Goal: Task Accomplishment & Management: Manage account settings

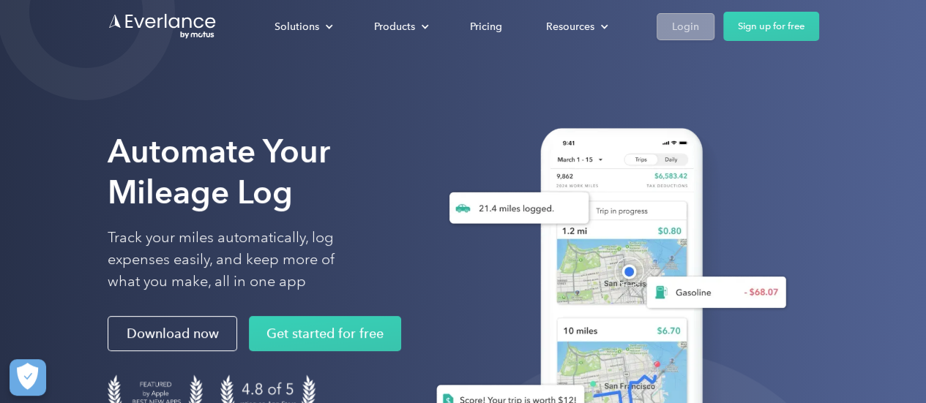
click at [682, 23] on div "Login" at bounding box center [685, 27] width 27 height 18
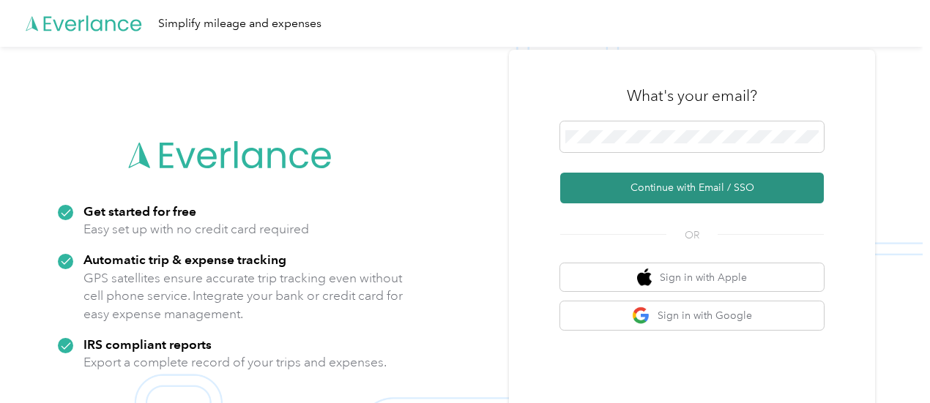
click at [619, 191] on button "Continue with Email / SSO" at bounding box center [692, 188] width 264 height 31
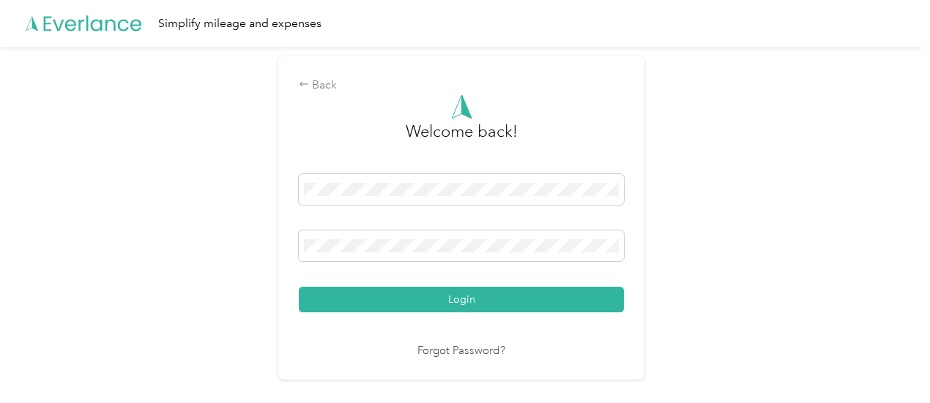
click at [299, 287] on button "Login" at bounding box center [461, 300] width 325 height 26
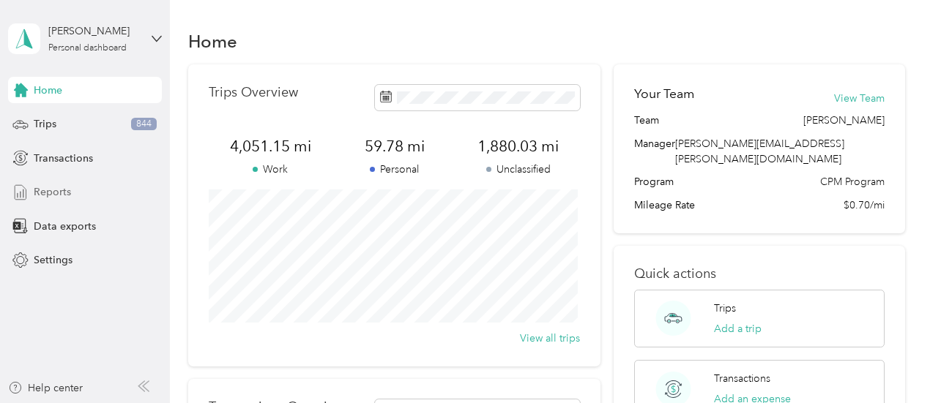
click at [72, 191] on div "Reports" at bounding box center [85, 192] width 154 height 26
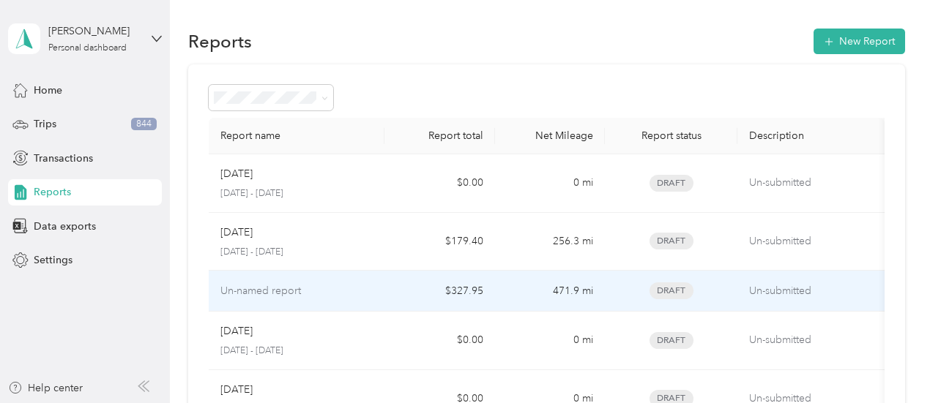
click at [389, 295] on td "$327.95" at bounding box center [439, 291] width 110 height 41
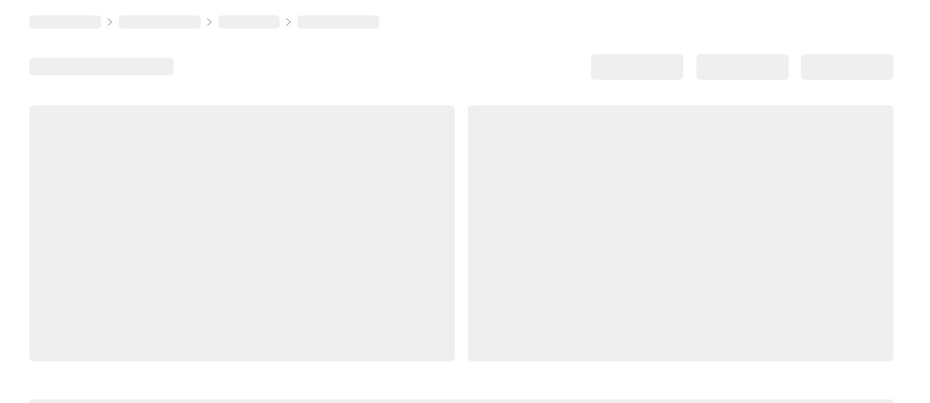
click at [468, 295] on div at bounding box center [680, 233] width 425 height 256
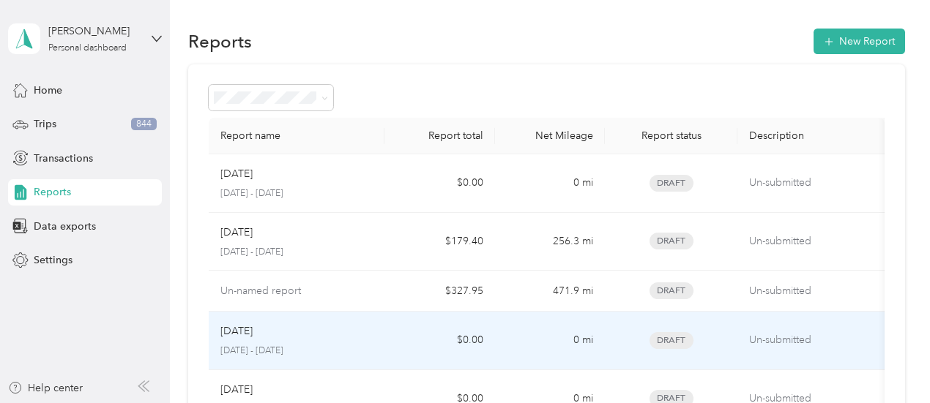
click at [274, 351] on p "July 1 - 31, 2025" at bounding box center [296, 351] width 153 height 13
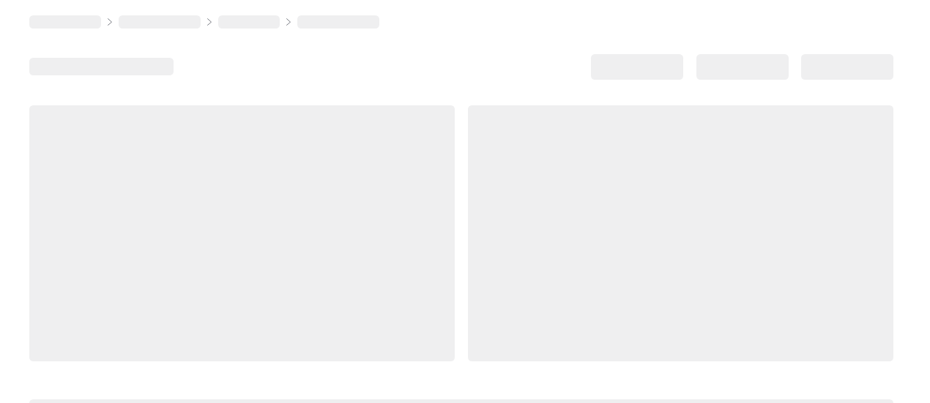
click at [274, 351] on div at bounding box center [241, 233] width 425 height 256
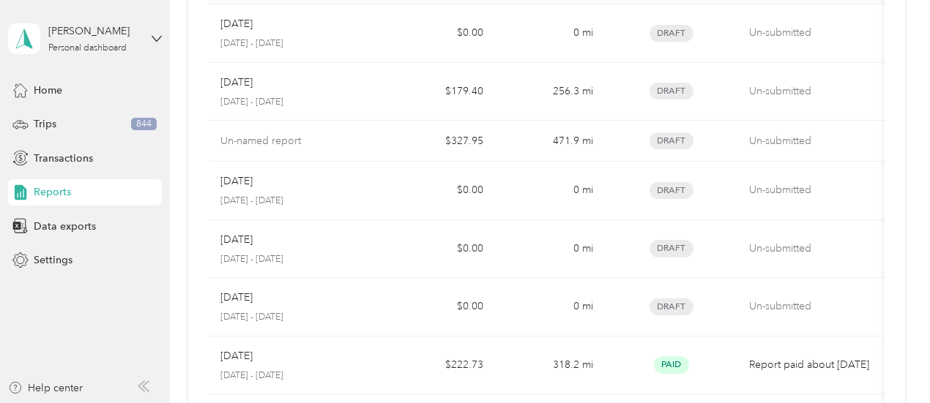
scroll to position [144, 0]
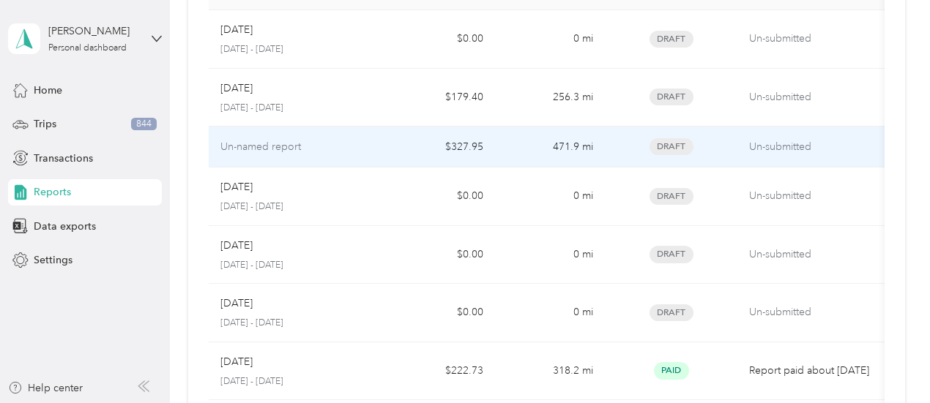
click at [351, 135] on td "Un-named report" at bounding box center [297, 147] width 176 height 41
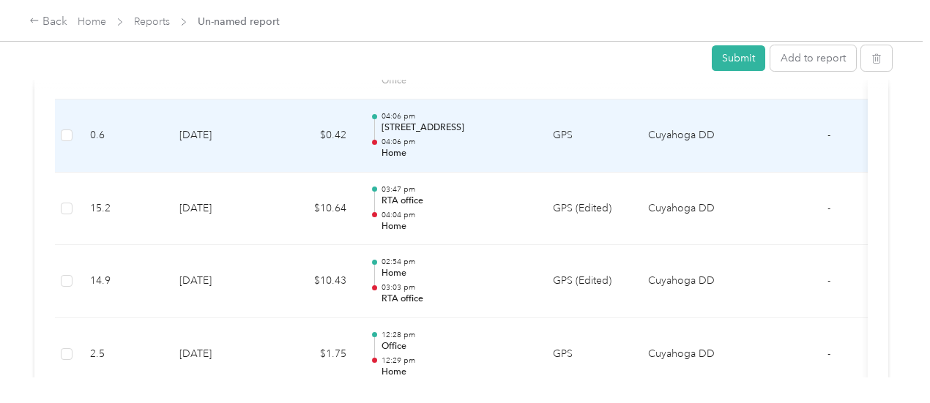
scroll to position [3456, 0]
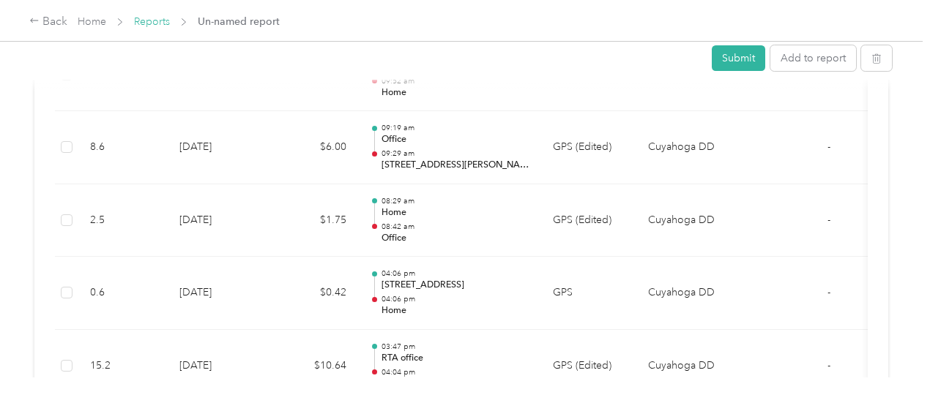
click at [164, 21] on link "Reports" at bounding box center [152, 21] width 36 height 12
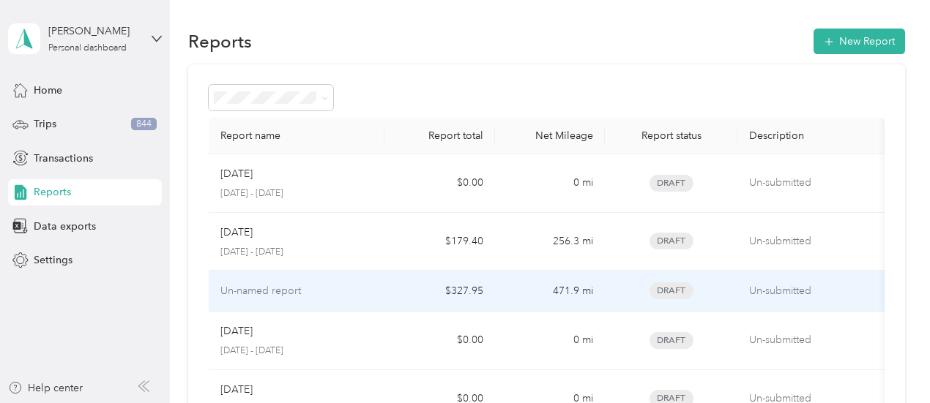
click at [309, 297] on div "Un-named report" at bounding box center [296, 291] width 153 height 16
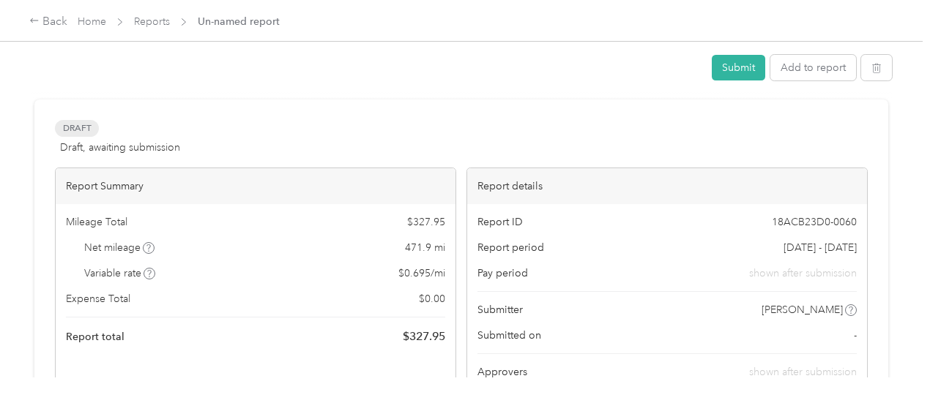
click at [309, 297] on div "Mileage Total $ 327.95 Net mileage 471.9 mi Variable rate $ 0.695 / mi Expense …" at bounding box center [256, 280] width 400 height 152
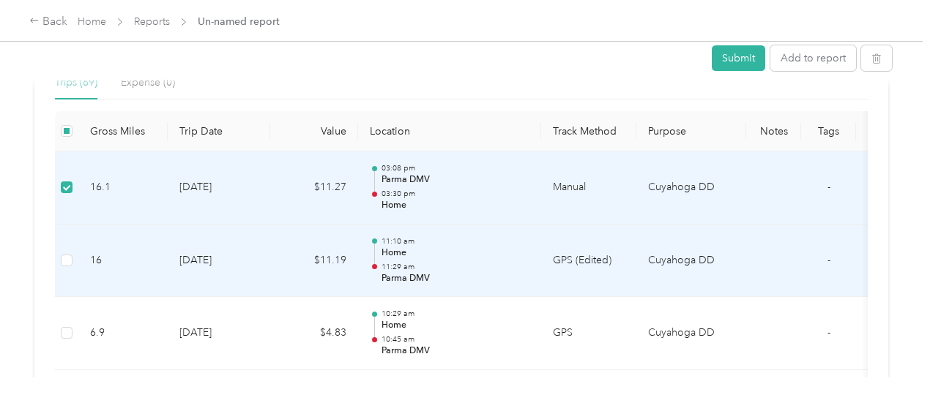
scroll to position [381, 0]
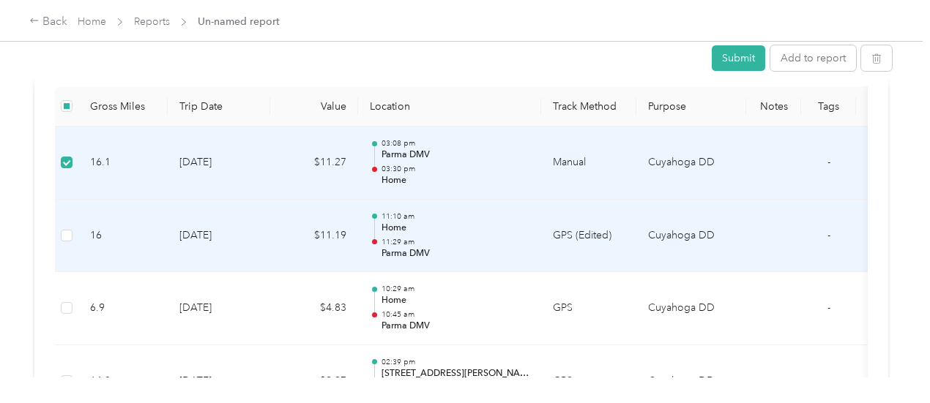
click at [67, 242] on td at bounding box center [66, 236] width 23 height 73
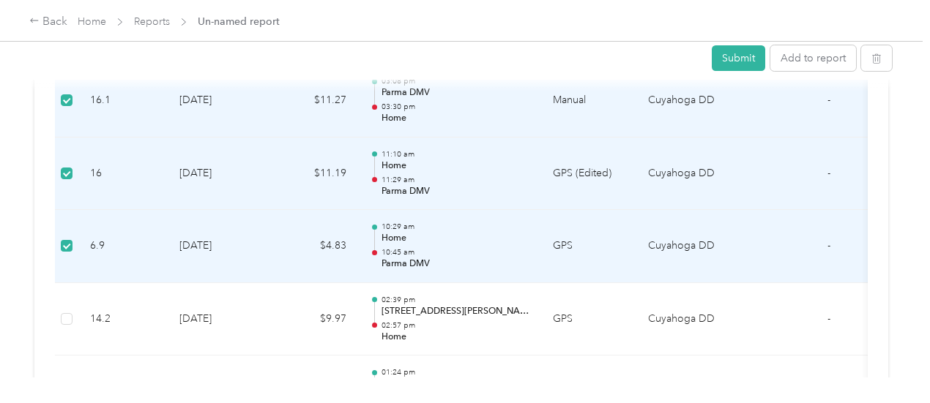
scroll to position [469, 0]
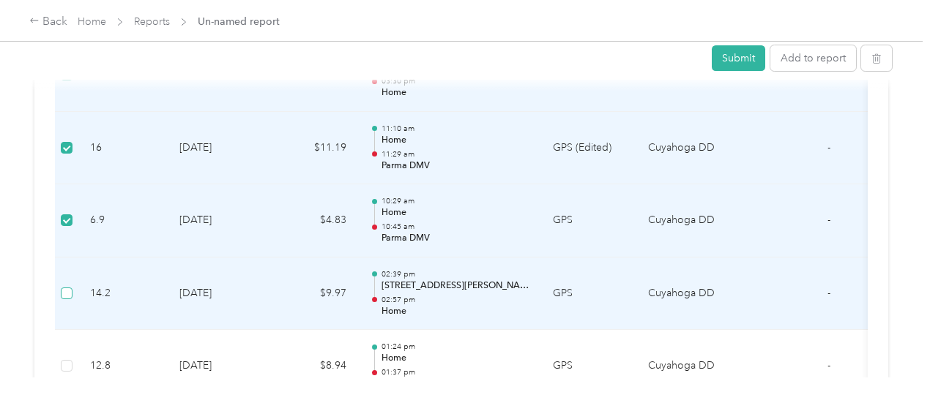
click at [69, 298] on label at bounding box center [67, 294] width 12 height 16
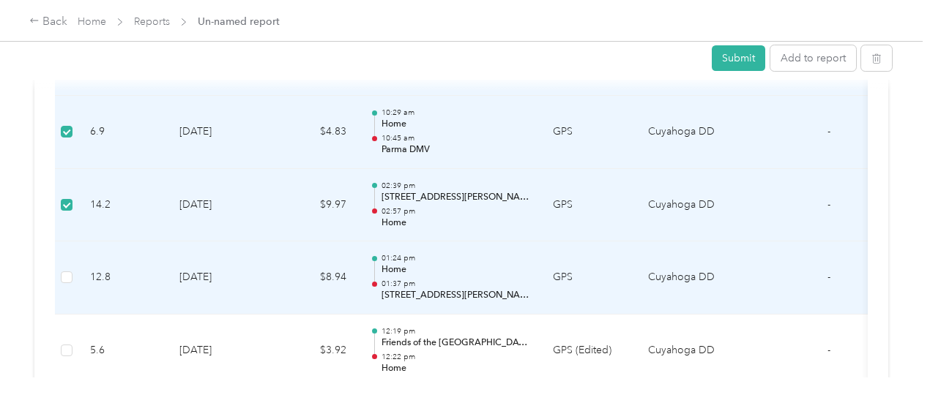
scroll to position [586, 0]
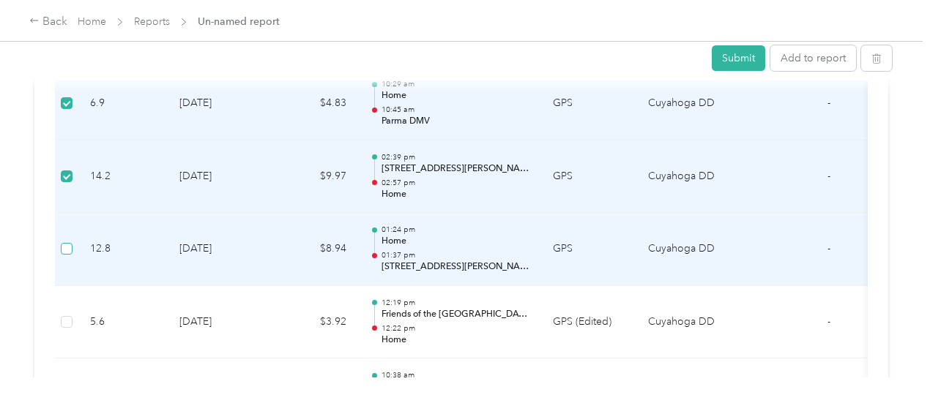
click at [67, 253] on label at bounding box center [67, 249] width 12 height 16
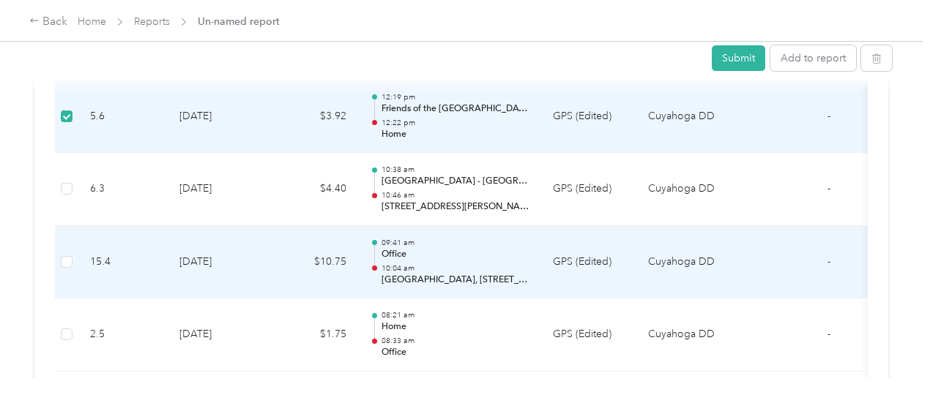
scroll to position [820, 0]
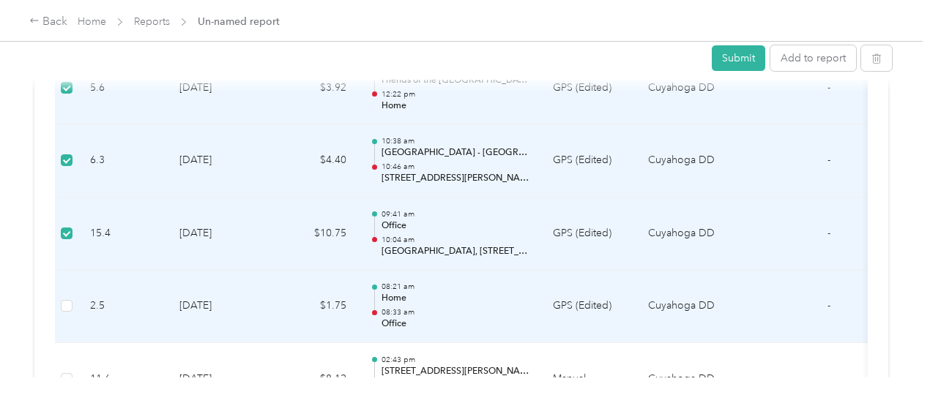
click at [66, 316] on td at bounding box center [66, 306] width 23 height 73
click at [70, 310] on label at bounding box center [67, 306] width 12 height 16
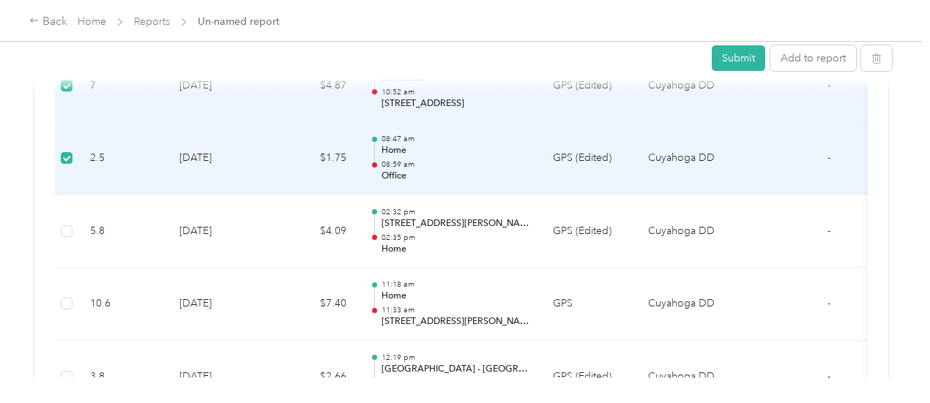
scroll to position [1289, 0]
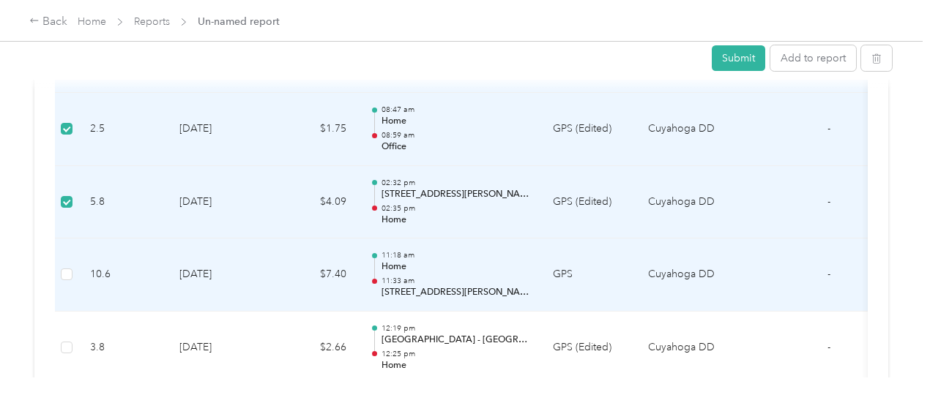
click at [83, 258] on td "10.6" at bounding box center [122, 275] width 89 height 73
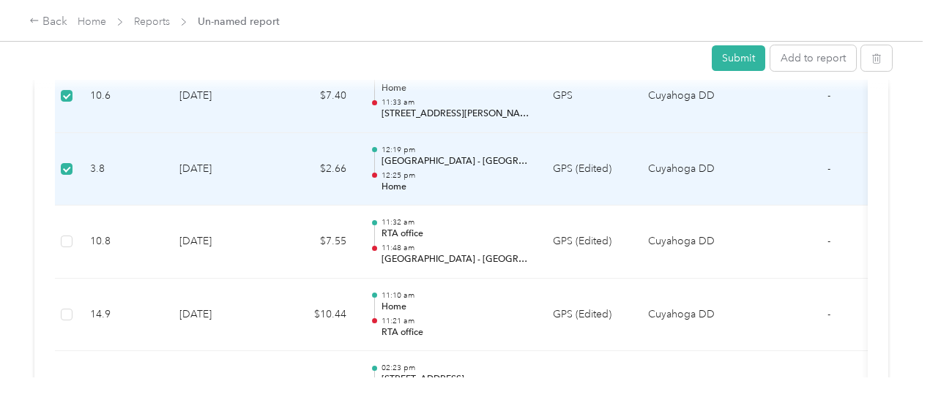
scroll to position [1435, 0]
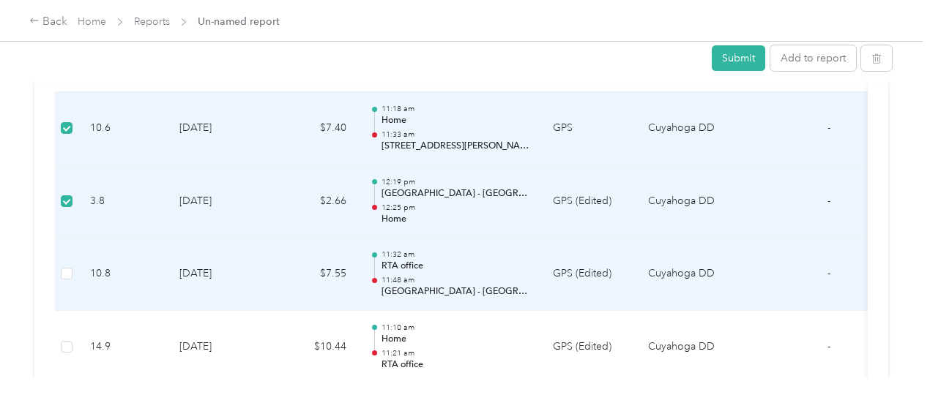
click at [76, 261] on td at bounding box center [66, 274] width 23 height 73
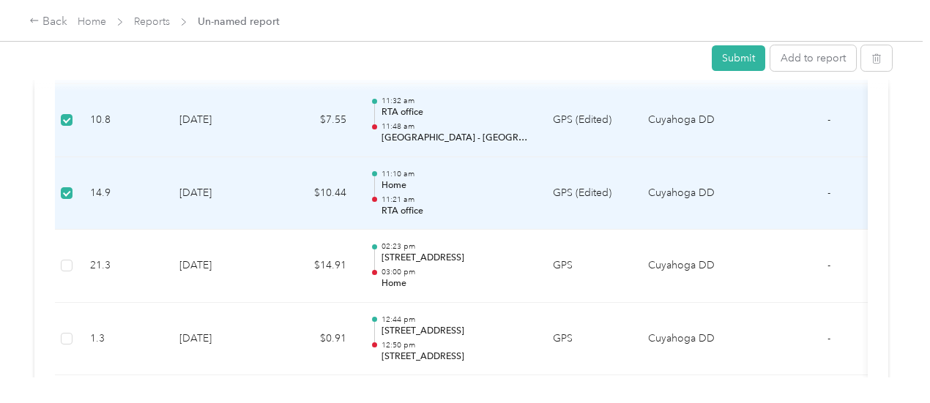
scroll to position [1564, 0]
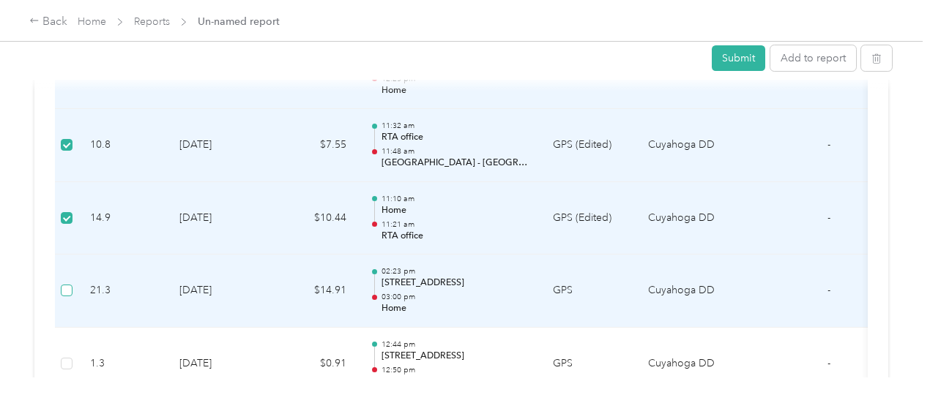
click at [70, 283] on label at bounding box center [67, 291] width 12 height 16
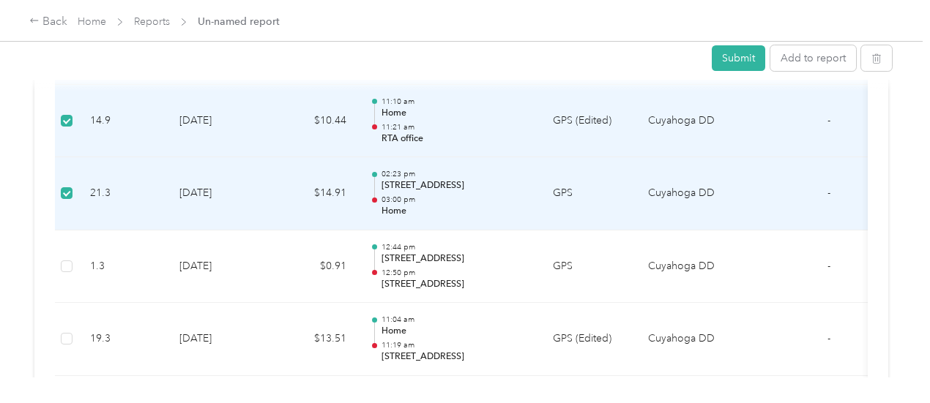
scroll to position [1686, 0]
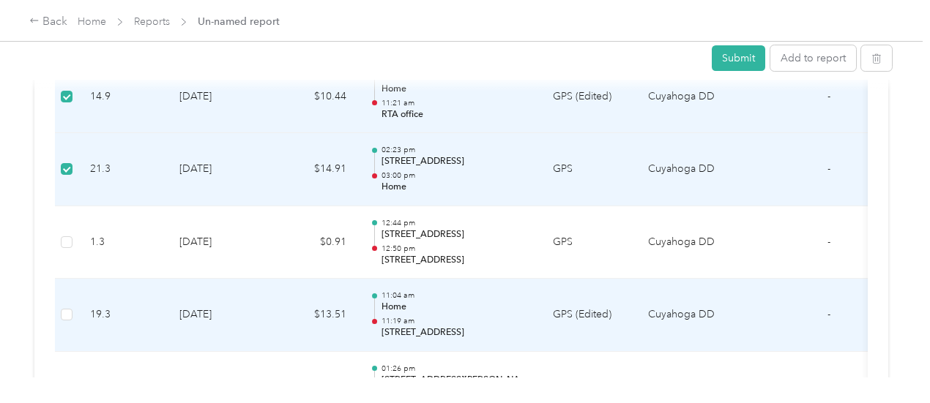
click at [72, 311] on td at bounding box center [66, 315] width 23 height 73
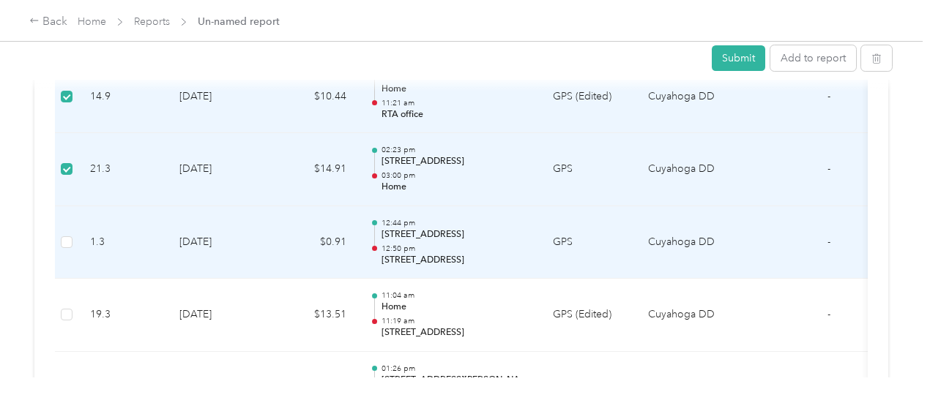
click at [73, 230] on td at bounding box center [66, 242] width 23 height 73
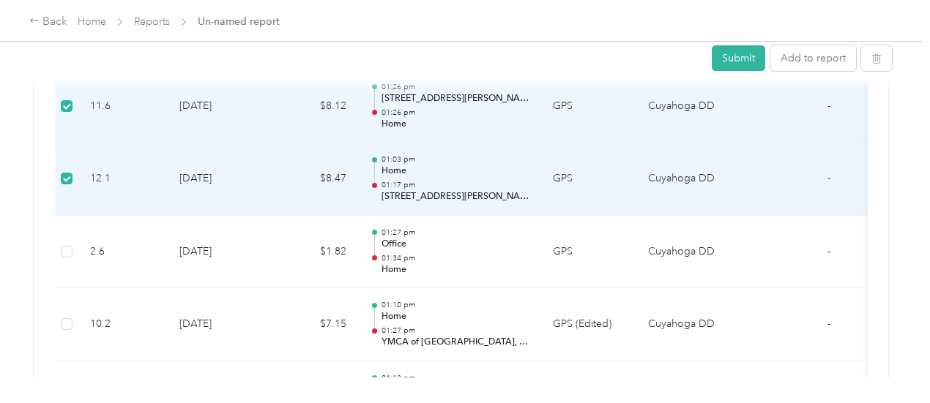
scroll to position [1984, 0]
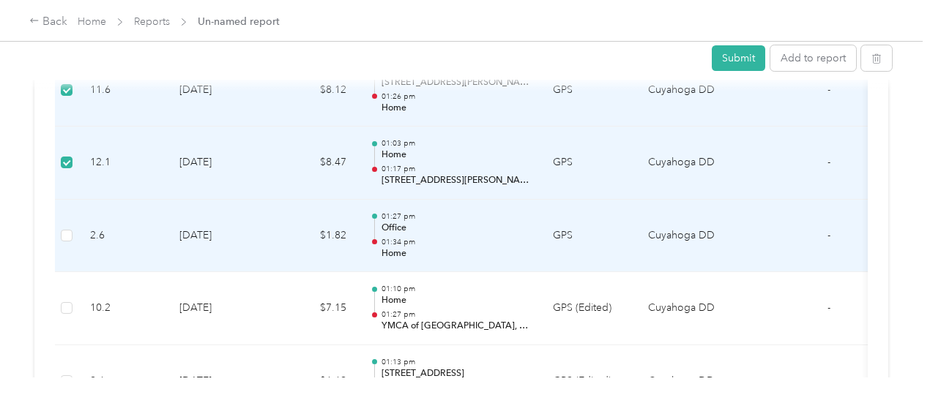
click at [60, 225] on td at bounding box center [66, 236] width 23 height 73
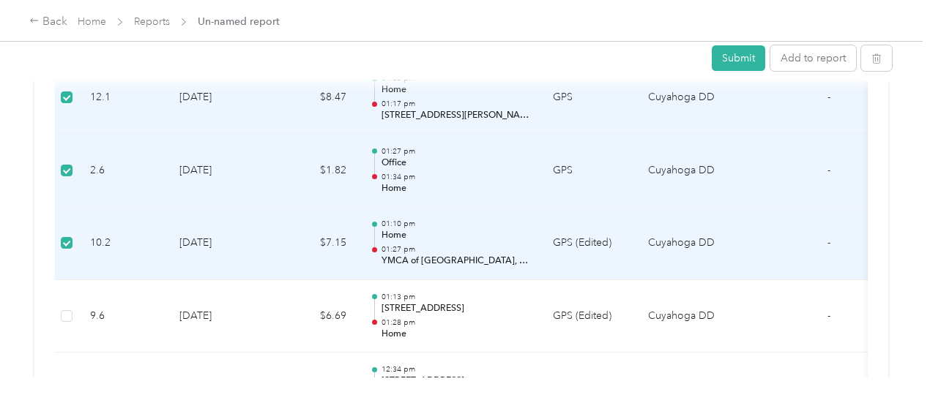
scroll to position [2056, 0]
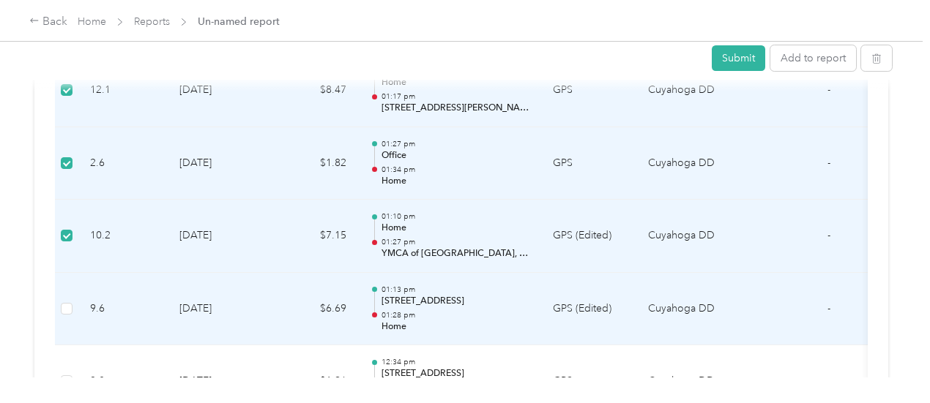
click at [75, 310] on td at bounding box center [66, 309] width 23 height 73
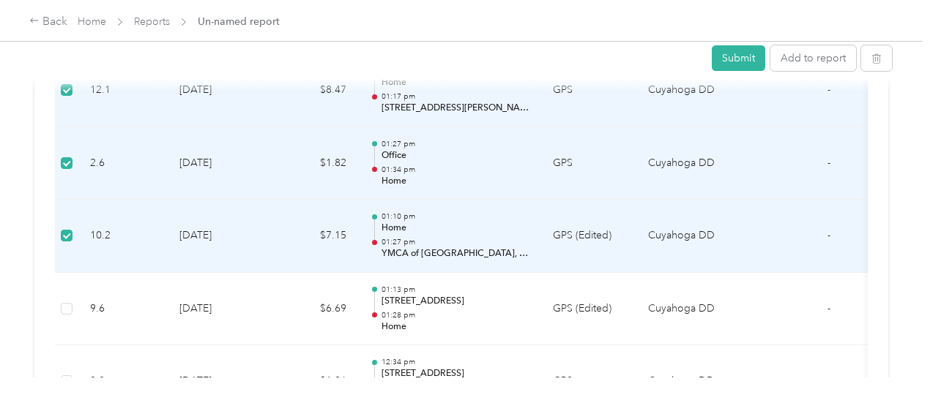
click at [911, 206] on div "Submit Add to report Draft Draft, awaiting submission View activity & comments …" at bounding box center [461, 189] width 923 height 378
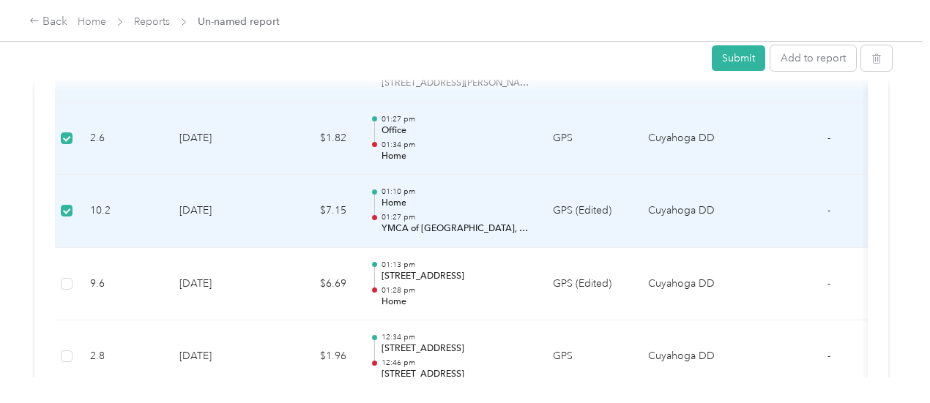
scroll to position [2129, 0]
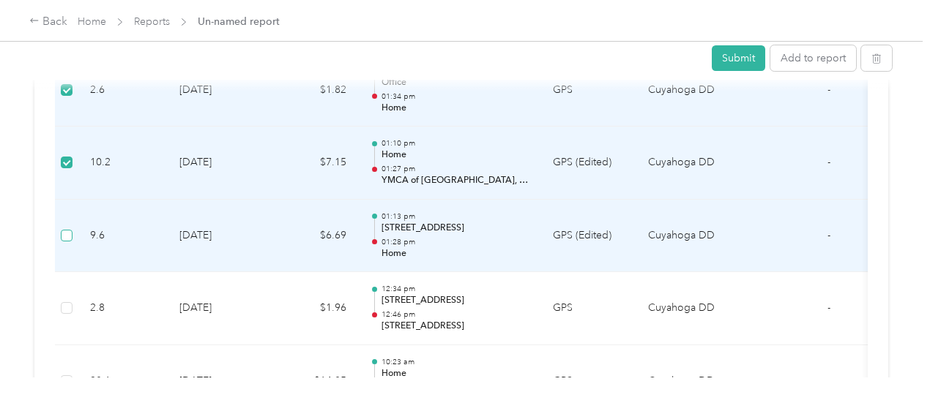
click at [71, 235] on label at bounding box center [67, 236] width 12 height 16
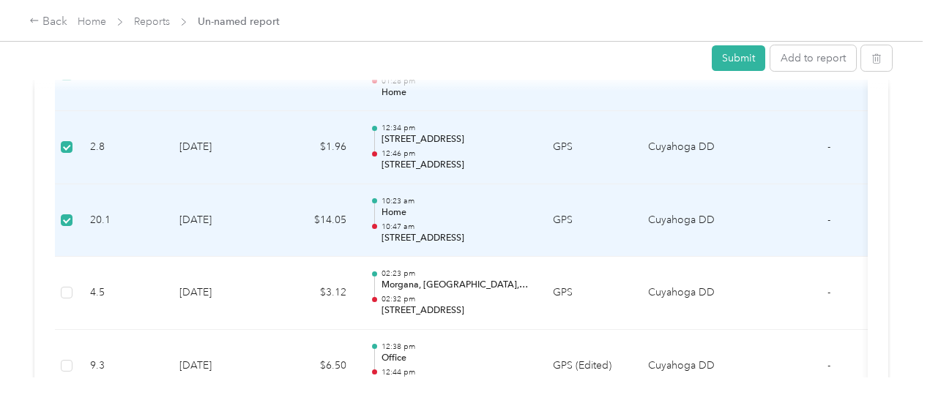
scroll to position [2298, 0]
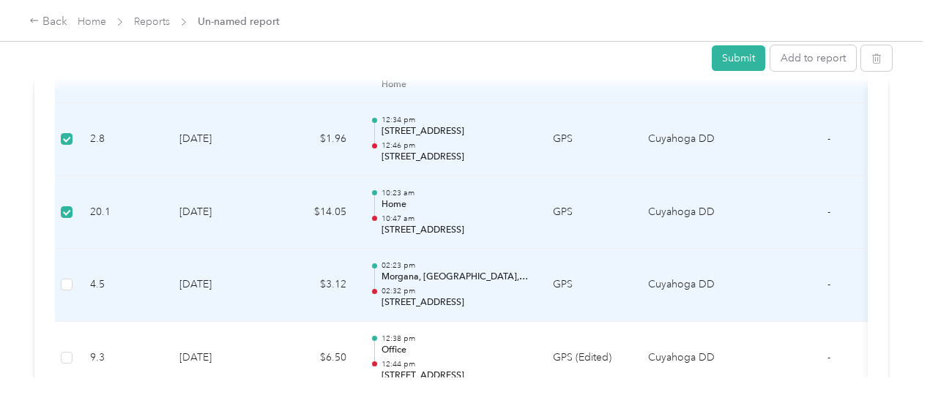
click at [64, 285] on label at bounding box center [67, 285] width 12 height 16
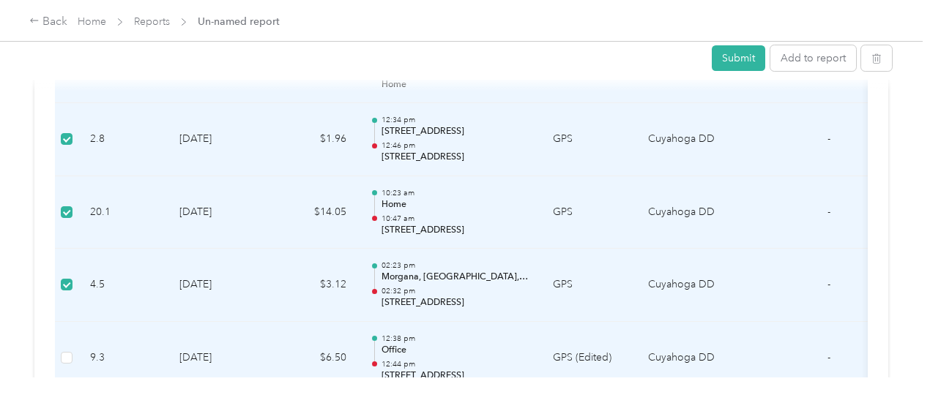
click at [78, 351] on td at bounding box center [66, 358] width 23 height 73
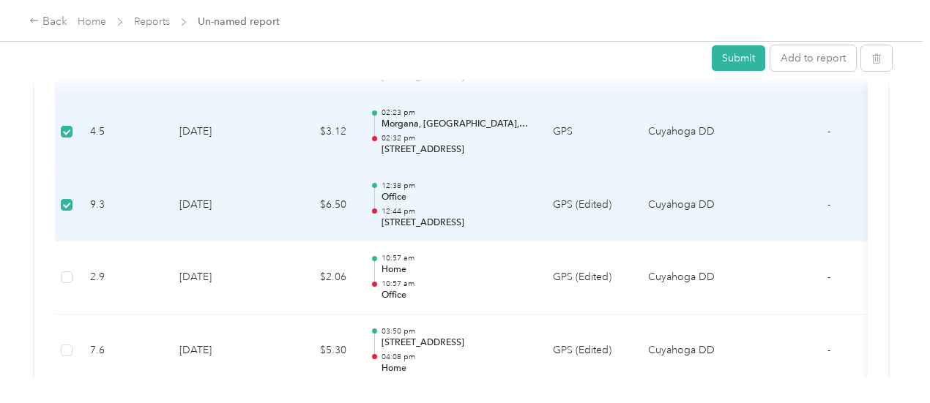
scroll to position [2532, 0]
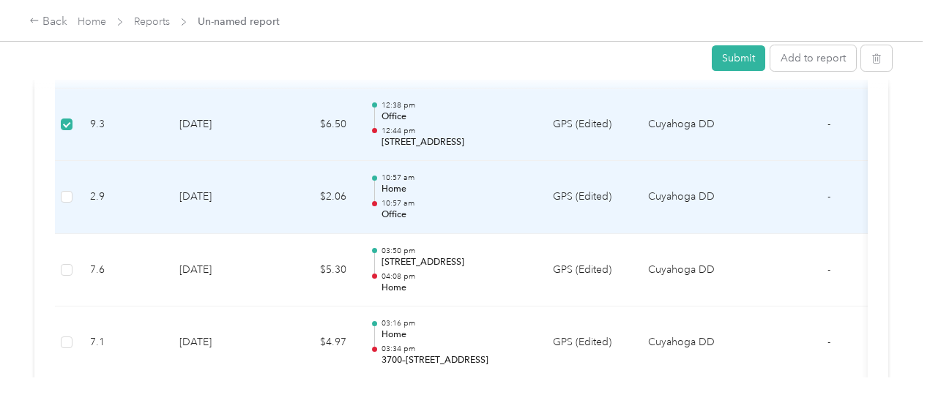
click at [73, 191] on td at bounding box center [66, 197] width 23 height 73
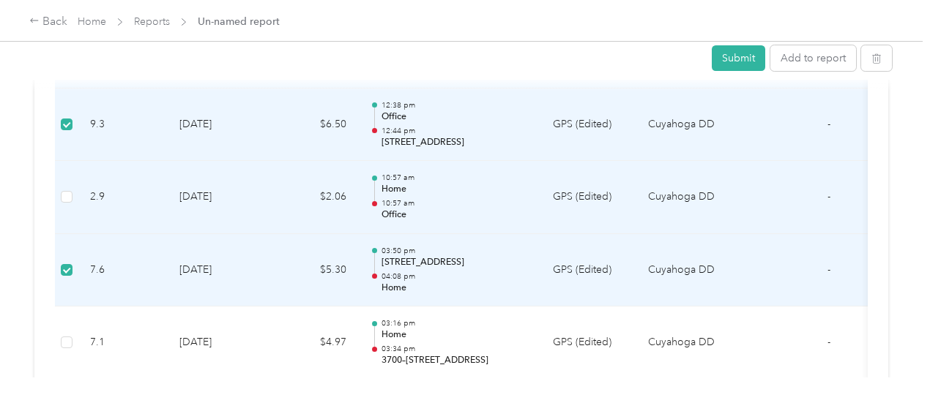
click at [70, 197] on td at bounding box center [66, 197] width 23 height 73
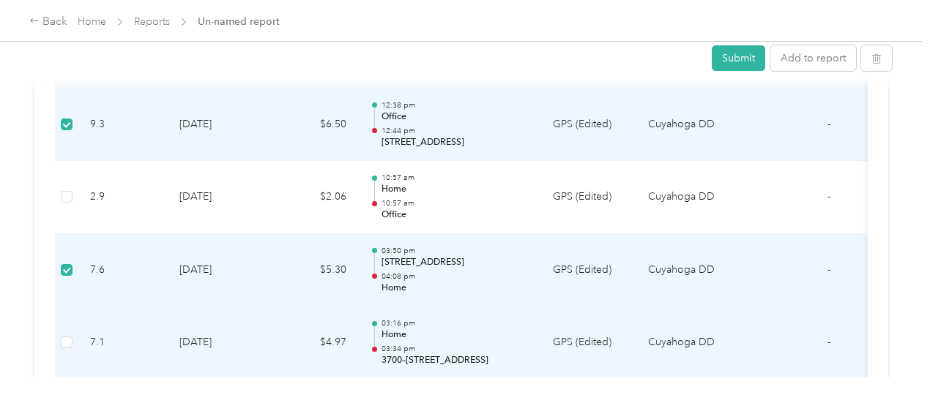
click at [72, 332] on td at bounding box center [66, 343] width 23 height 73
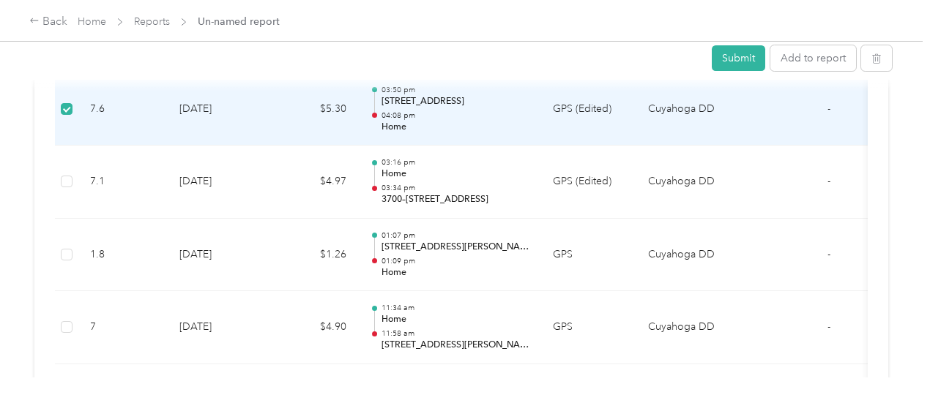
scroll to position [2557, 0]
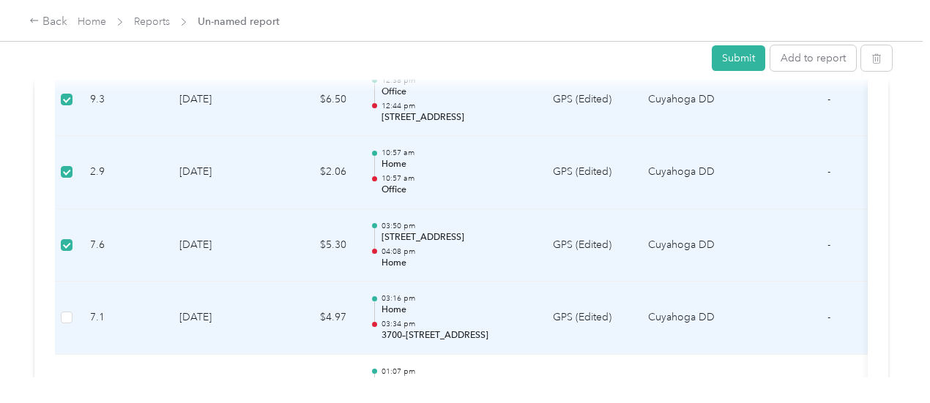
click at [71, 299] on td at bounding box center [66, 318] width 23 height 73
click at [72, 316] on label at bounding box center [67, 318] width 12 height 16
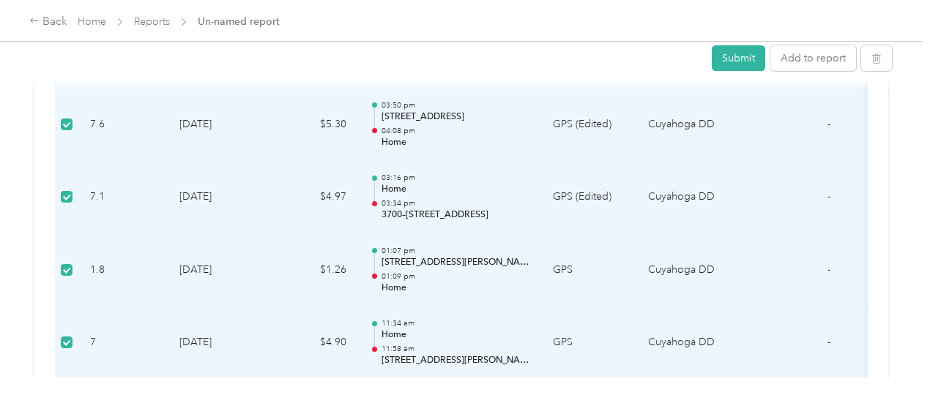
scroll to position [2694, 0]
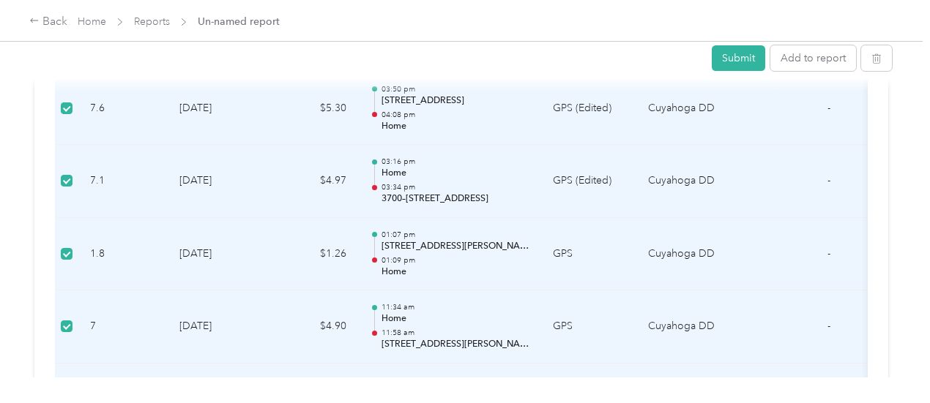
click at [91, 179] on td "7.1" at bounding box center [122, 181] width 89 height 73
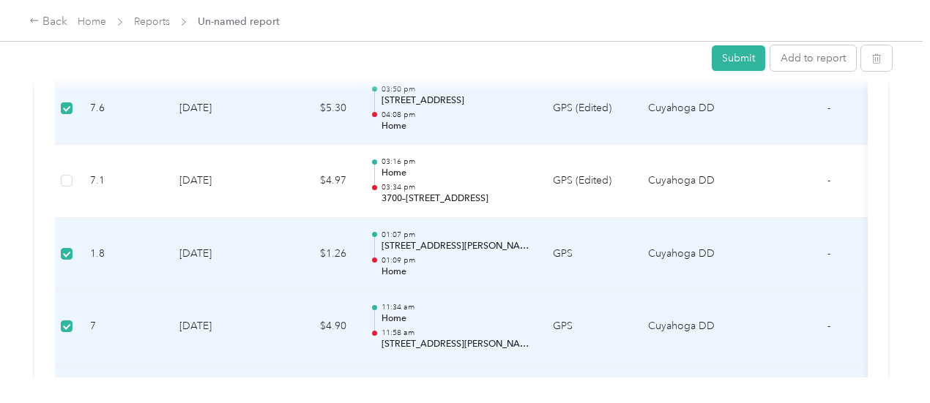
click at [69, 107] on label at bounding box center [67, 108] width 12 height 16
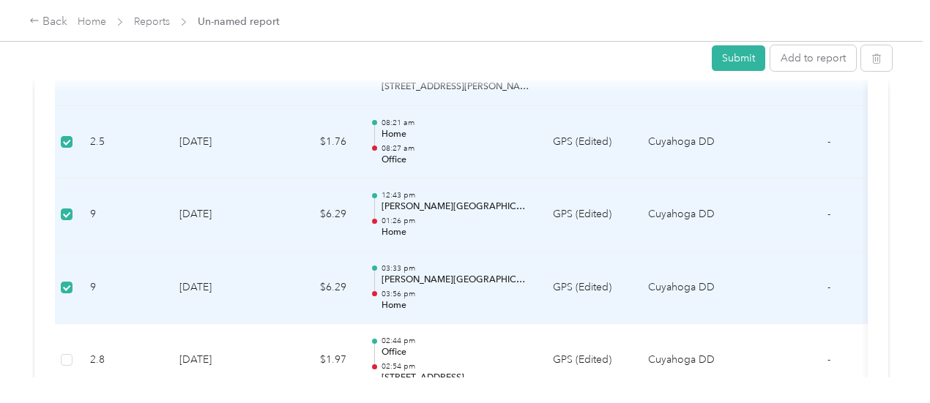
scroll to position [2936, 0]
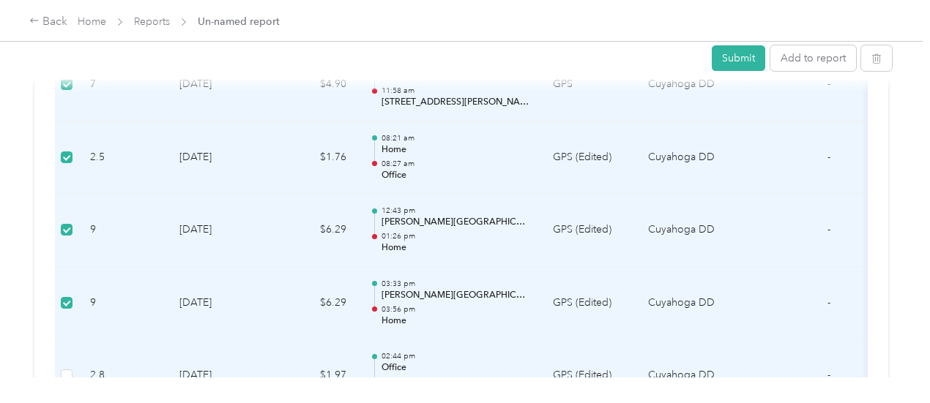
click at [526, 351] on p "02:44 pm" at bounding box center [455, 356] width 148 height 10
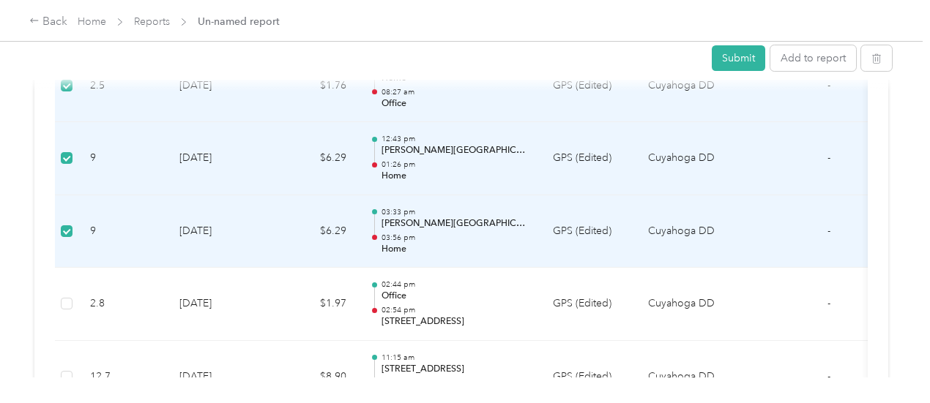
scroll to position [3024, 0]
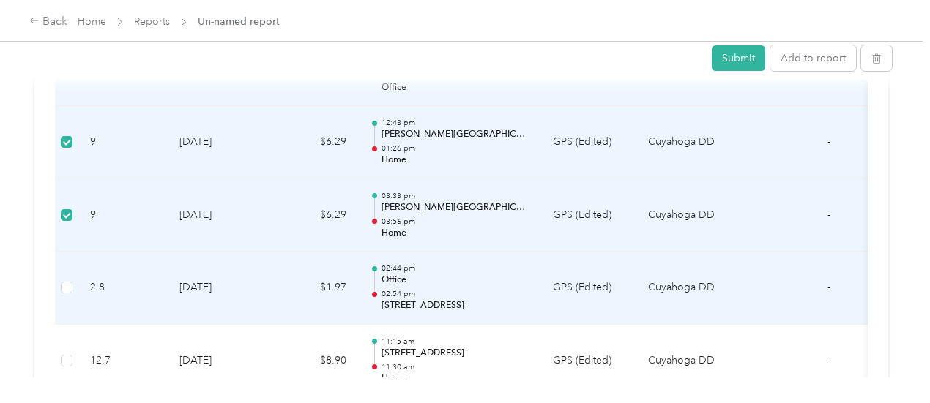
click at [374, 272] on div at bounding box center [374, 282] width 1 height 21
click at [423, 274] on p "Office" at bounding box center [455, 280] width 148 height 13
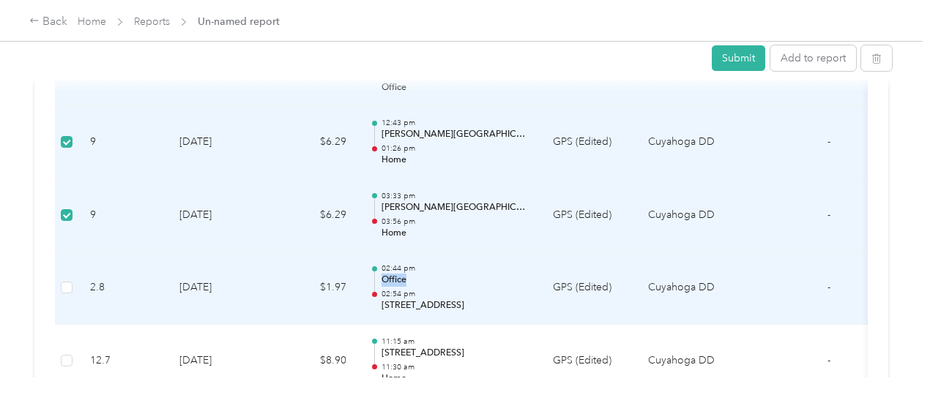
click at [423, 274] on p "Office" at bounding box center [455, 280] width 148 height 13
click at [438, 274] on p "Office" at bounding box center [455, 280] width 148 height 13
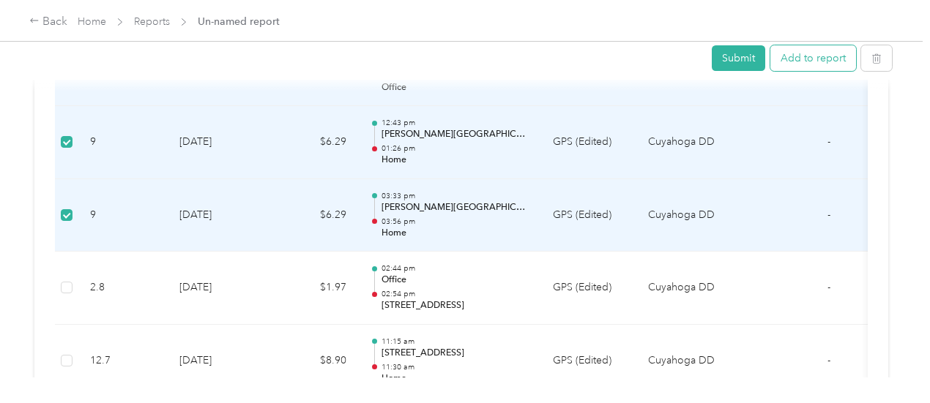
click at [783, 59] on button "Add to report" at bounding box center [813, 58] width 86 height 26
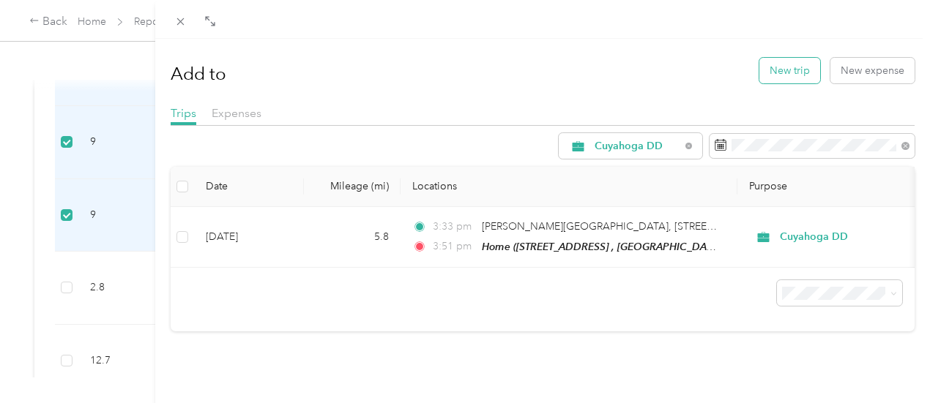
click at [767, 69] on button "New trip" at bounding box center [789, 71] width 61 height 26
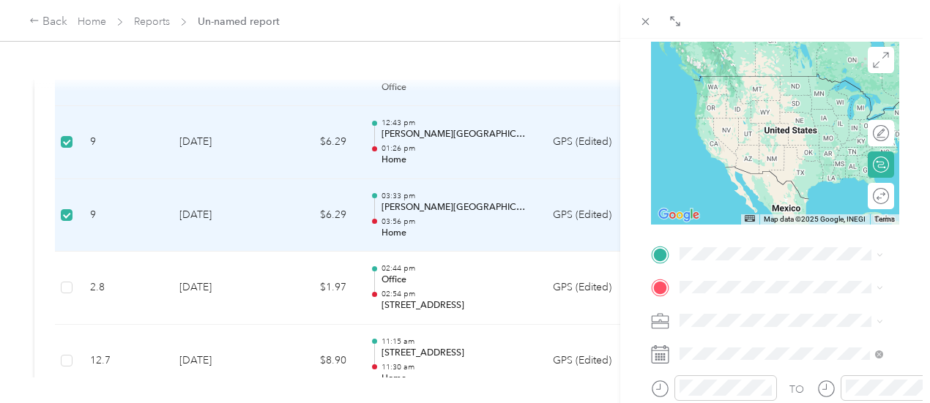
scroll to position [135, 0]
click at [745, 113] on div "Home 21011 Gardenview Dr, Maple Heights, OH, United States , 44137, Maple Heigh…" at bounding box center [792, 106] width 171 height 62
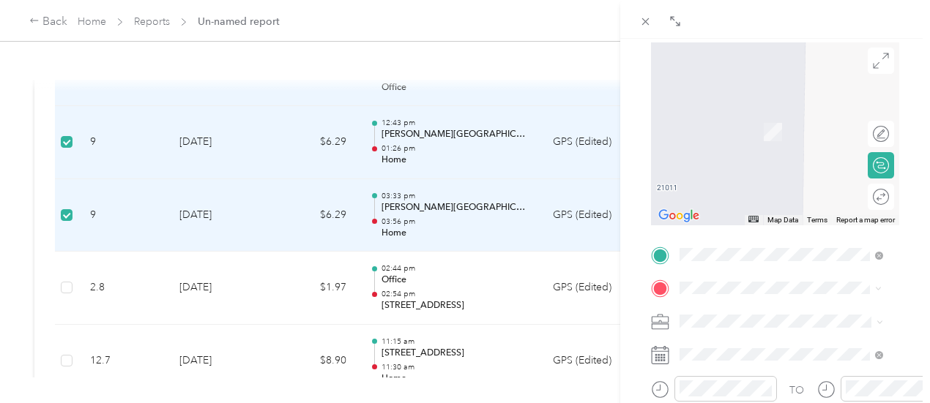
click at [803, 136] on span "Solon Branch Library, 34125 Portz Pkwy, Solon, OH 44139, United States , 44139,…" at bounding box center [784, 169] width 155 height 89
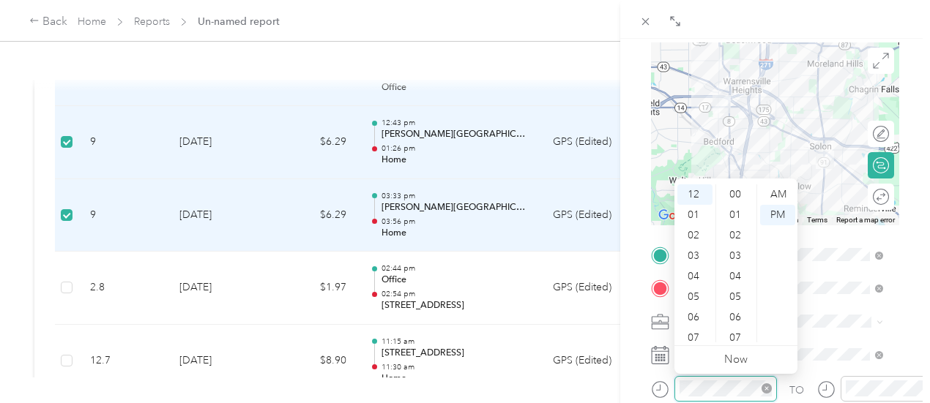
scroll to position [595, 0]
click at [686, 209] on div "01" at bounding box center [694, 215] width 35 height 21
click at [731, 211] on div "30" at bounding box center [736, 215] width 35 height 21
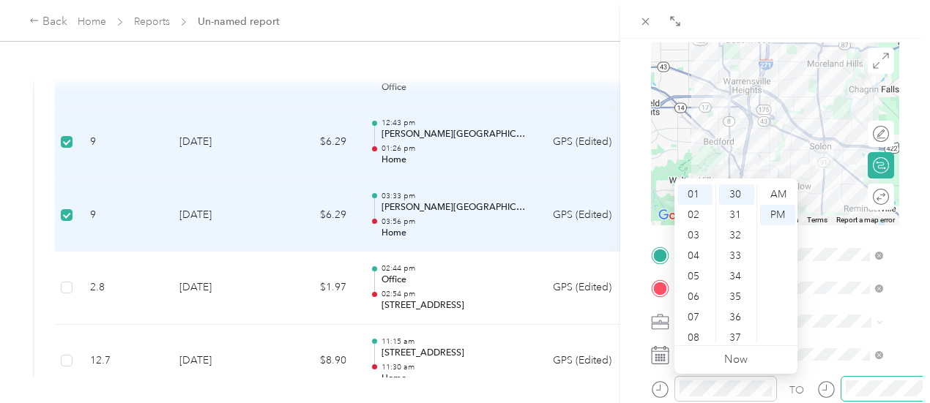
click at [841, 381] on div at bounding box center [892, 389] width 103 height 26
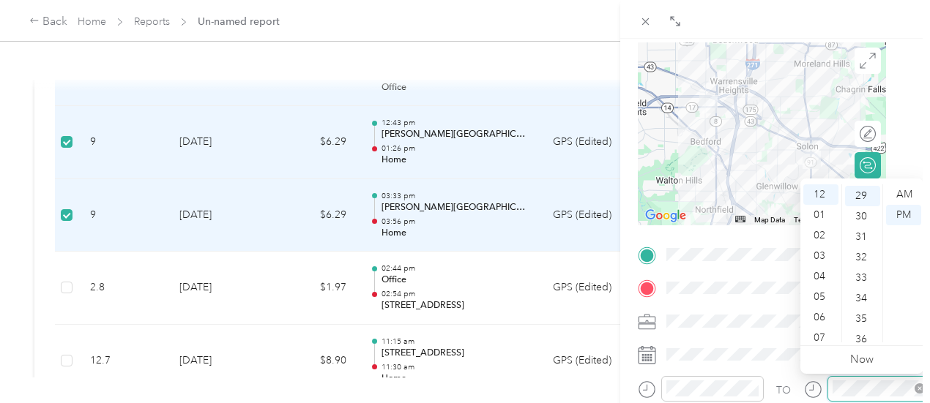
scroll to position [595, 0]
click at [813, 212] on div "01" at bounding box center [820, 215] width 35 height 21
click at [887, 68] on div "BACK New Trip Save This trip cannot be edited because it is either under review…" at bounding box center [775, 240] width 310 height 403
click at [816, 212] on div "01" at bounding box center [820, 215] width 35 height 21
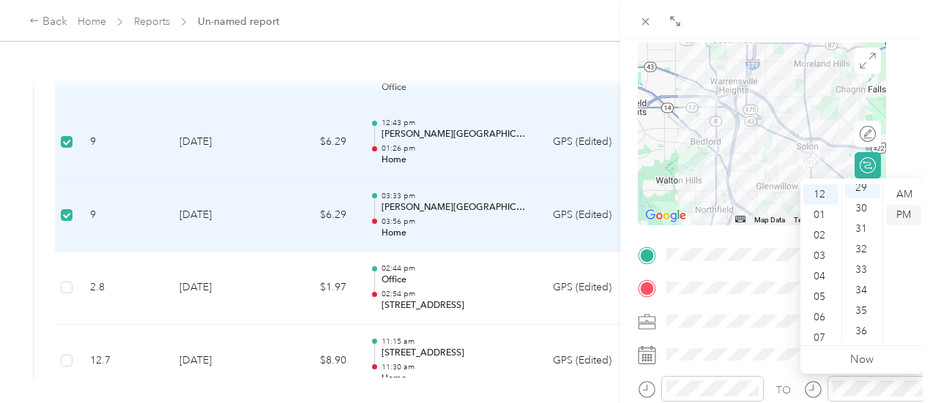
click at [906, 217] on div "PM" at bounding box center [903, 215] width 35 height 21
click at [820, 215] on div "01" at bounding box center [820, 215] width 35 height 21
click at [865, 298] on div "48" at bounding box center [862, 296] width 35 height 21
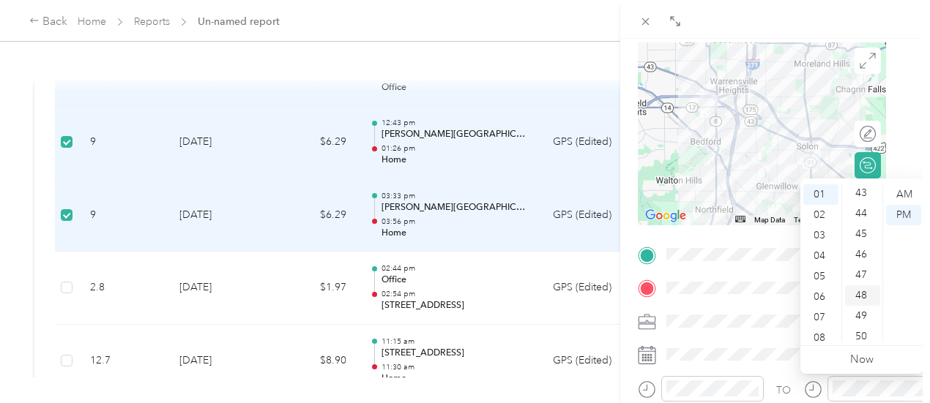
scroll to position [984, 0]
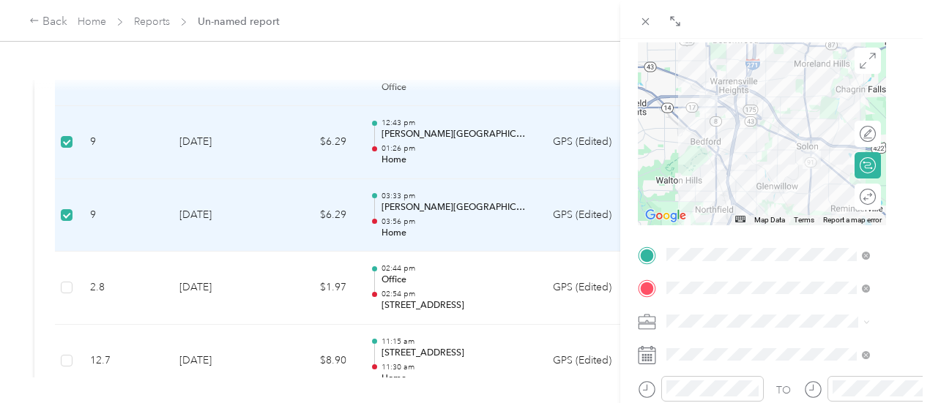
click at [898, 119] on div "BACK New Trip Save This trip cannot be edited because it is either under review…" at bounding box center [775, 240] width 310 height 403
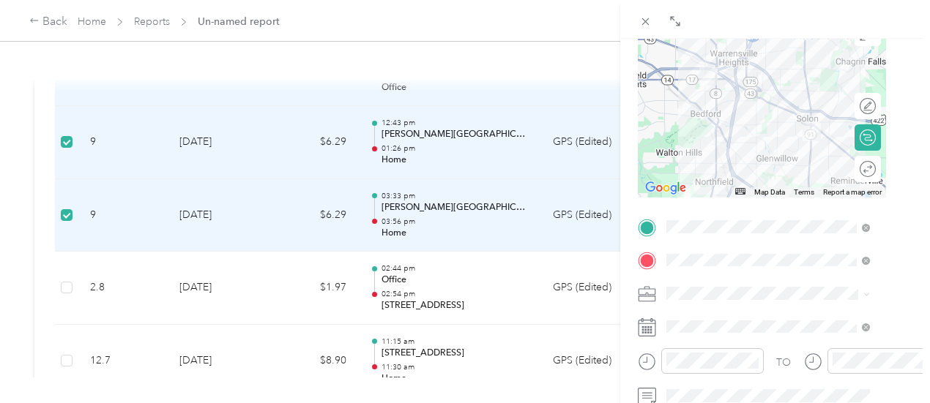
scroll to position [161, 19]
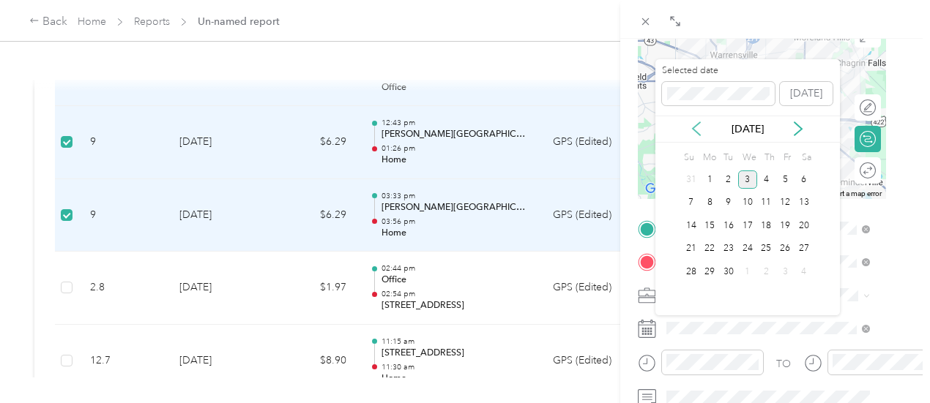
click at [692, 122] on icon at bounding box center [696, 129] width 15 height 15
click at [693, 128] on icon at bounding box center [696, 128] width 7 height 13
click at [711, 201] on div "7" at bounding box center [709, 203] width 19 height 18
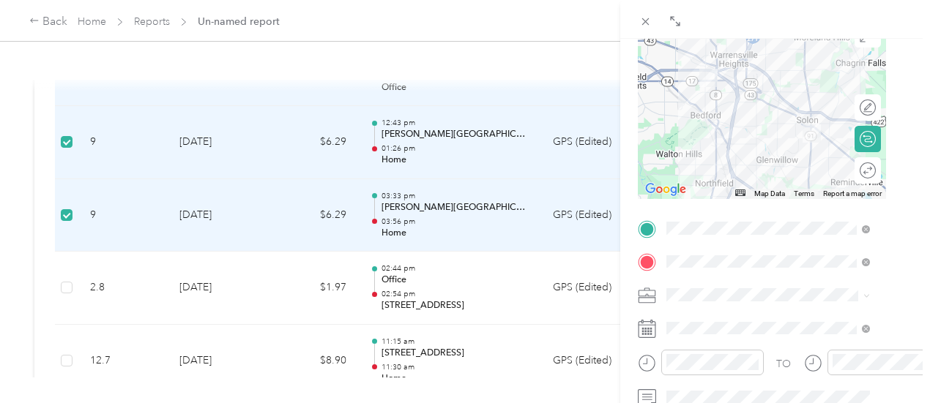
drag, startPoint x: 917, startPoint y: 180, endPoint x: 918, endPoint y: 198, distance: 18.3
click at [918, 198] on div "BACK New Trip Save This trip cannot be edited because it is either under review…" at bounding box center [775, 240] width 310 height 403
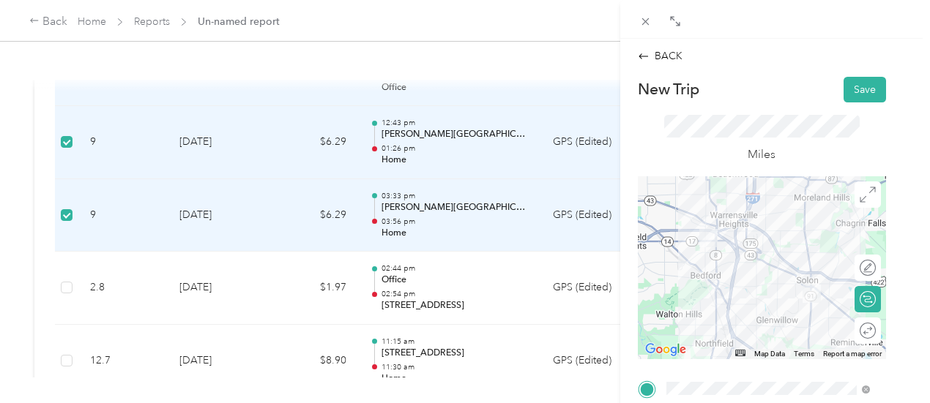
scroll to position [0, 19]
click at [847, 90] on button "Save" at bounding box center [865, 91] width 42 height 26
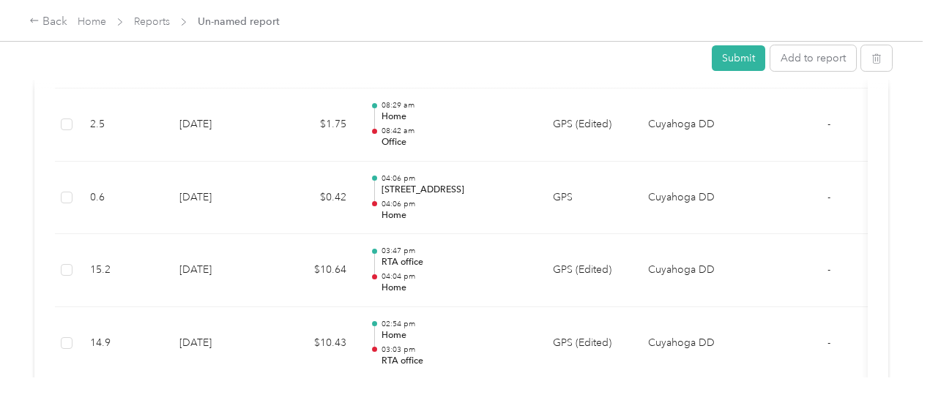
scroll to position [3625, 0]
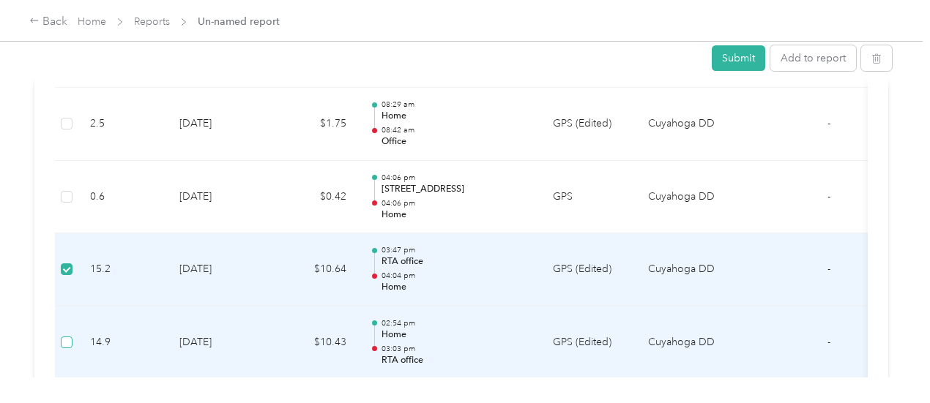
click at [69, 338] on label at bounding box center [67, 343] width 12 height 16
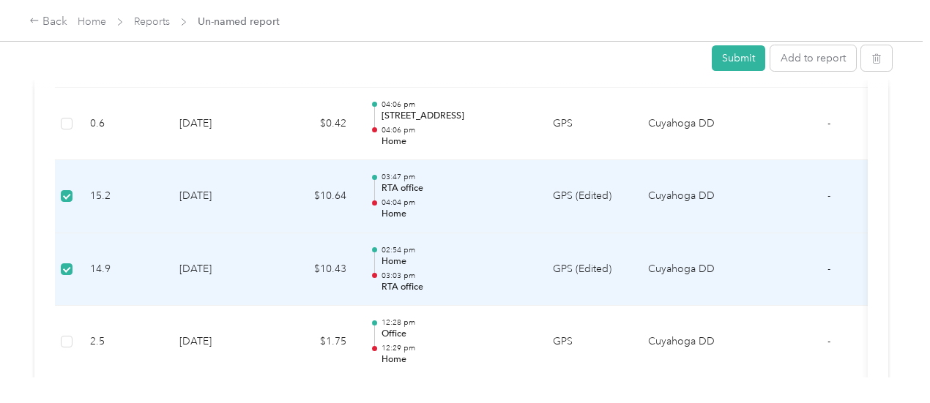
scroll to position [3707, 0]
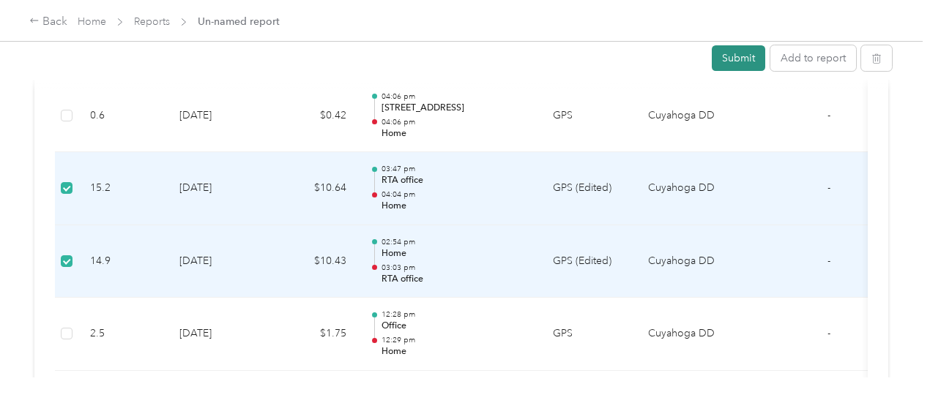
click at [734, 48] on button "Submit" at bounding box center [738, 58] width 53 height 26
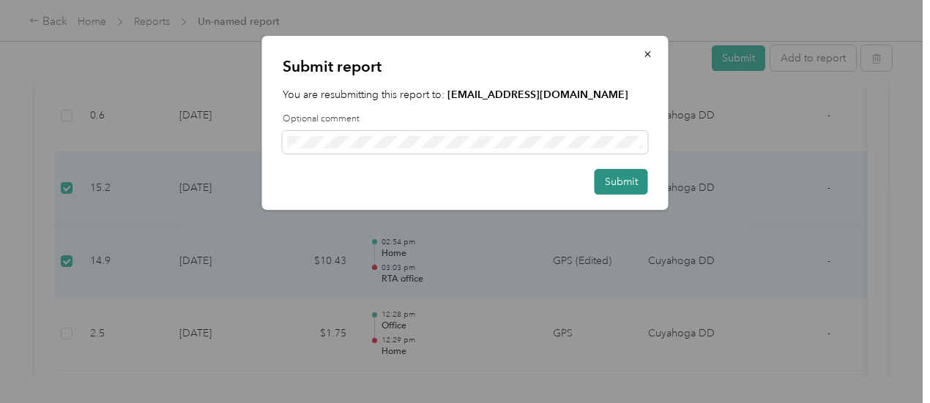
click at [614, 186] on button "Submit" at bounding box center [621, 182] width 53 height 26
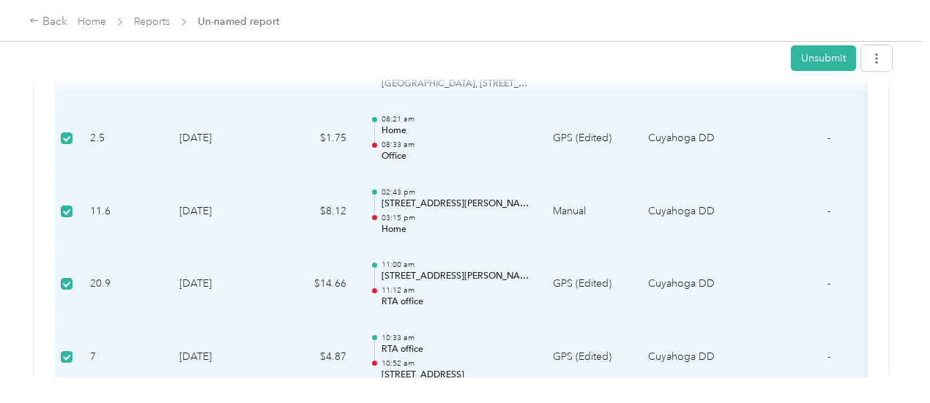
scroll to position [980, 0]
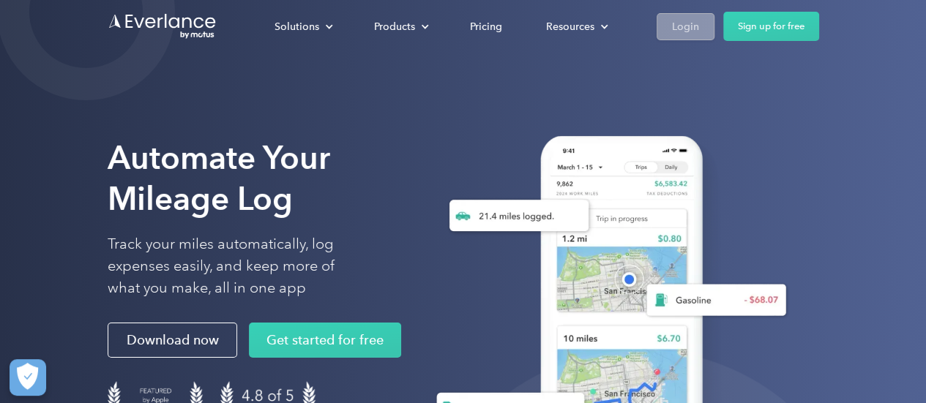
click at [684, 22] on div "Login" at bounding box center [685, 27] width 27 height 18
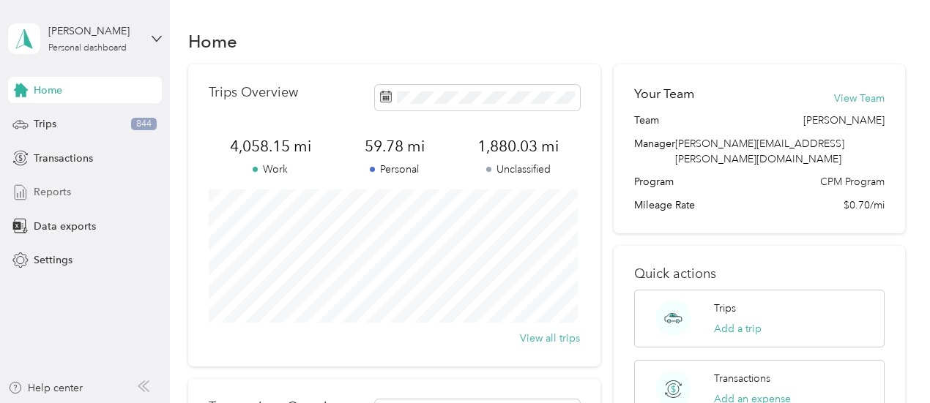
click at [65, 196] on span "Reports" at bounding box center [52, 192] width 37 height 15
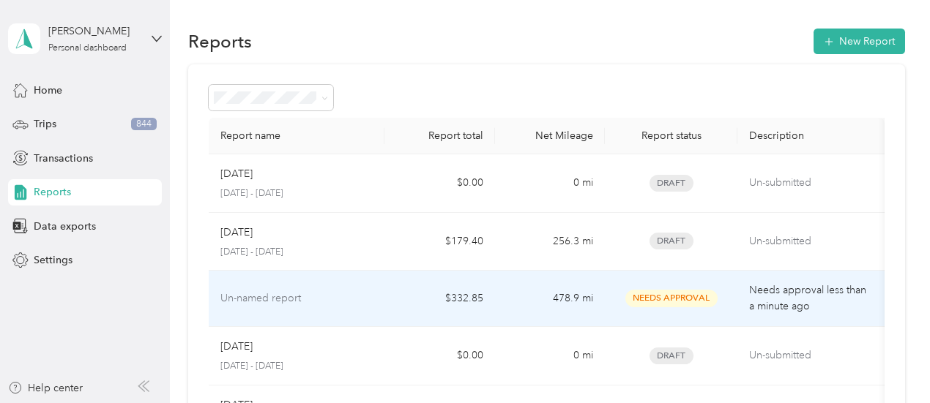
click at [436, 290] on td "$332.85" at bounding box center [439, 299] width 110 height 56
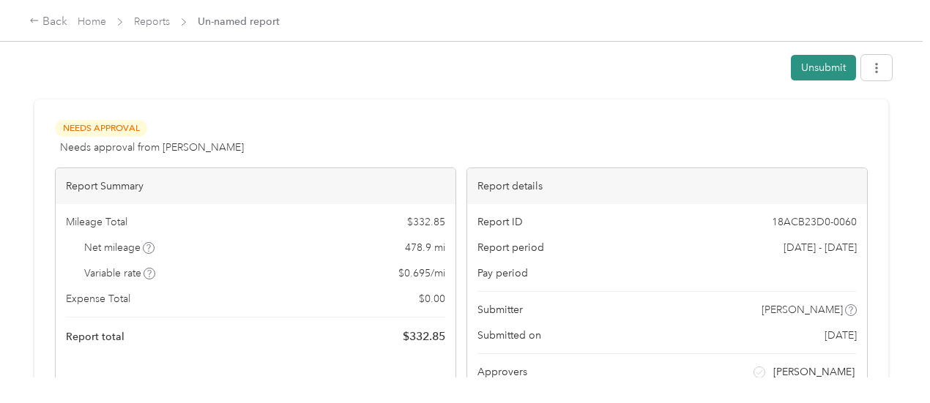
click at [803, 69] on button "Unsubmit" at bounding box center [823, 68] width 65 height 26
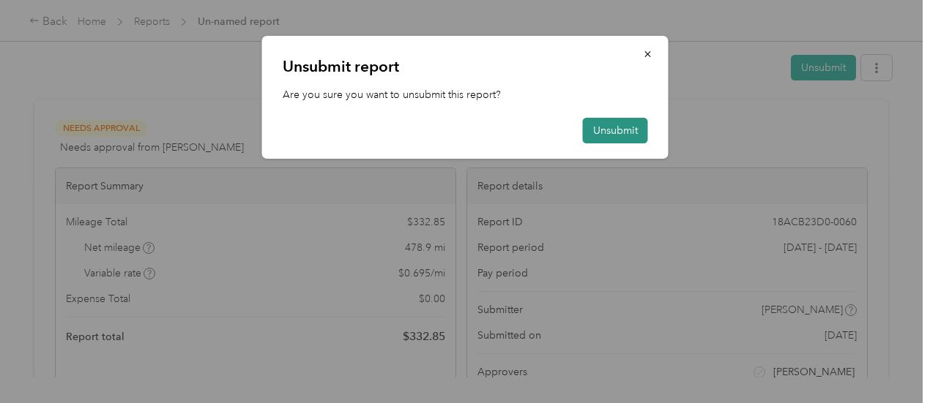
click at [608, 130] on button "Unsubmit" at bounding box center [615, 131] width 65 height 26
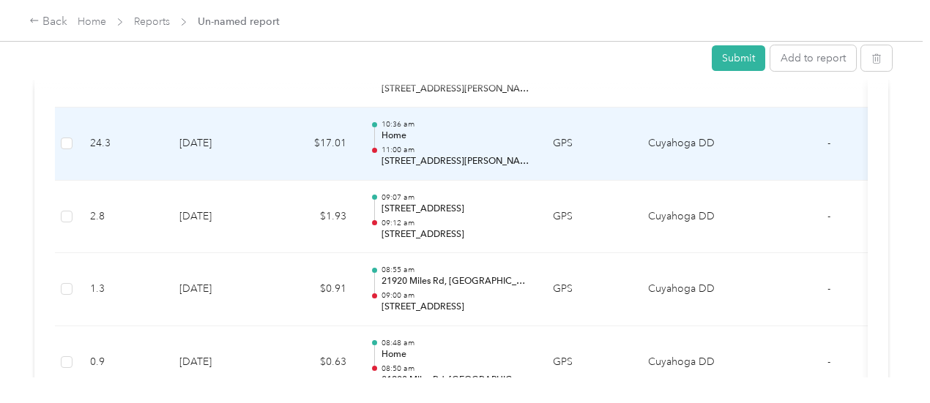
scroll to position [4218, 0]
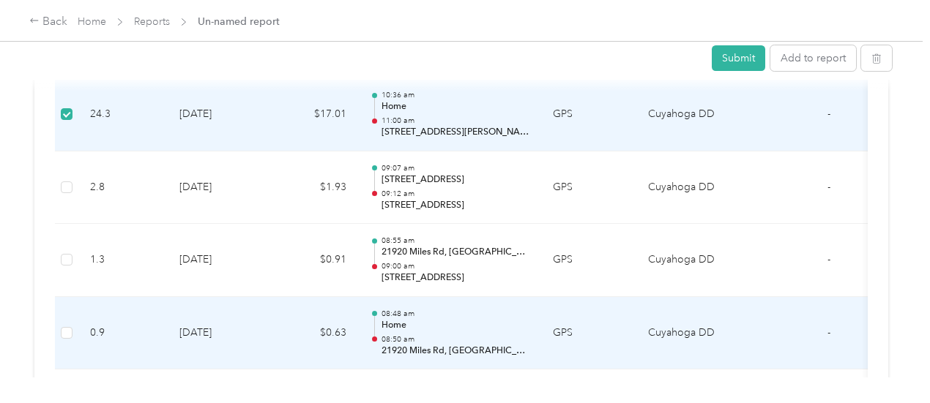
click at [74, 317] on td at bounding box center [66, 333] width 23 height 73
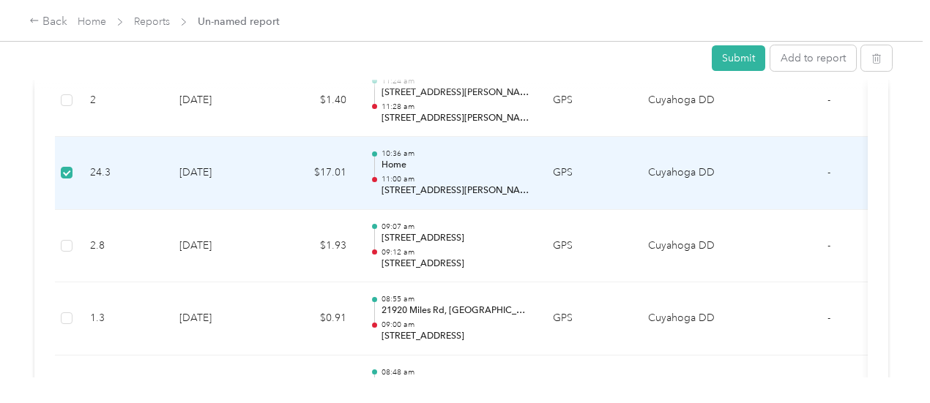
scroll to position [4130, 0]
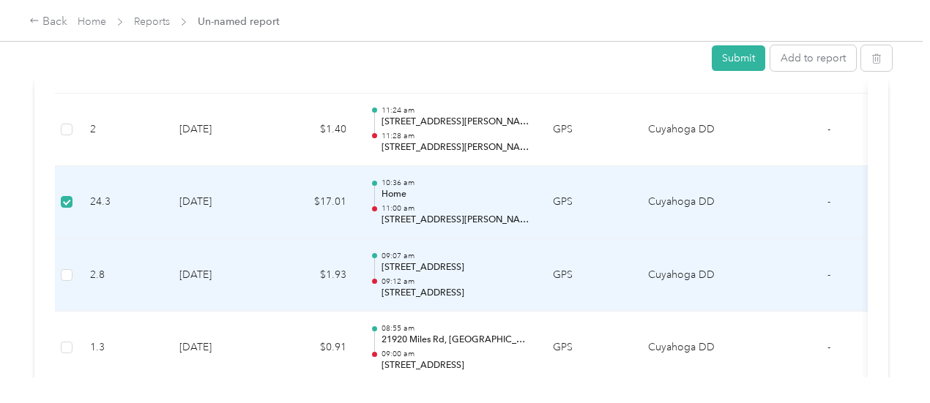
click at [200, 248] on td "7-1-2025" at bounding box center [219, 275] width 103 height 73
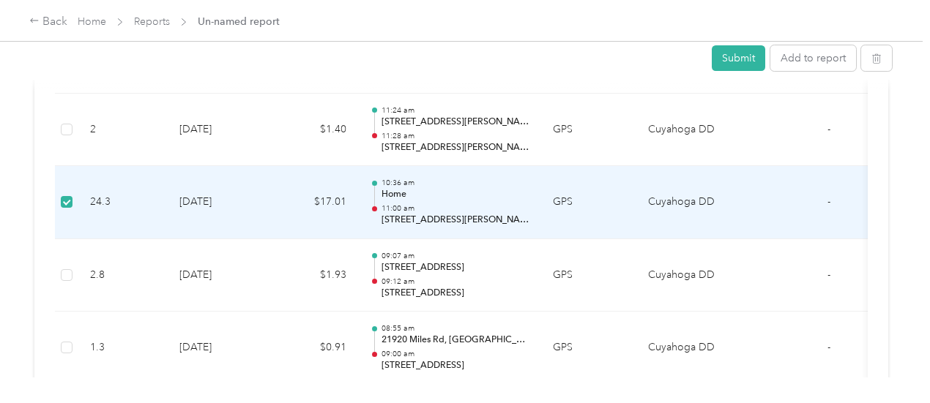
click at [68, 194] on label at bounding box center [67, 202] width 12 height 16
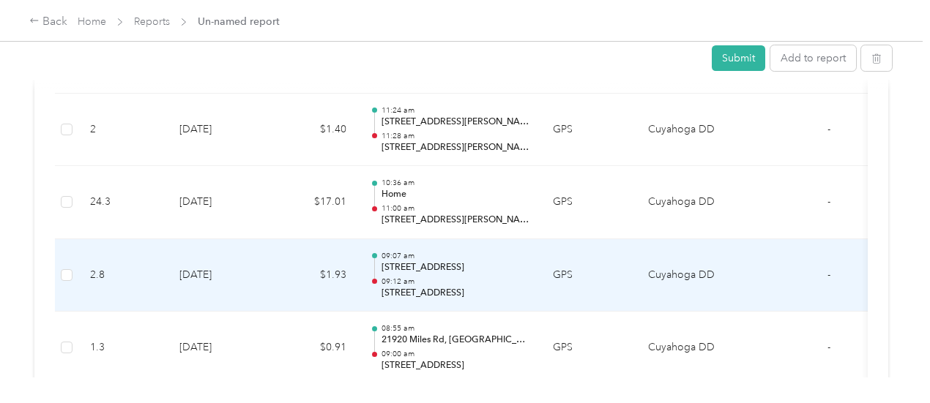
click at [198, 273] on td "7-1-2025" at bounding box center [219, 275] width 103 height 73
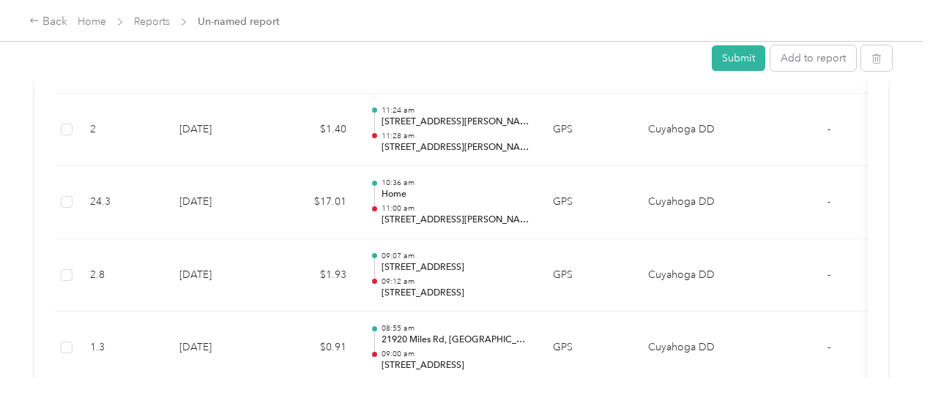
click at [198, 403] on div at bounding box center [461, 403] width 923 height 0
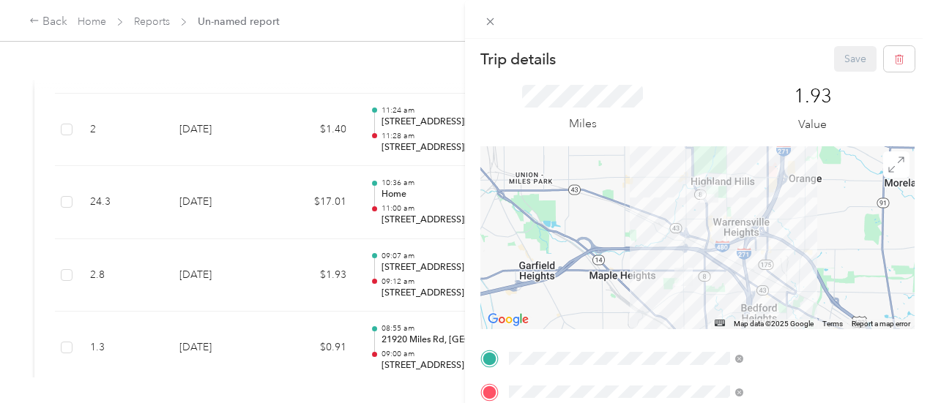
scroll to position [2, 0]
click at [731, 330] on div "Home 21011 Gardenview Dr, Maple Heights, OH, United States , 44137, Maple Heigh…" at bounding box center [781, 300] width 224 height 67
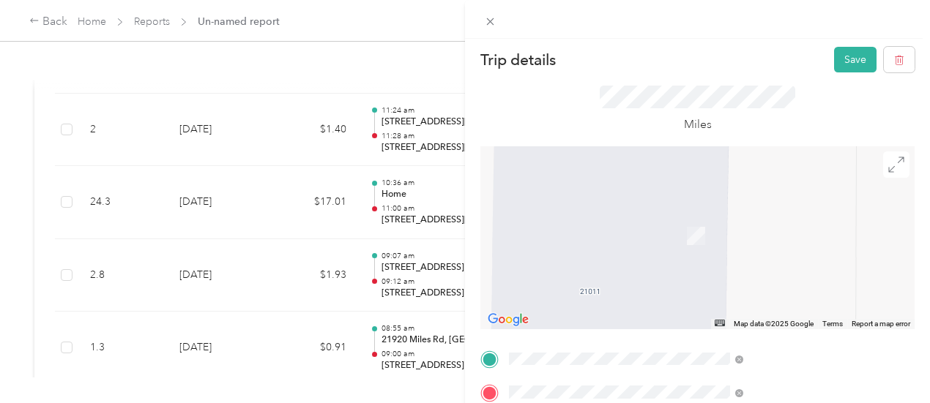
click at [762, 213] on span "22250 Miller Avenue Euclid, Ohio 44119, United States" at bounding box center [791, 220] width 201 height 26
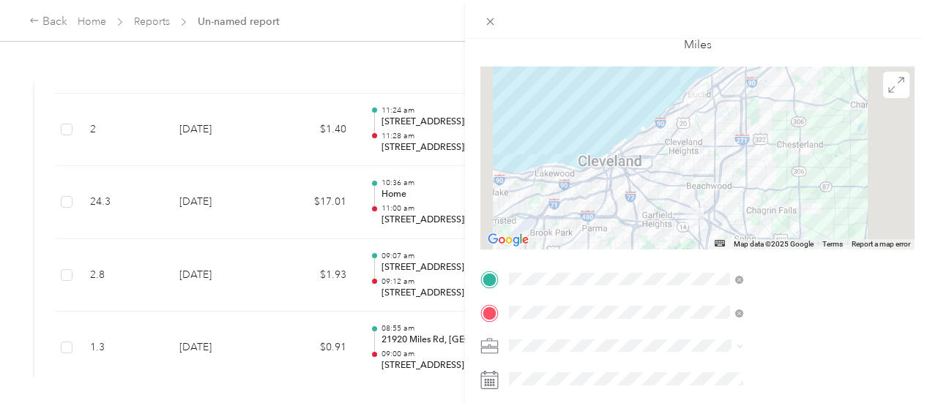
scroll to position [0, 0]
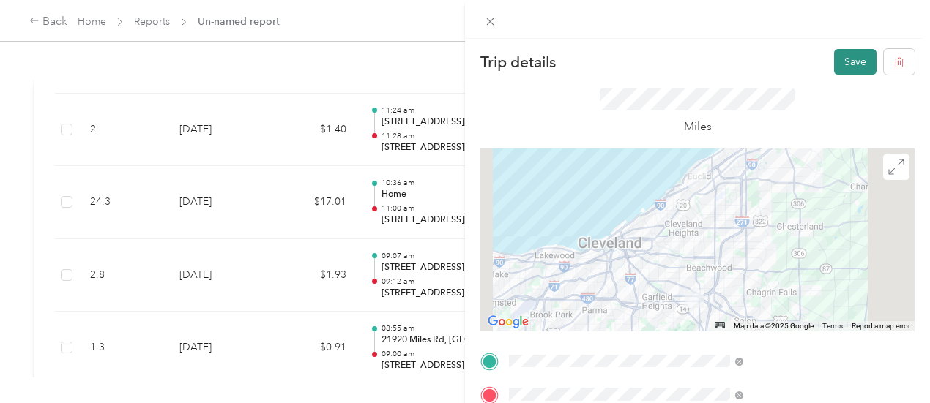
click at [841, 56] on button "Save" at bounding box center [855, 62] width 42 height 26
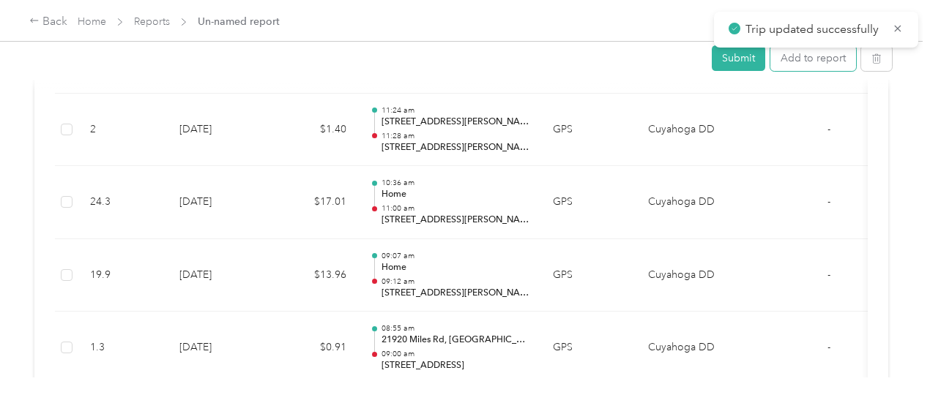
click at [841, 56] on button "Add to report" at bounding box center [813, 58] width 86 height 26
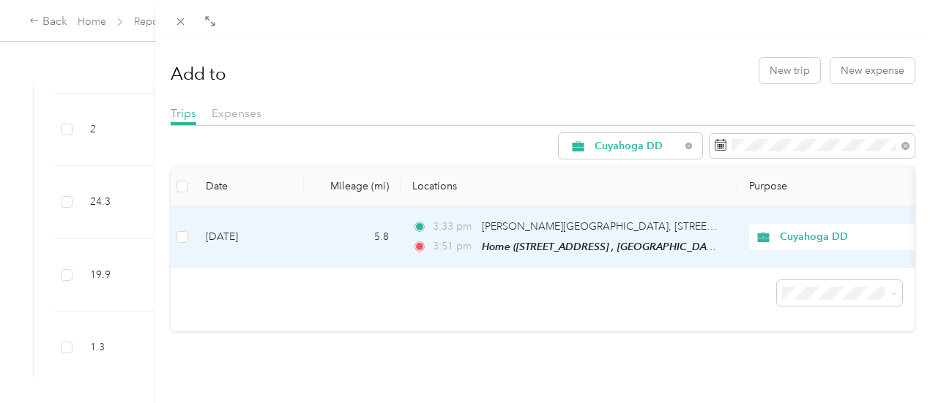
click at [474, 239] on span "3:51 pm" at bounding box center [454, 247] width 42 height 16
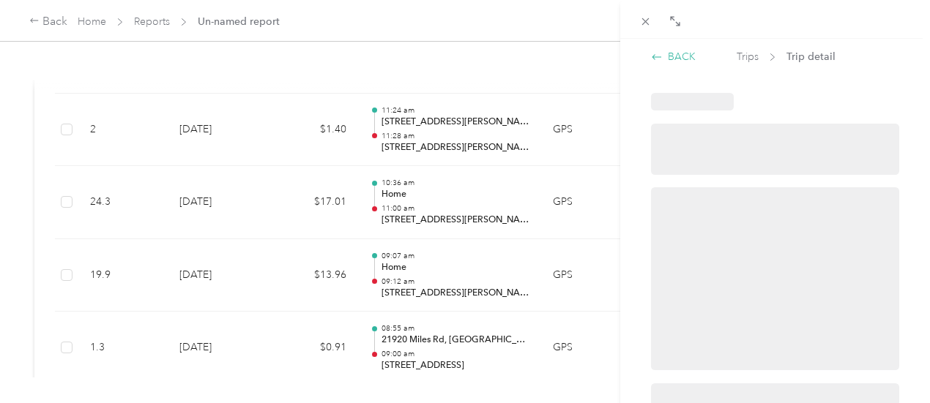
click at [672, 53] on div "BACK" at bounding box center [673, 56] width 45 height 15
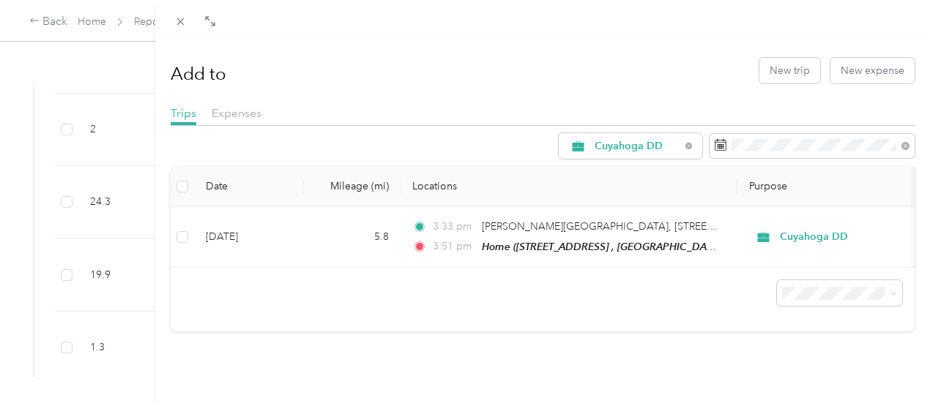
click at [672, 53] on div "Add to New trip New expense" at bounding box center [543, 70] width 744 height 42
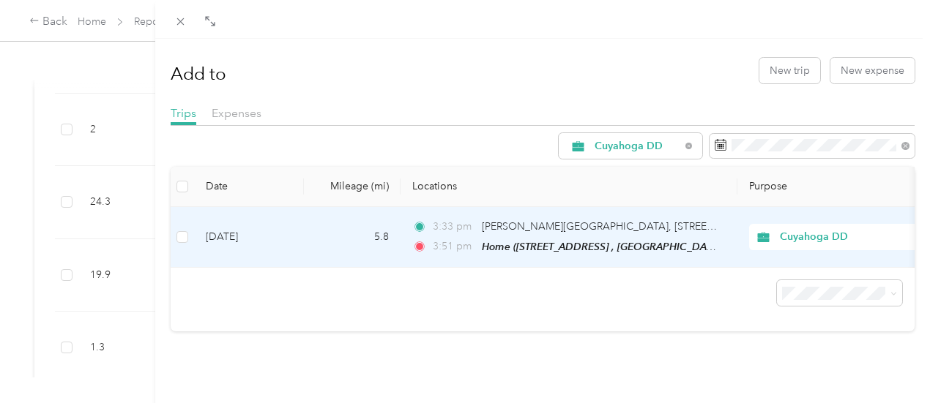
click at [401, 225] on td "5.8" at bounding box center [352, 237] width 97 height 61
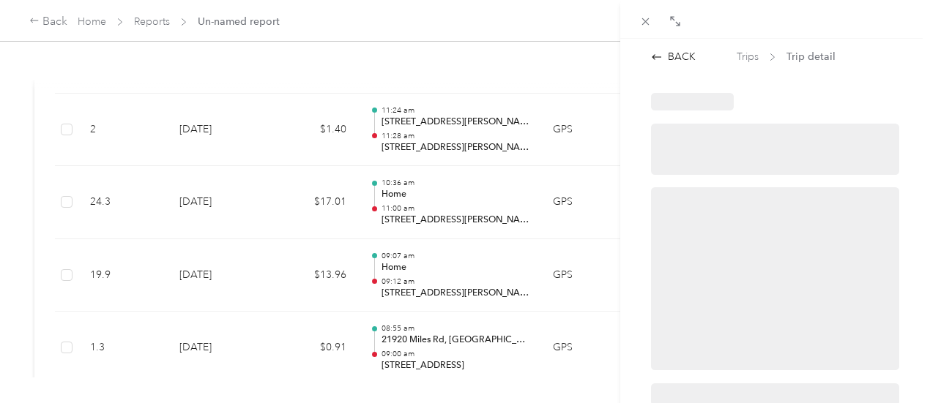
click at [409, 225] on div "BACK Trips Trip detail" at bounding box center [465, 201] width 930 height 403
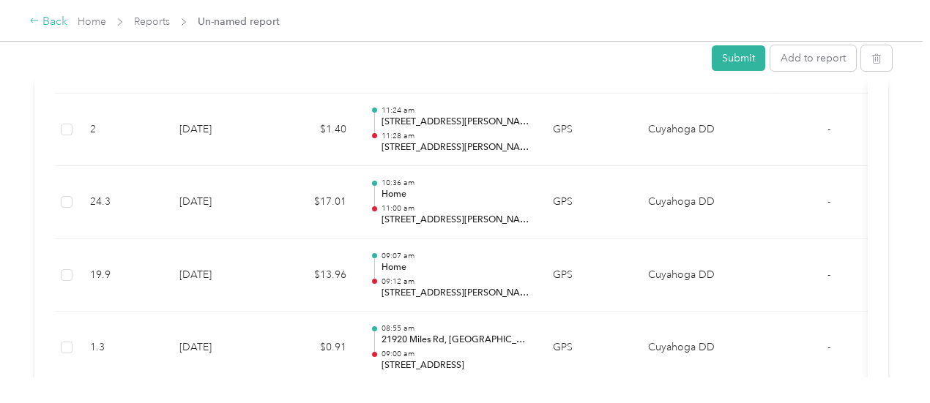
click at [64, 21] on div "Back" at bounding box center [48, 22] width 38 height 18
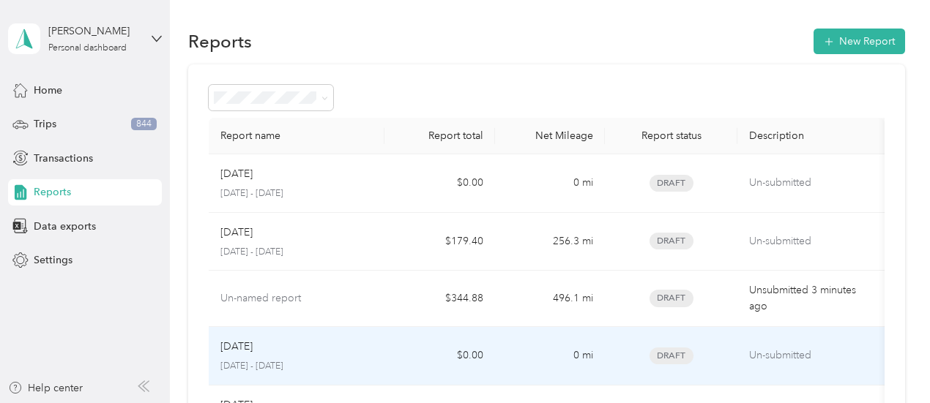
click at [305, 339] on div "Jul 2025" at bounding box center [296, 347] width 153 height 16
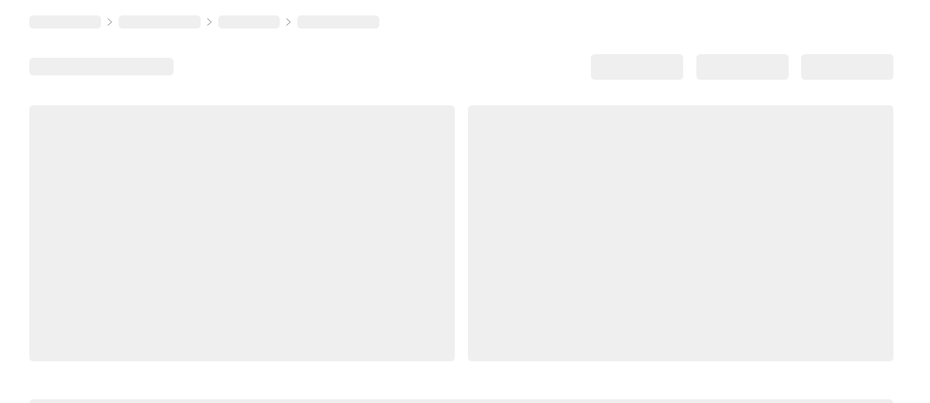
click at [305, 338] on div at bounding box center [241, 233] width 425 height 256
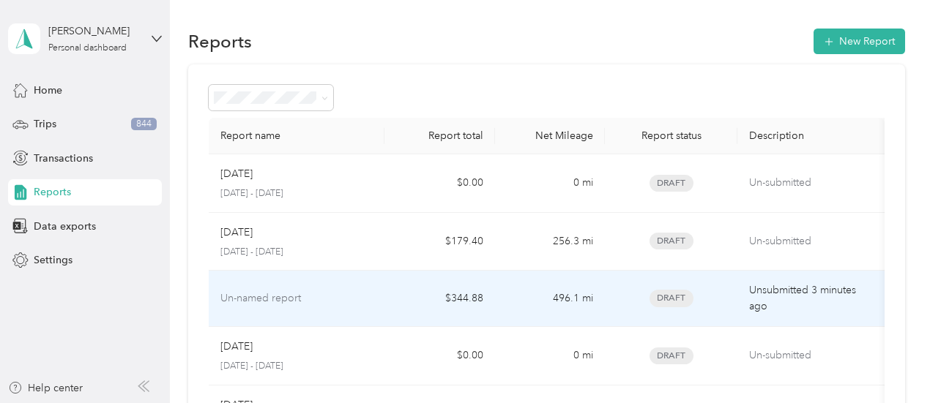
click at [249, 279] on td "Un-named report" at bounding box center [297, 299] width 176 height 56
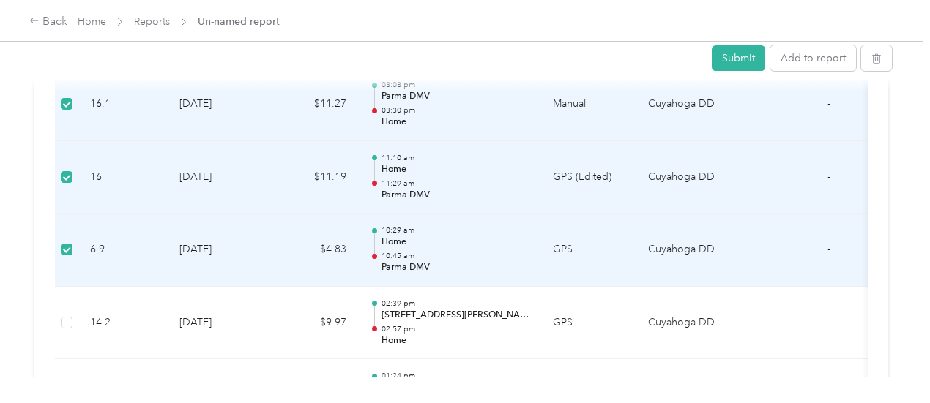
scroll to position [469, 0]
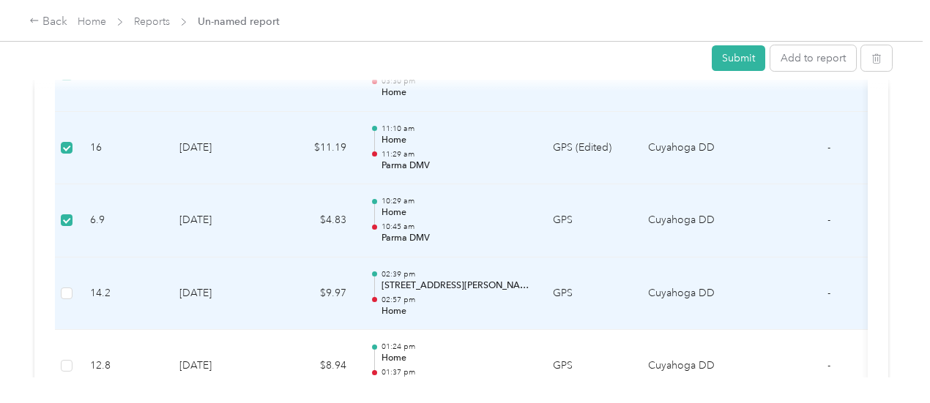
click at [68, 302] on td at bounding box center [66, 294] width 23 height 73
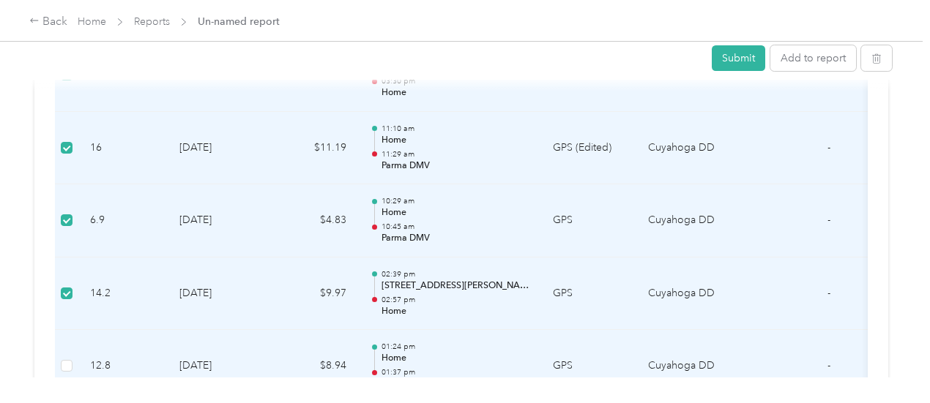
click at [59, 362] on td at bounding box center [66, 366] width 23 height 73
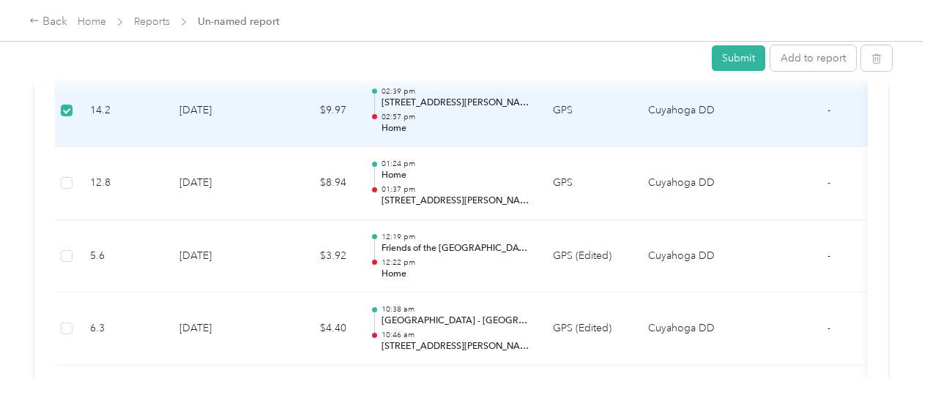
scroll to position [674, 0]
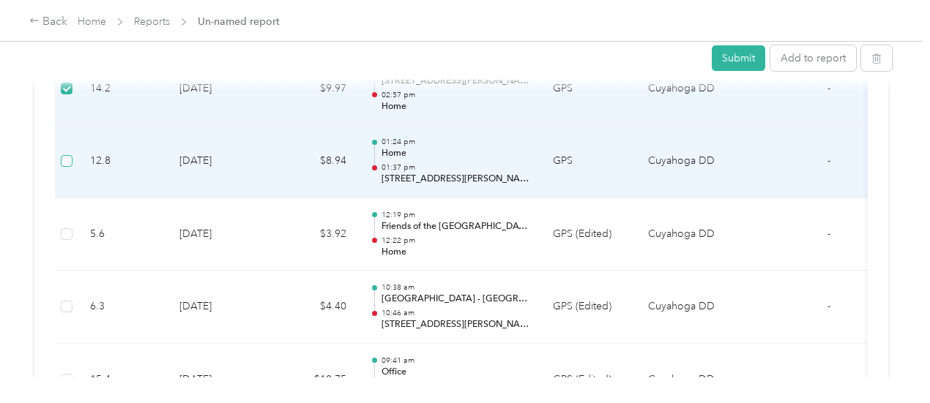
click at [67, 166] on label at bounding box center [67, 161] width 12 height 16
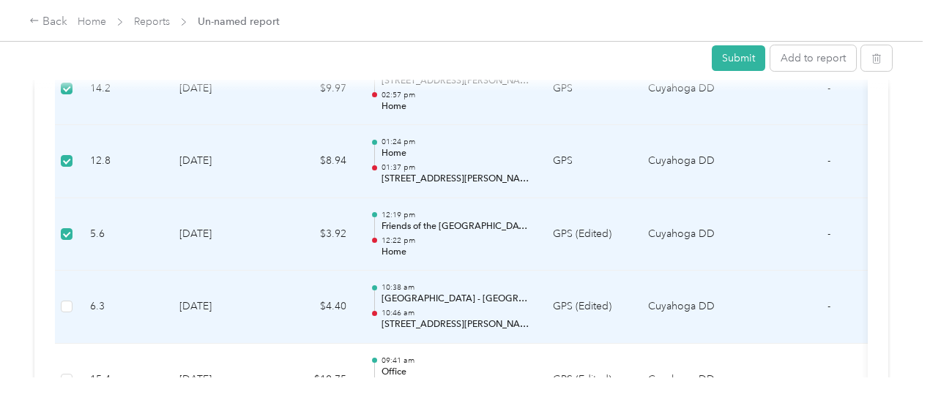
click at [68, 316] on td at bounding box center [66, 307] width 23 height 73
click at [68, 310] on label at bounding box center [67, 307] width 12 height 16
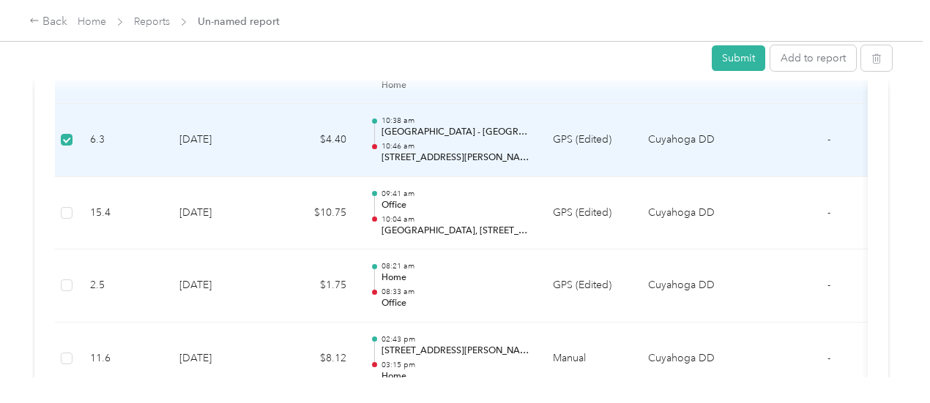
scroll to position [857, 0]
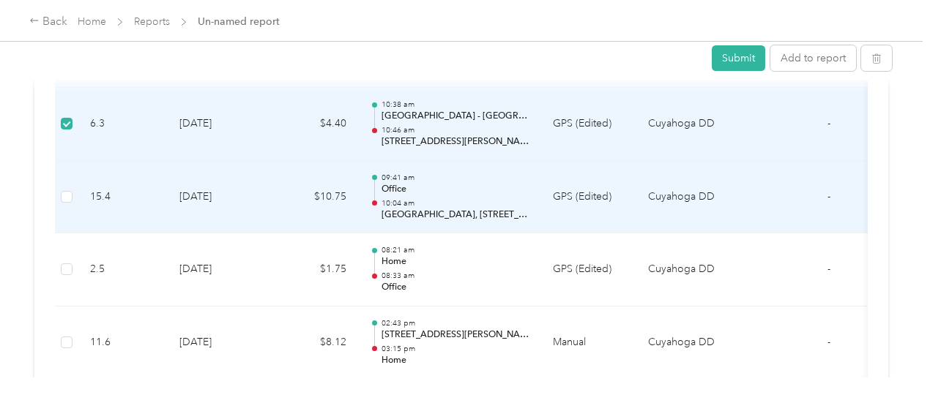
click at [69, 185] on td at bounding box center [66, 197] width 23 height 73
click at [64, 203] on td at bounding box center [66, 197] width 23 height 73
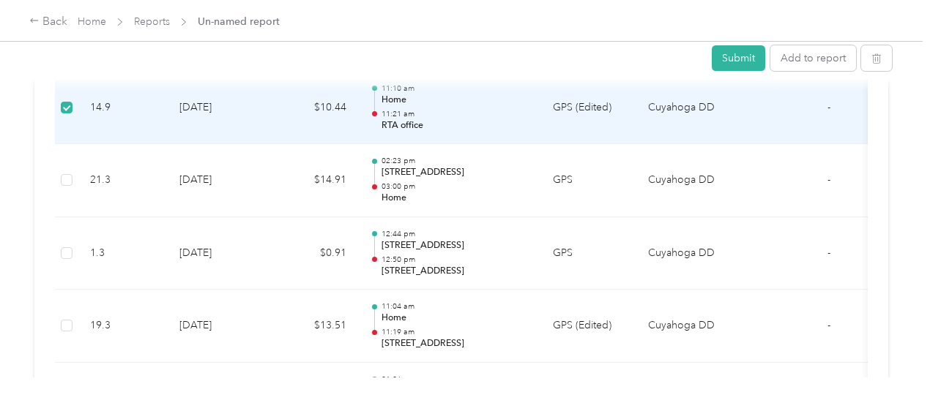
scroll to position [1706, 0]
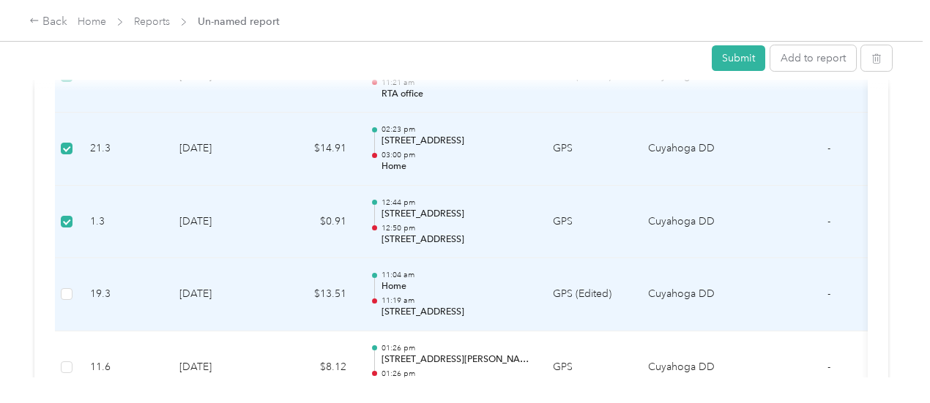
click at [66, 297] on td at bounding box center [66, 294] width 23 height 73
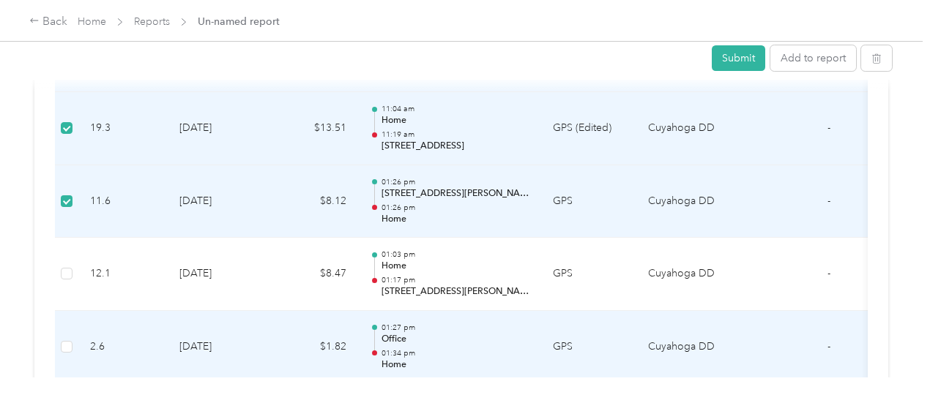
scroll to position [1882, 0]
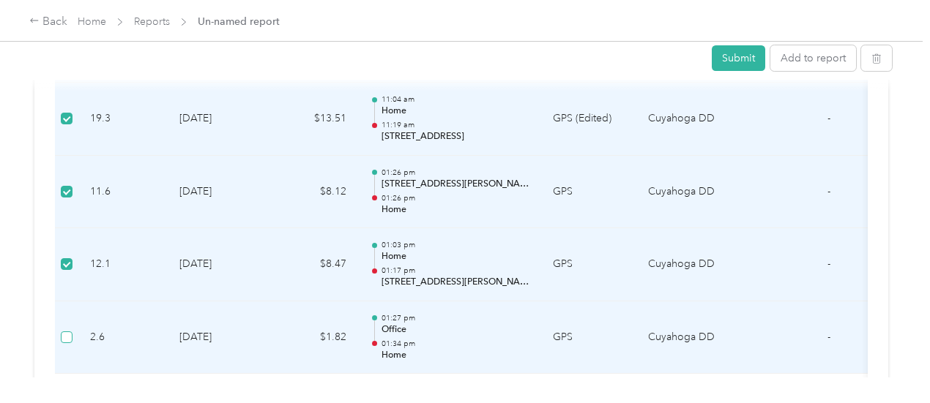
click at [67, 338] on label at bounding box center [67, 338] width 12 height 16
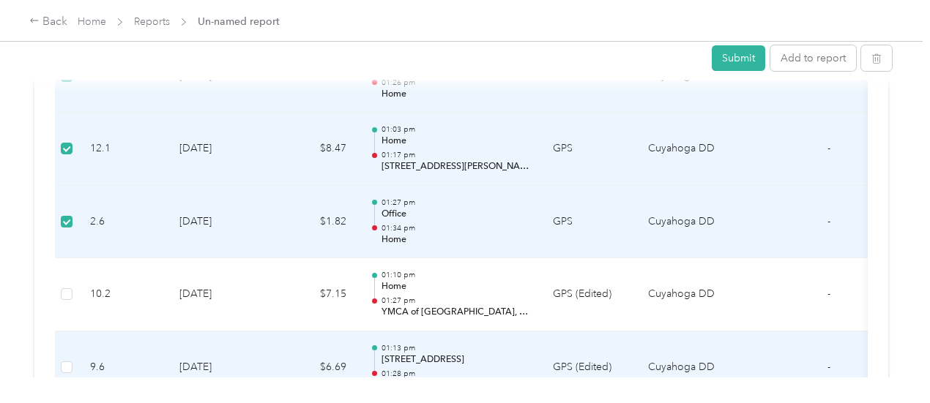
scroll to position [1999, 0]
click at [72, 358] on label at bounding box center [67, 366] width 12 height 16
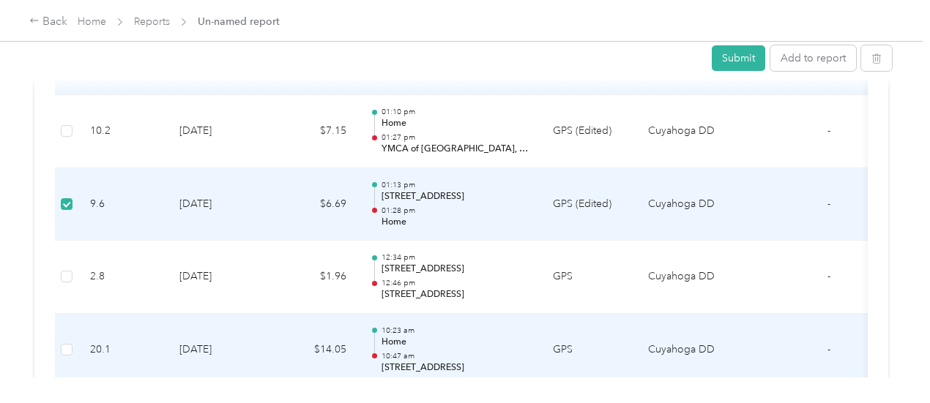
scroll to position [2175, 0]
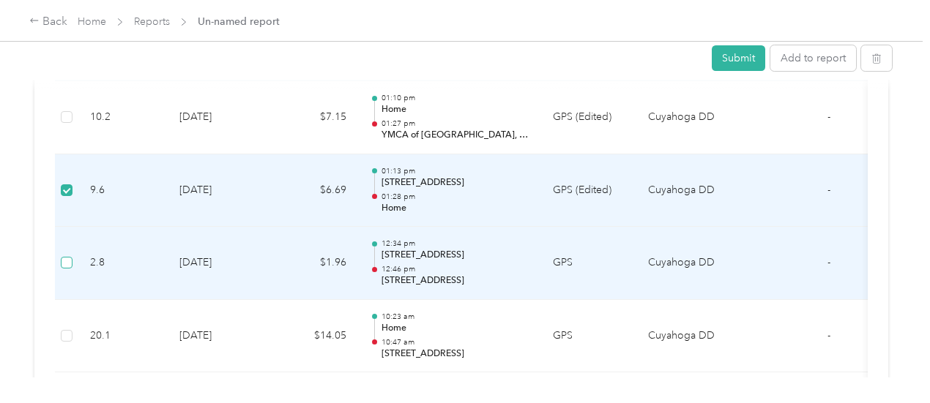
click at [67, 255] on label at bounding box center [67, 263] width 12 height 16
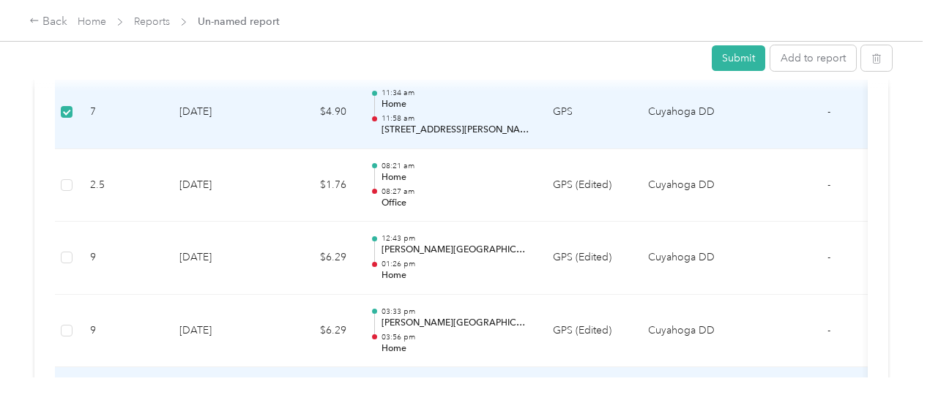
scroll to position [2907, 0]
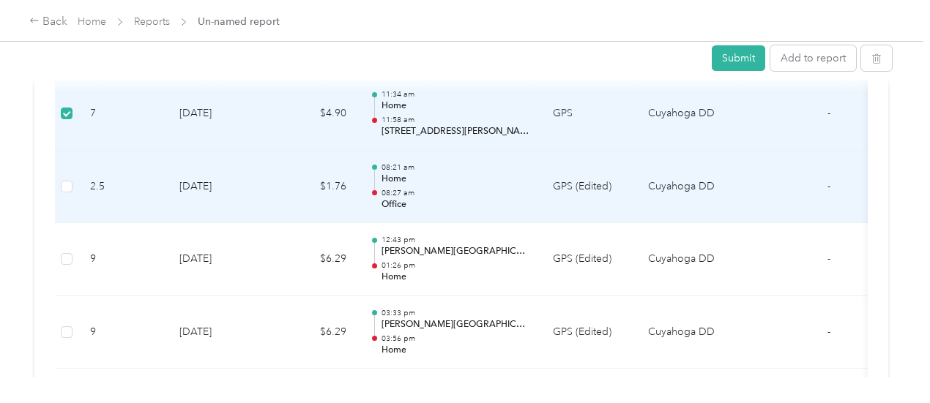
click at [60, 172] on td at bounding box center [66, 187] width 23 height 73
click at [73, 173] on td at bounding box center [66, 187] width 23 height 73
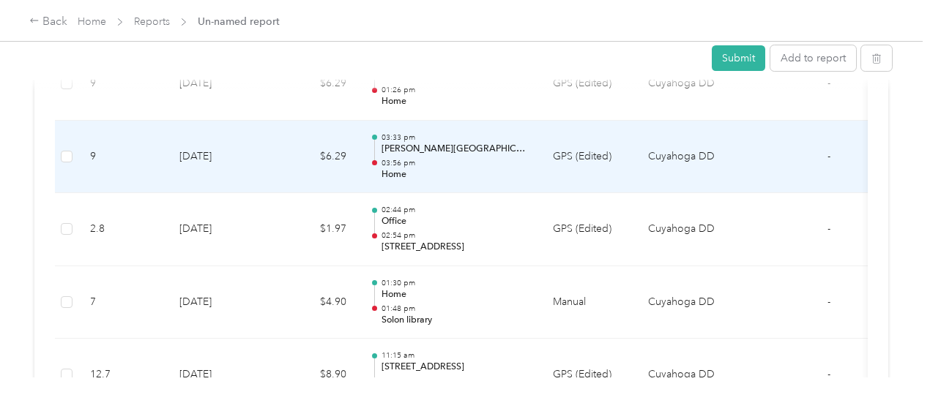
scroll to position [3112, 0]
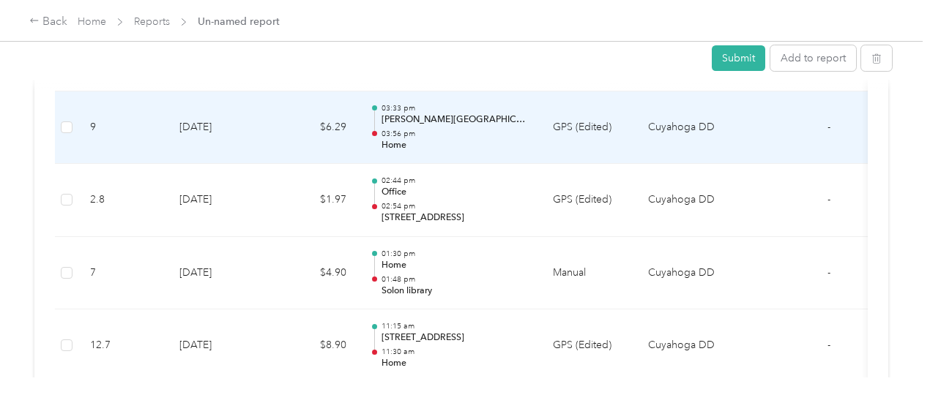
click at [72, 111] on td at bounding box center [66, 128] width 23 height 73
click at [69, 125] on td at bounding box center [66, 128] width 23 height 73
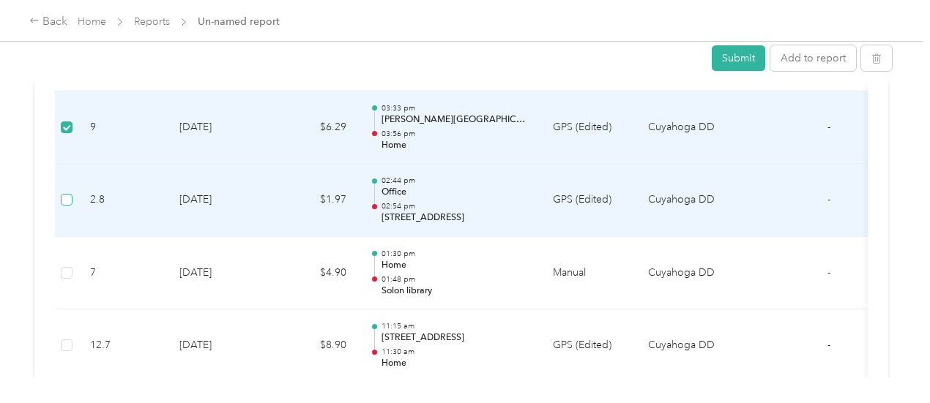
click at [67, 192] on label at bounding box center [67, 200] width 12 height 16
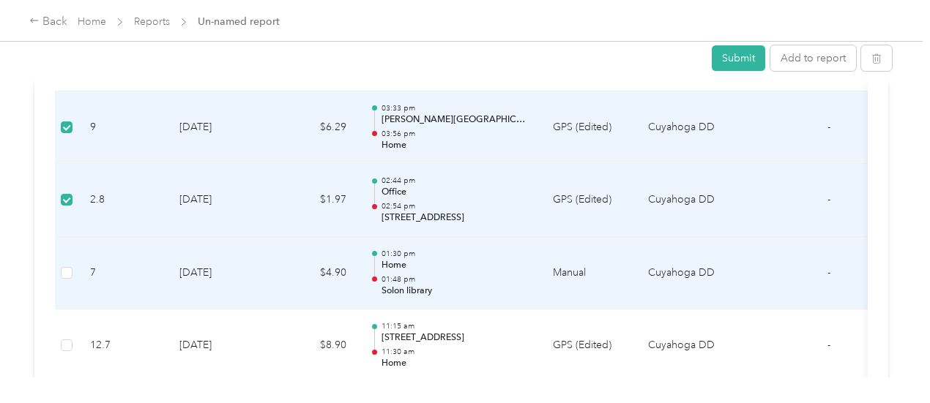
click at [76, 264] on td at bounding box center [66, 273] width 23 height 73
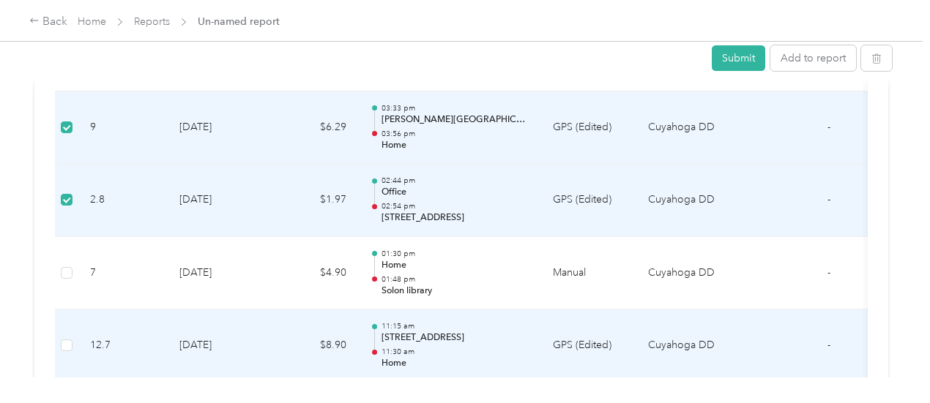
click at [62, 326] on td at bounding box center [66, 346] width 23 height 73
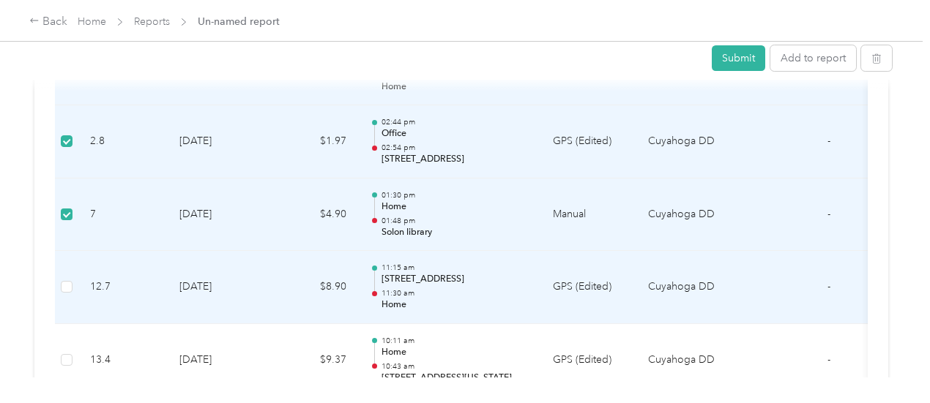
scroll to position [3200, 0]
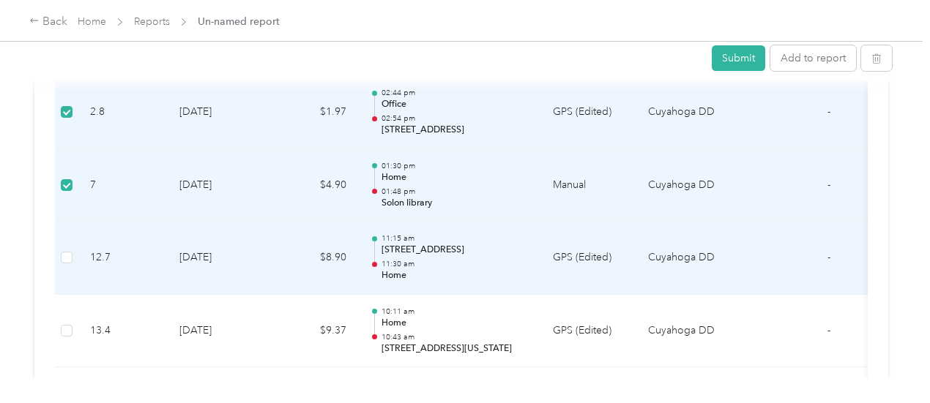
click at [60, 236] on td at bounding box center [66, 258] width 23 height 73
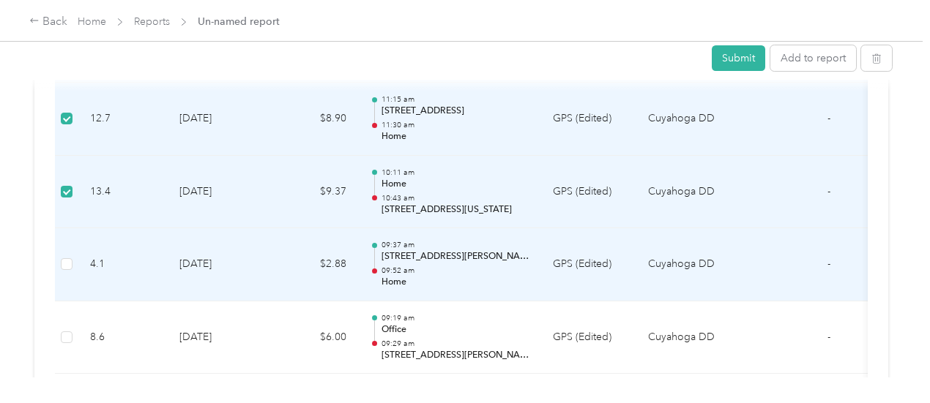
scroll to position [3346, 0]
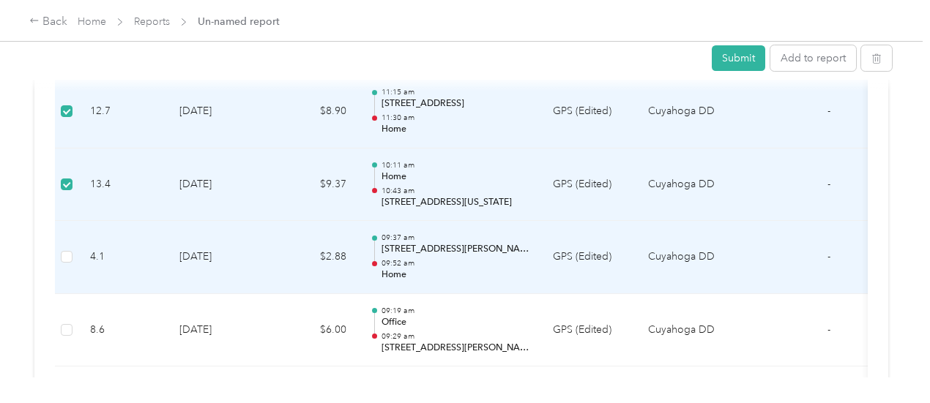
click at [69, 253] on td at bounding box center [66, 257] width 23 height 73
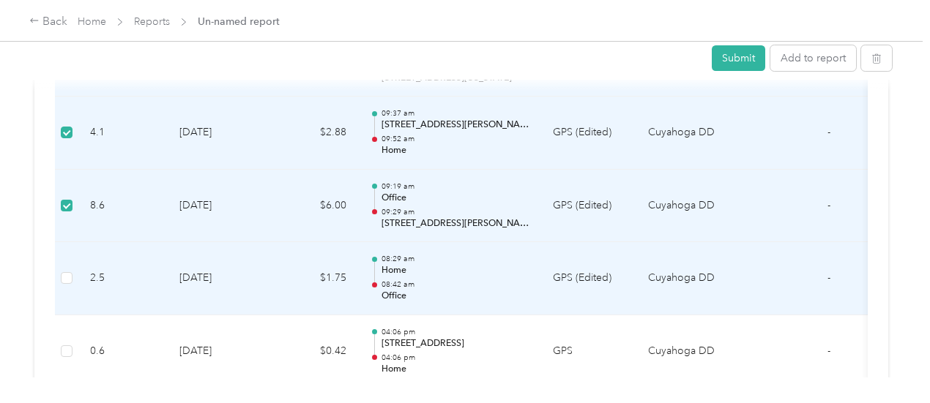
scroll to position [3493, 0]
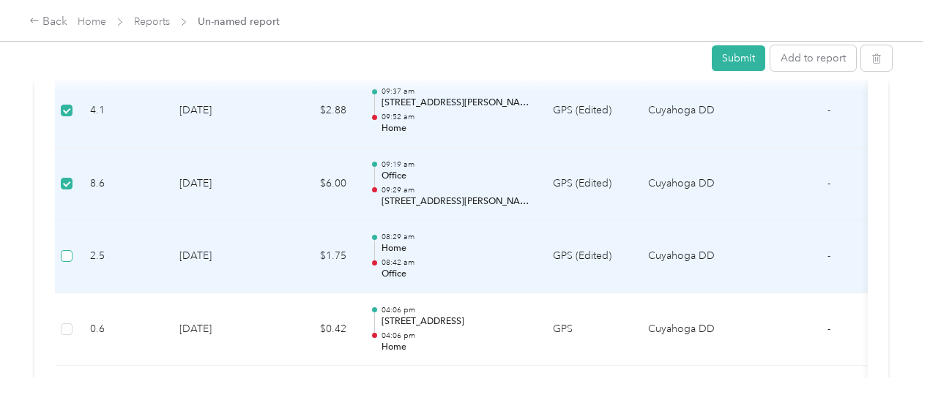
click at [69, 248] on label at bounding box center [67, 256] width 12 height 16
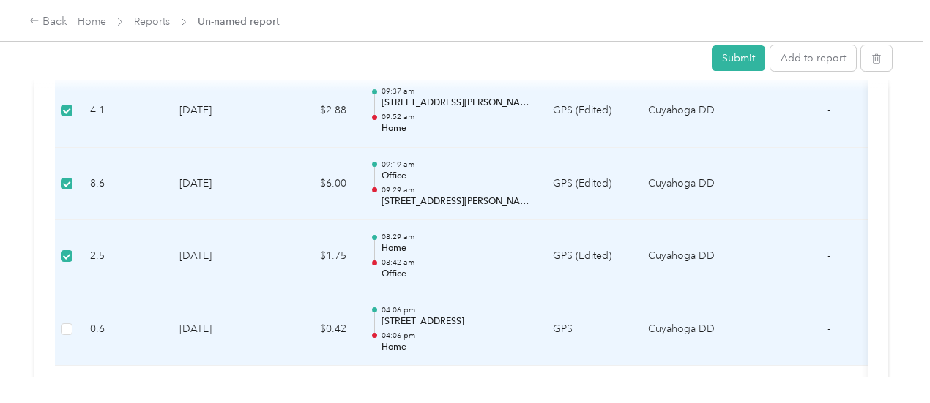
click at [64, 302] on td at bounding box center [66, 330] width 23 height 73
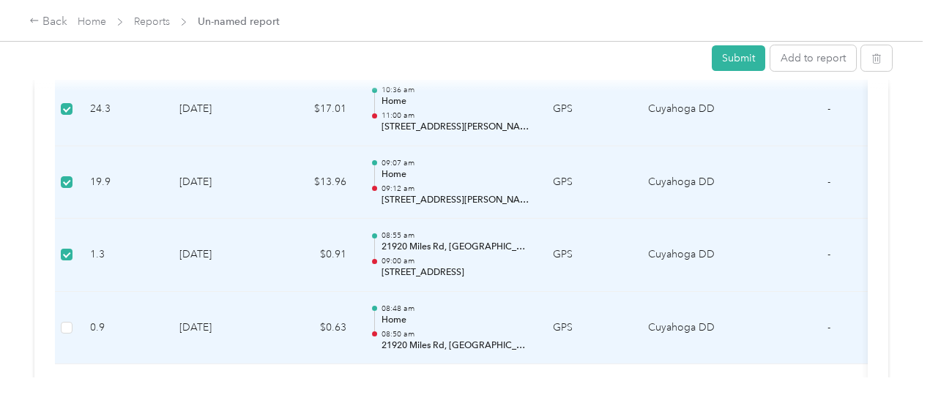
scroll to position [4225, 0]
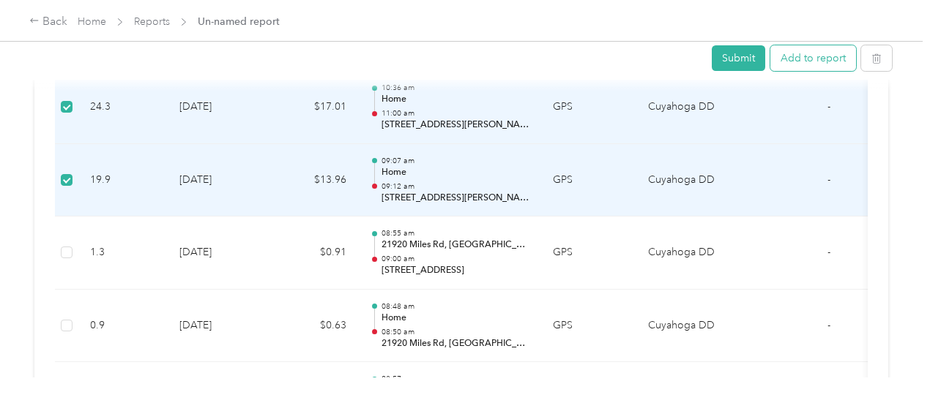
click at [801, 62] on button "Add to report" at bounding box center [813, 58] width 86 height 26
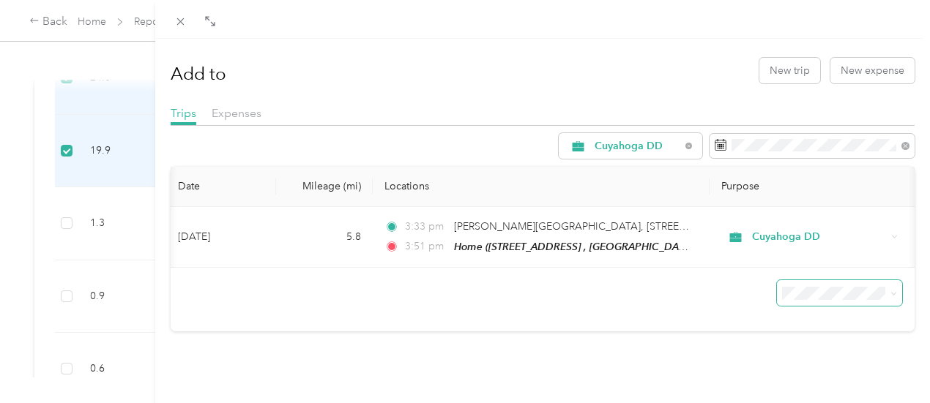
scroll to position [0, 116]
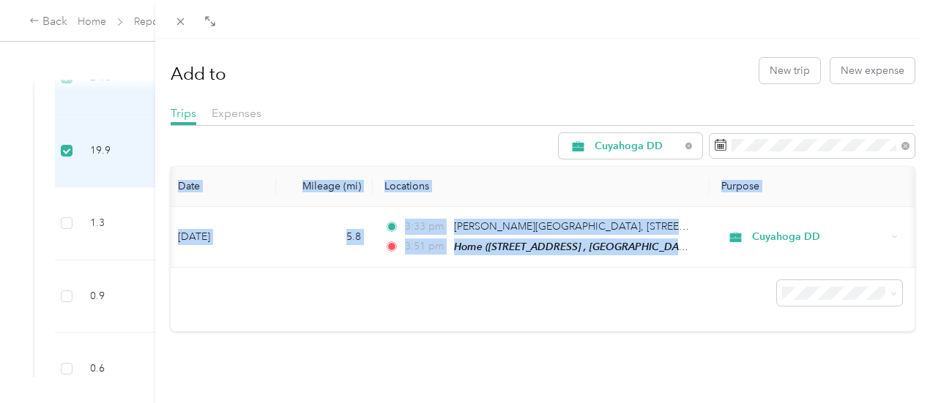
drag, startPoint x: 792, startPoint y: 266, endPoint x: 639, endPoint y: 294, distance: 156.3
click at [639, 294] on div "Date Mileage (mi) Locations Purpose Sep 3, 2025 5.8 3:33 pm AJ Rickoff Elementa…" at bounding box center [543, 249] width 744 height 165
click at [576, 303] on div at bounding box center [543, 287] width 744 height 39
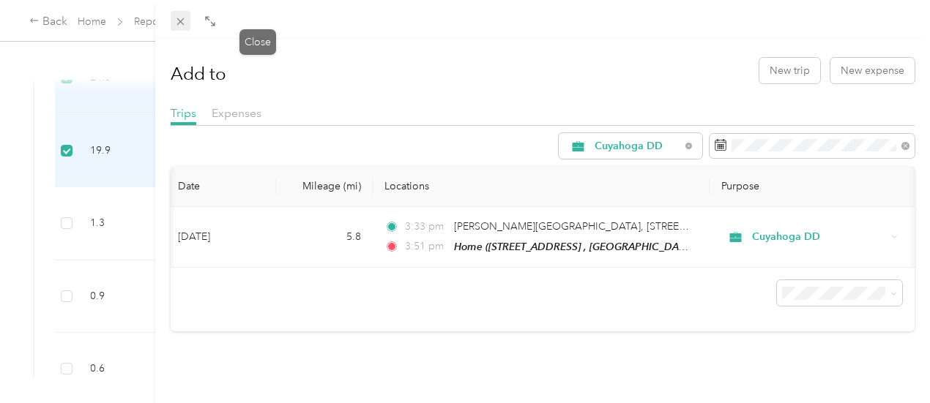
click at [187, 22] on icon at bounding box center [180, 21] width 12 height 12
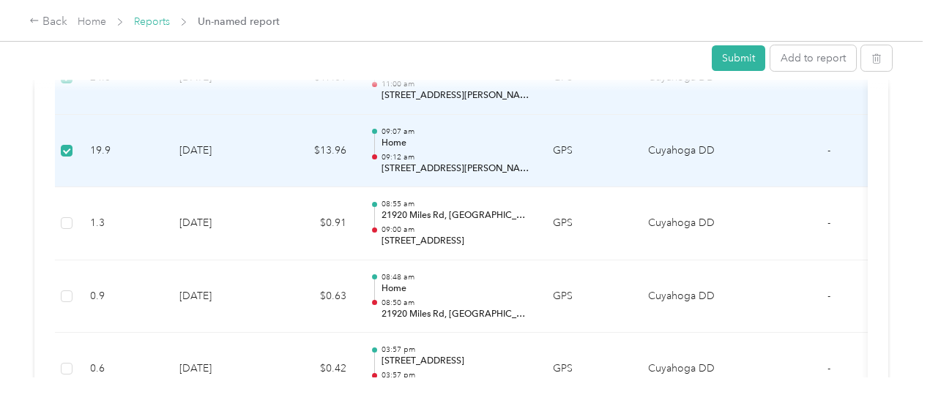
click at [157, 23] on link "Reports" at bounding box center [152, 21] width 36 height 12
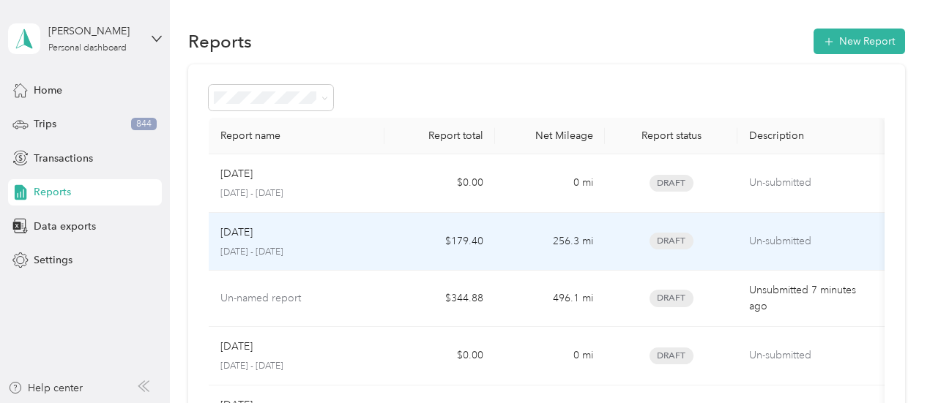
click at [393, 248] on td "$179.40" at bounding box center [439, 242] width 110 height 59
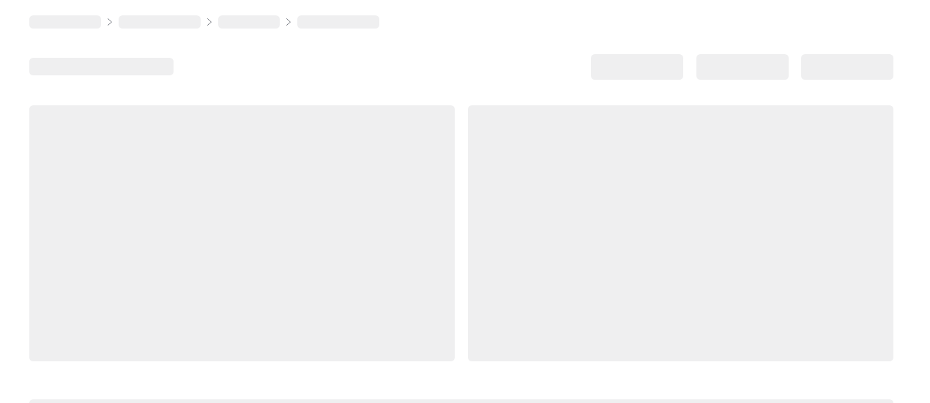
click at [468, 248] on div at bounding box center [680, 233] width 425 height 256
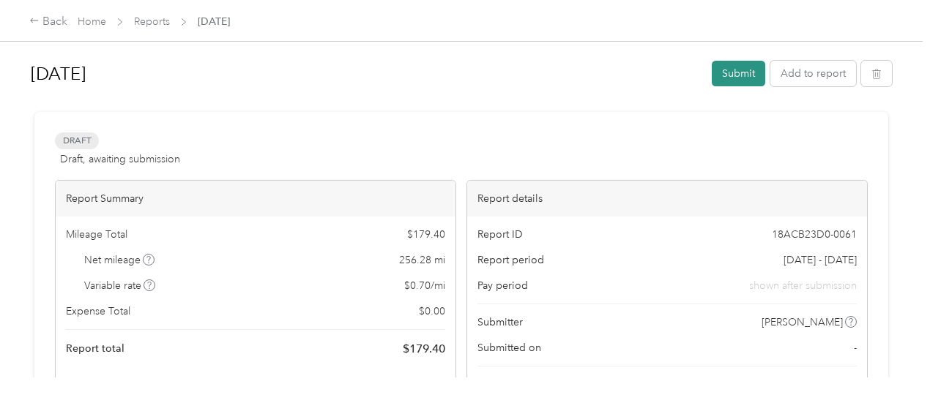
click at [738, 70] on button "Submit" at bounding box center [738, 74] width 53 height 26
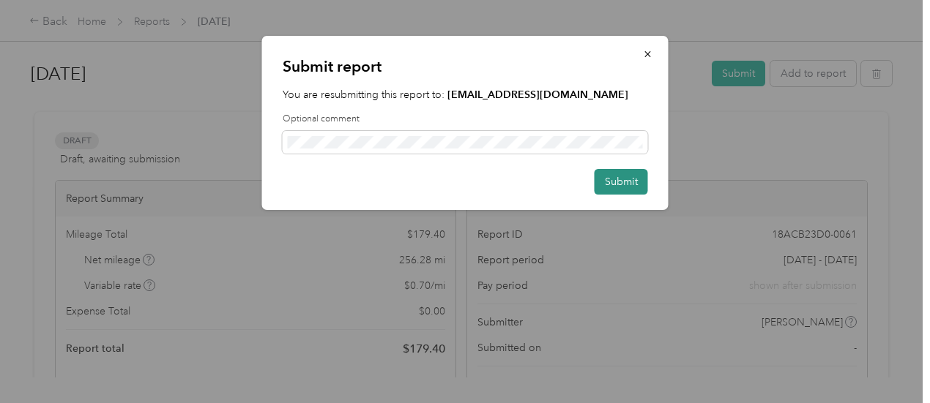
click at [630, 181] on button "Submit" at bounding box center [621, 182] width 53 height 26
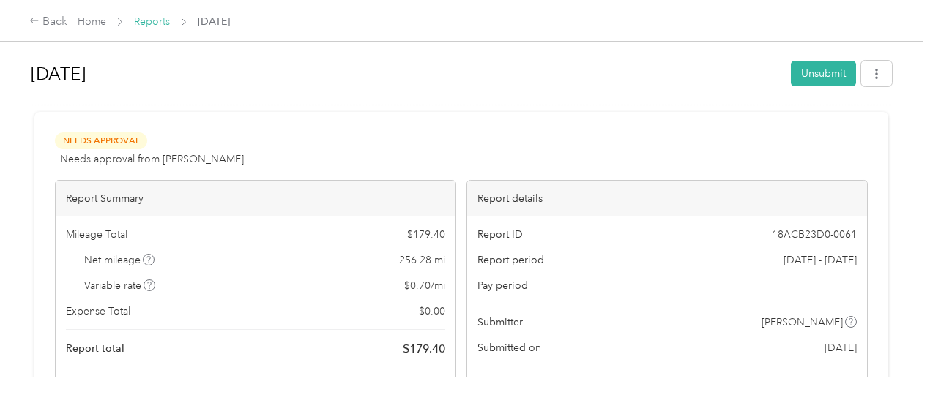
click at [140, 17] on link "Reports" at bounding box center [152, 21] width 36 height 12
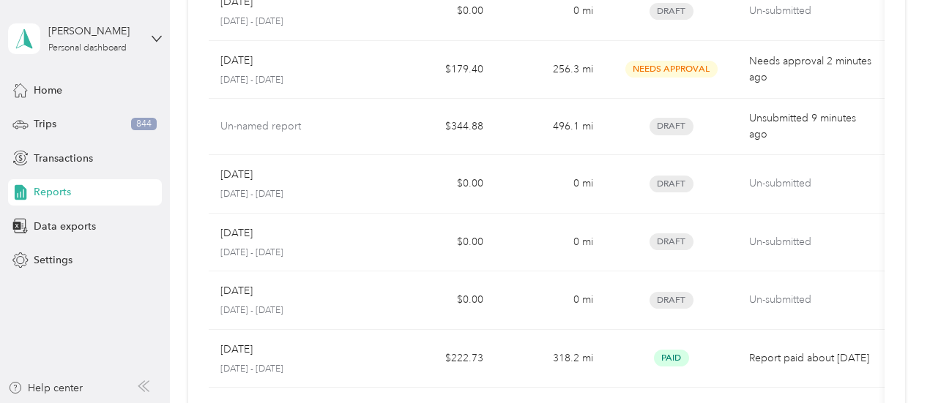
scroll to position [170, 0]
click at [62, 119] on div "Trips 844" at bounding box center [85, 124] width 154 height 26
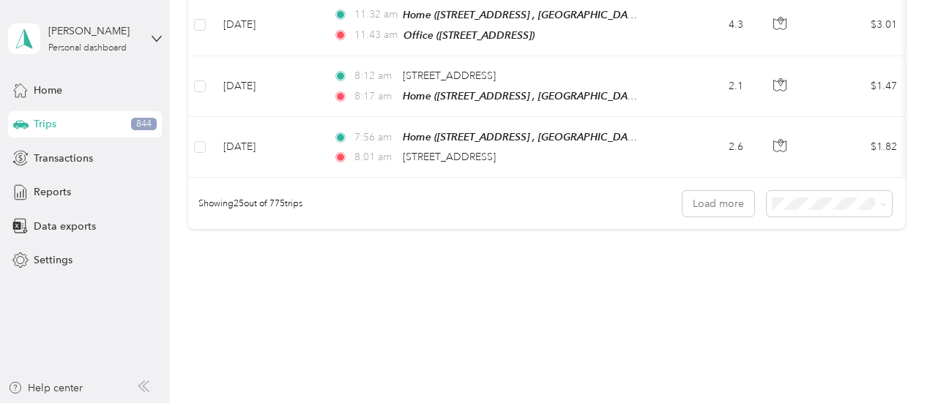
scroll to position [1607, 0]
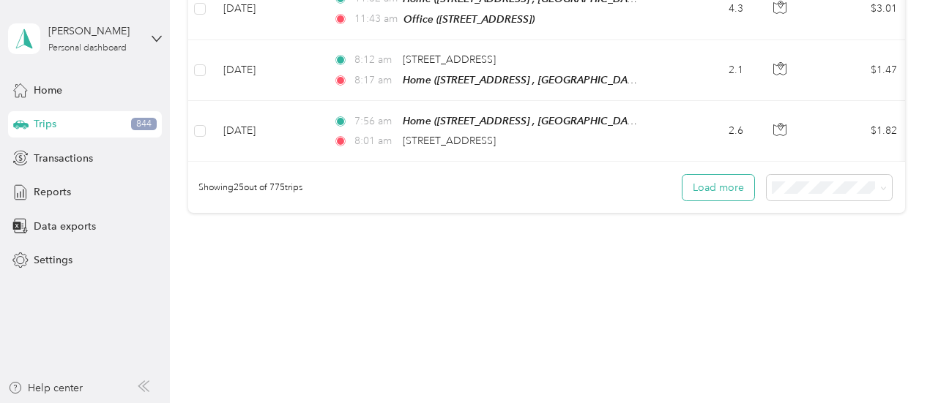
click at [711, 180] on button "Load more" at bounding box center [718, 188] width 72 height 26
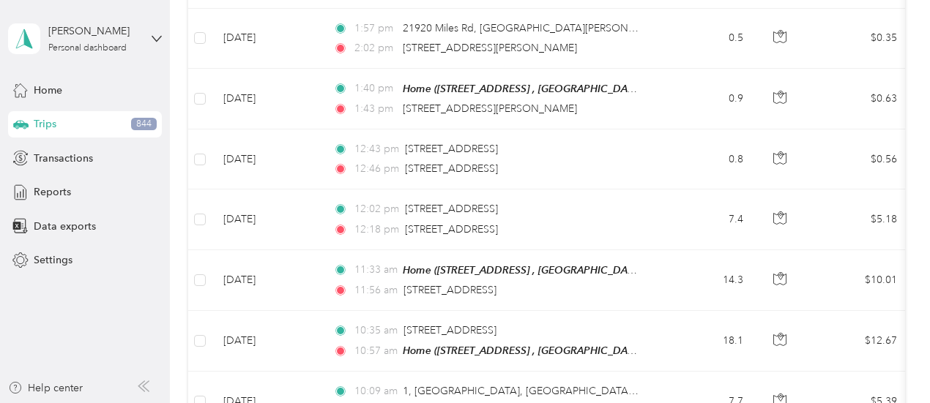
scroll to position [0, 0]
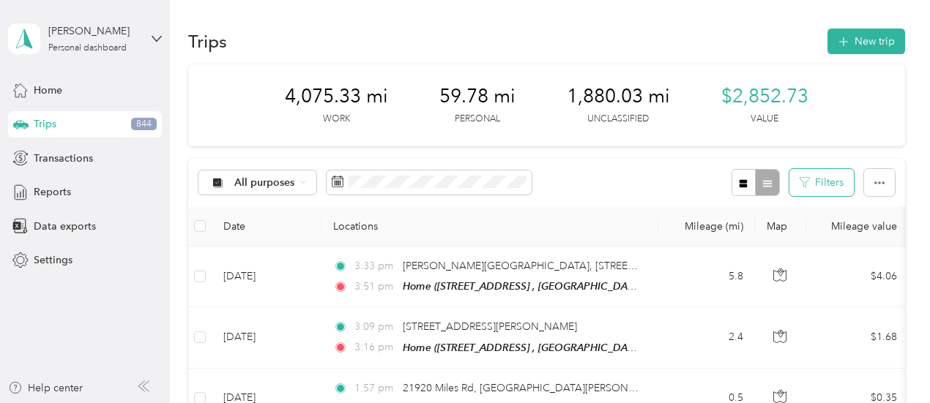
click at [813, 186] on button "Filters" at bounding box center [821, 182] width 64 height 27
click at [811, 179] on button "Filters" at bounding box center [821, 182] width 64 height 27
click at [612, 176] on div "All purposes Filters" at bounding box center [546, 183] width 717 height 48
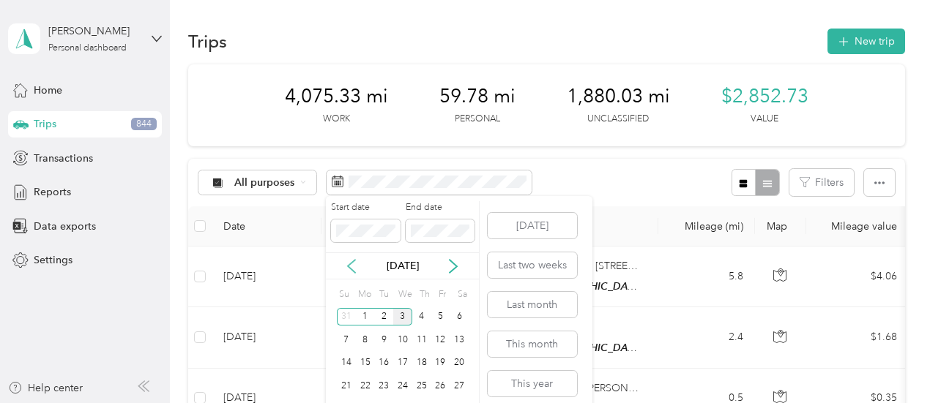
click at [354, 264] on icon at bounding box center [351, 266] width 15 height 15
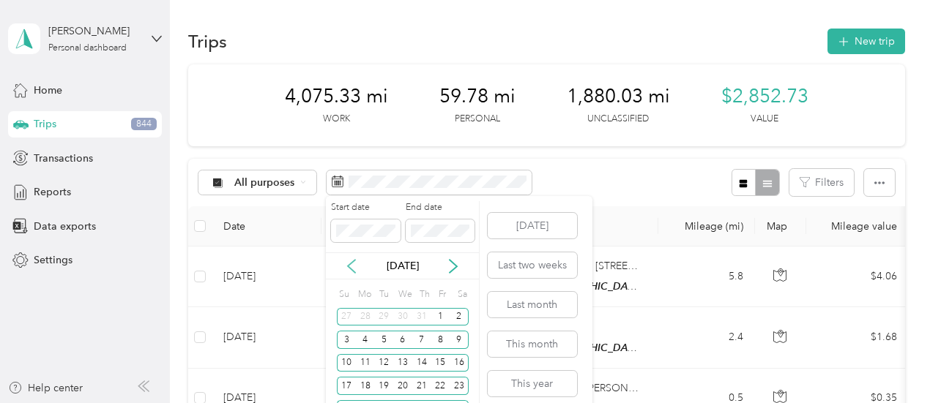
click at [354, 264] on icon at bounding box center [351, 266] width 15 height 15
click at [387, 313] on div "1" at bounding box center [383, 317] width 19 height 18
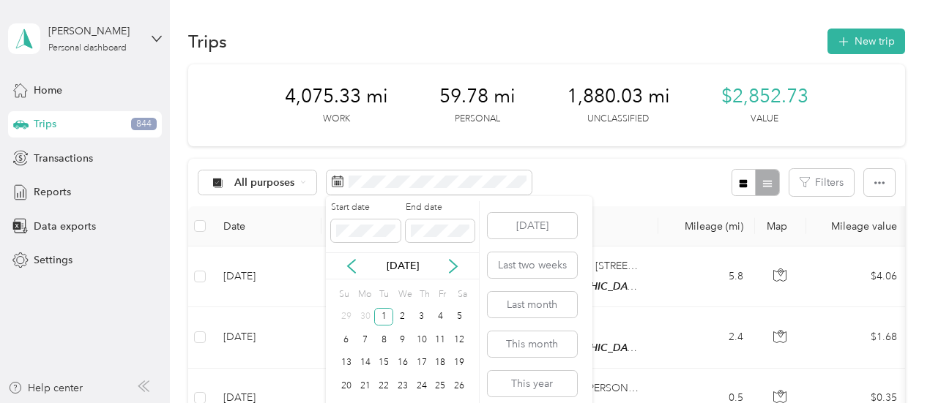
click at [411, 257] on div "Jul 2025" at bounding box center [402, 266] width 153 height 27
click at [353, 266] on icon at bounding box center [351, 266] width 15 height 15
click at [353, 272] on icon at bounding box center [351, 266] width 15 height 15
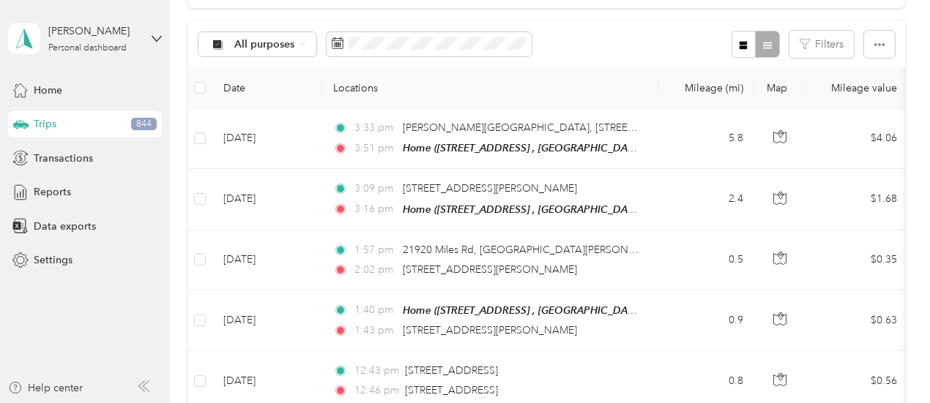
scroll to position [116, 0]
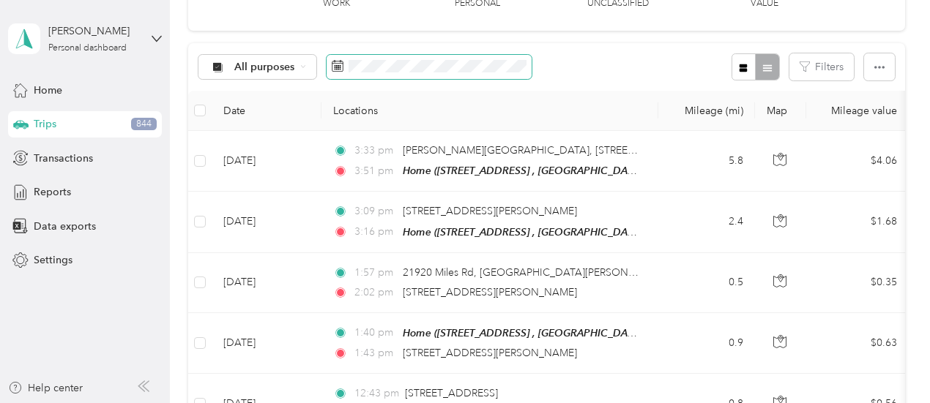
click at [442, 62] on span at bounding box center [429, 67] width 205 height 25
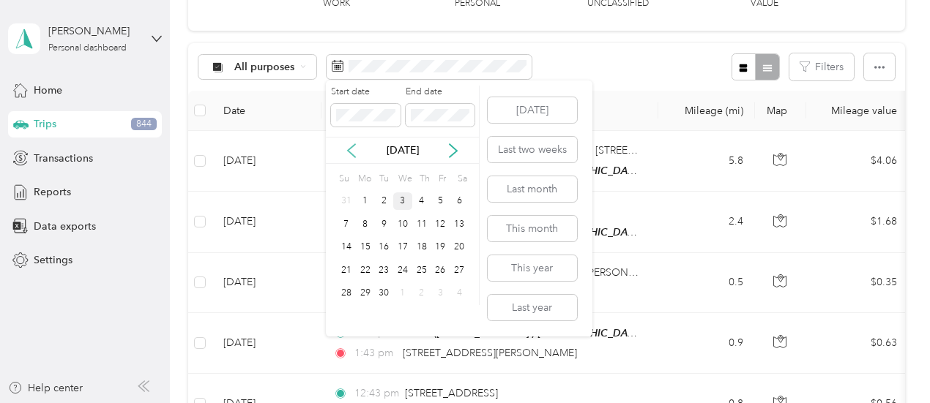
click at [355, 149] on icon at bounding box center [351, 151] width 15 height 15
click at [425, 292] on div "31" at bounding box center [421, 294] width 19 height 18
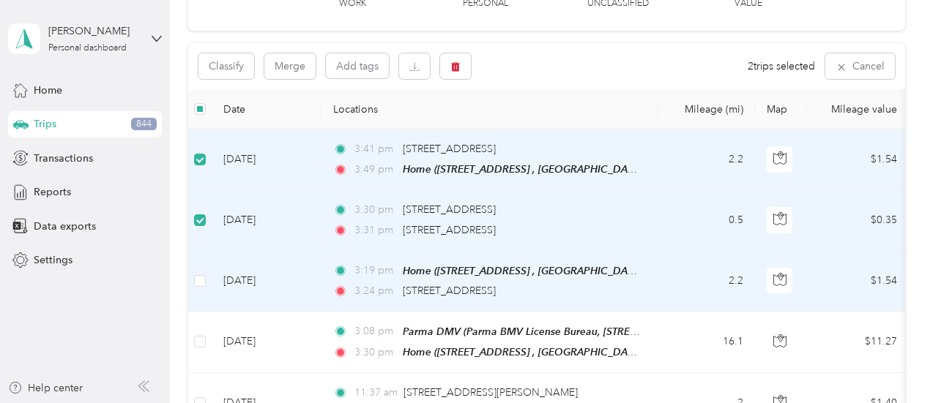
click at [206, 281] on td at bounding box center [199, 281] width 23 height 61
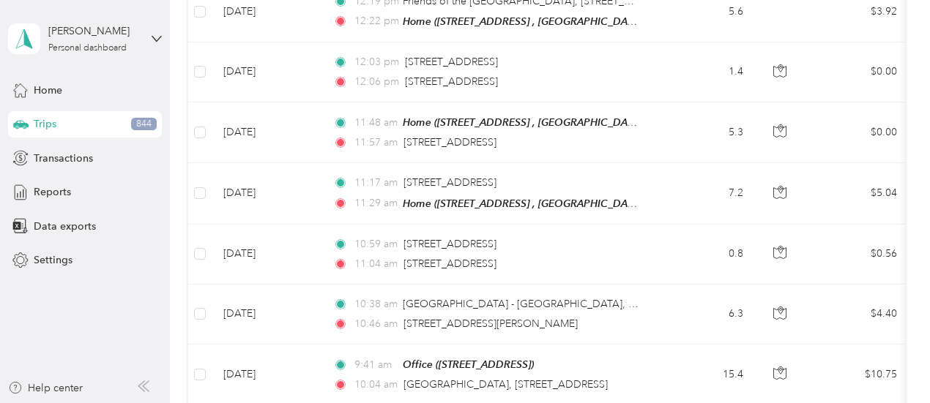
scroll to position [1606, 0]
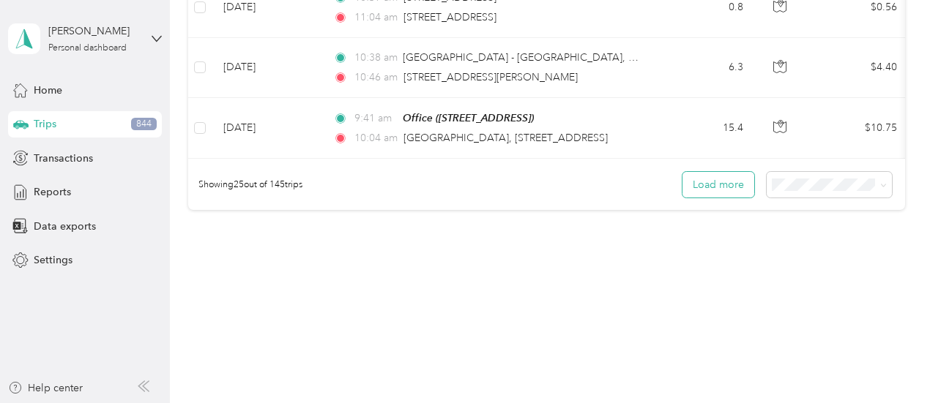
click at [720, 181] on button "Load more" at bounding box center [718, 185] width 72 height 26
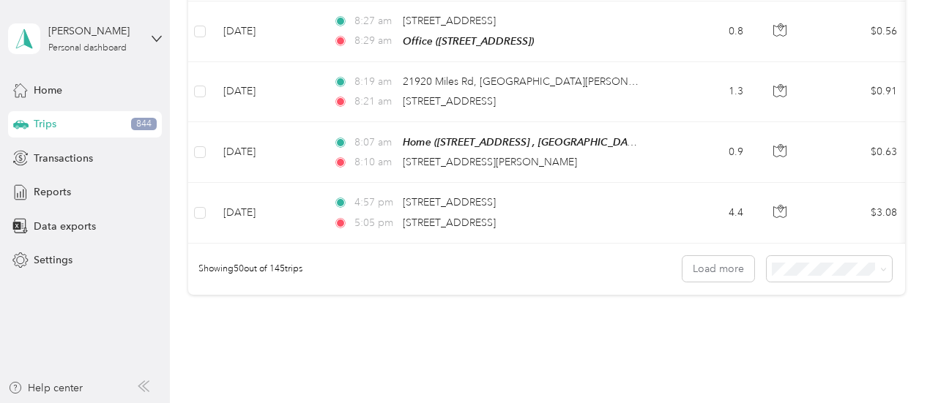
scroll to position [3105, 0]
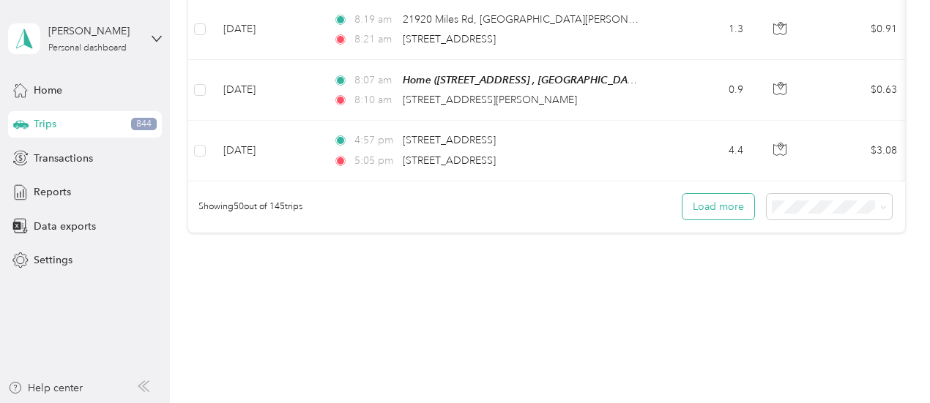
click at [719, 194] on button "Load more" at bounding box center [718, 207] width 72 height 26
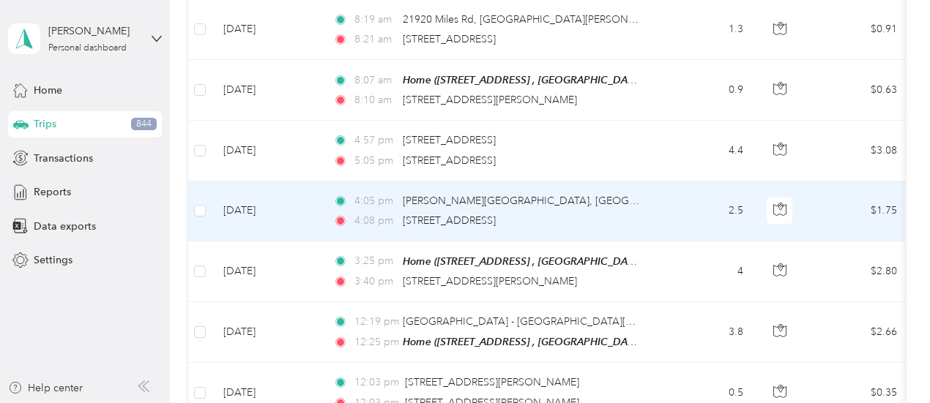
click at [722, 182] on td "2.5" at bounding box center [706, 212] width 97 height 60
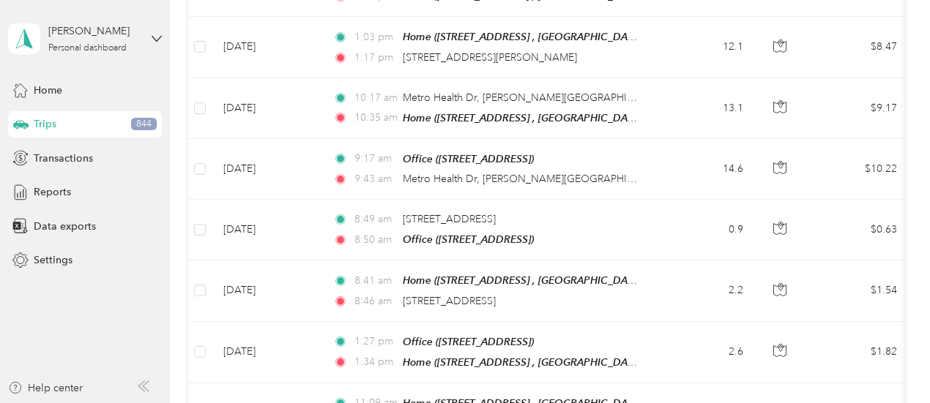
scroll to position [4604, 0]
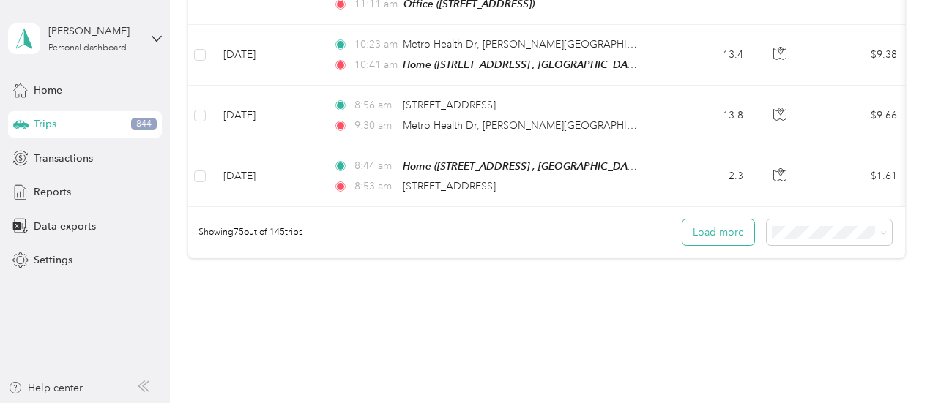
click at [718, 220] on button "Load more" at bounding box center [718, 233] width 72 height 26
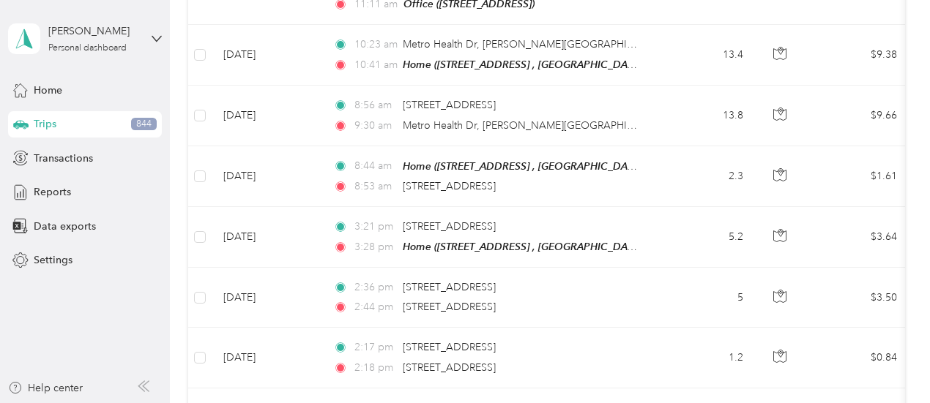
scroll to position [6104, 0]
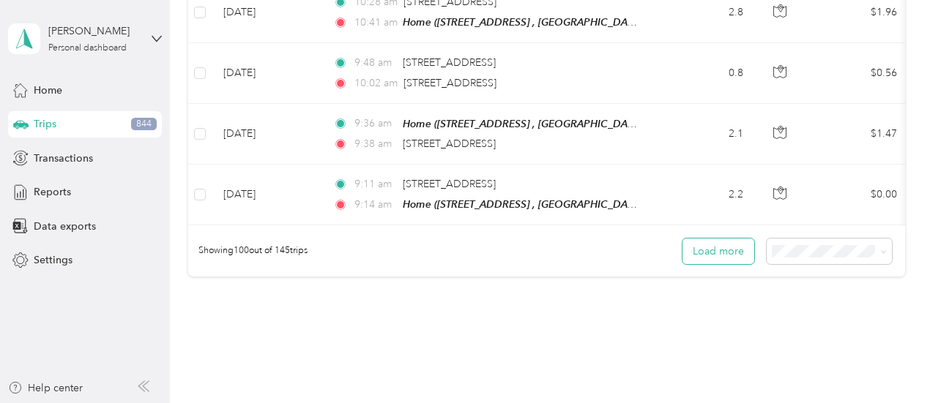
click at [718, 239] on button "Load more" at bounding box center [718, 252] width 72 height 26
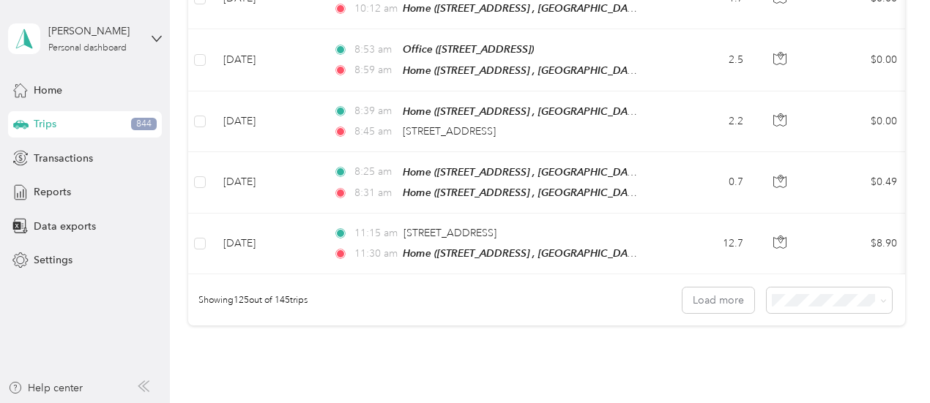
scroll to position [7601, 0]
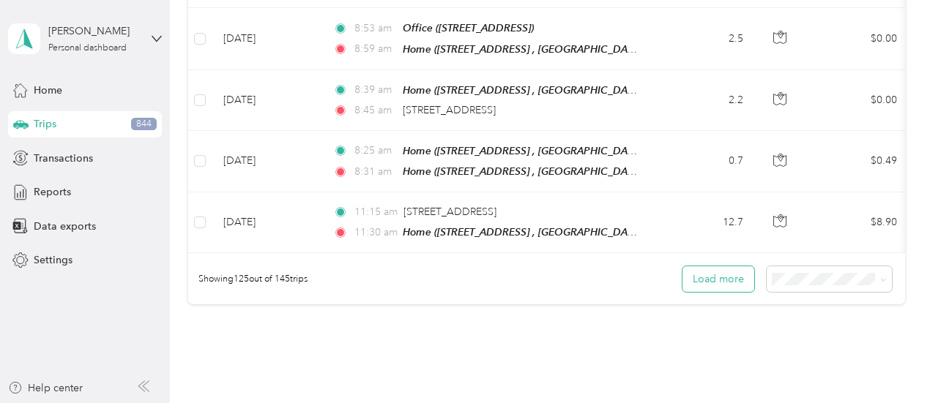
click at [718, 267] on button "Load more" at bounding box center [718, 280] width 72 height 26
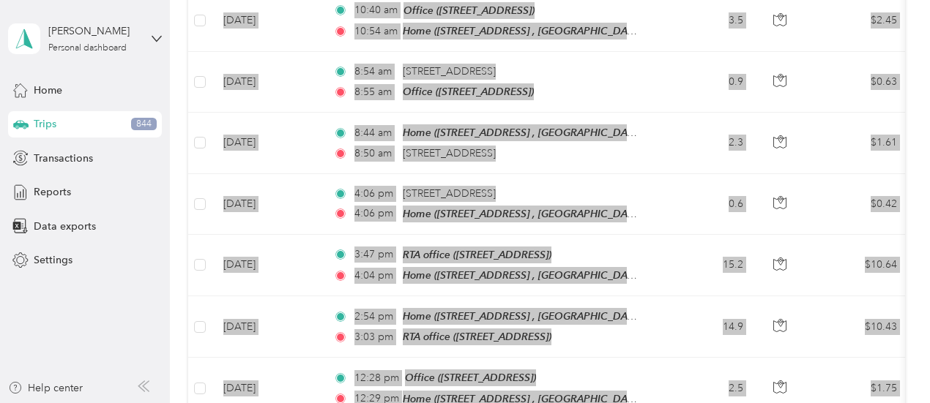
scroll to position [8219, 0]
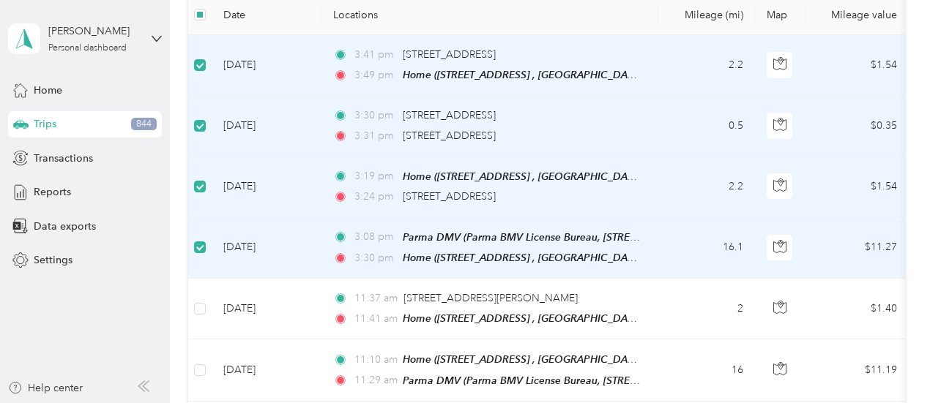
scroll to position [0, 0]
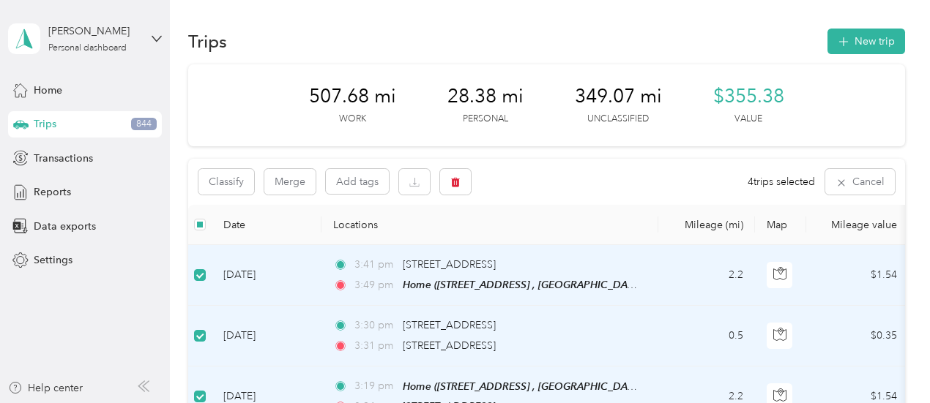
click at [266, 227] on th "Date" at bounding box center [267, 225] width 110 height 40
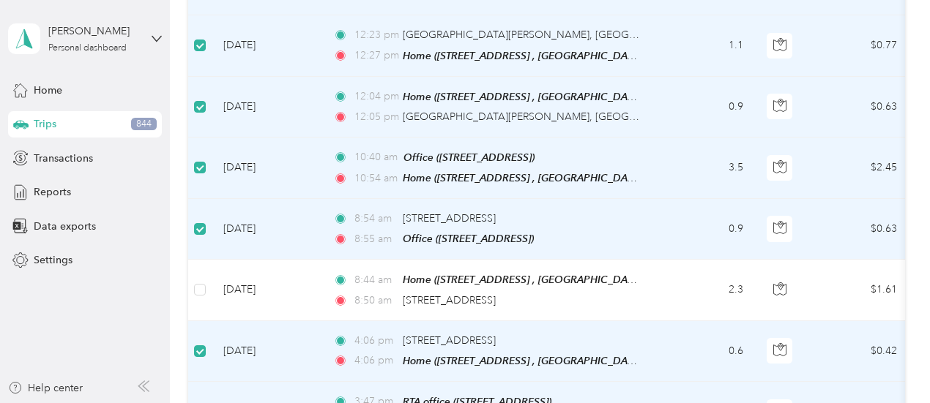
scroll to position [8054, 0]
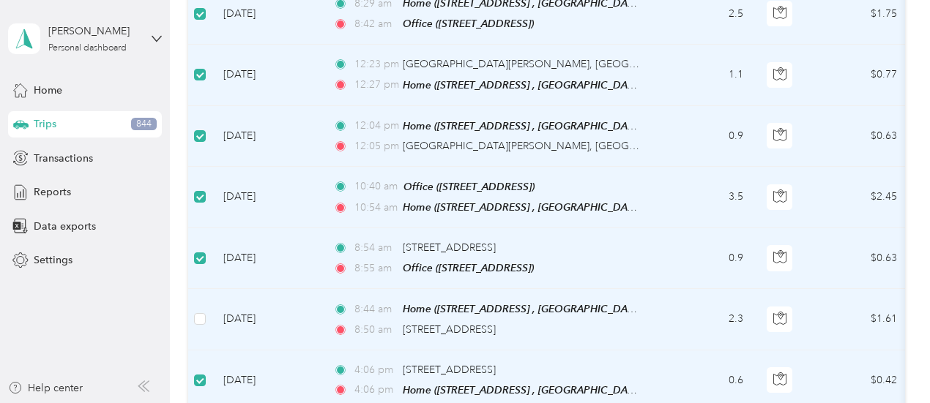
click at [264, 289] on td "Jul 2, 2025" at bounding box center [267, 319] width 110 height 61
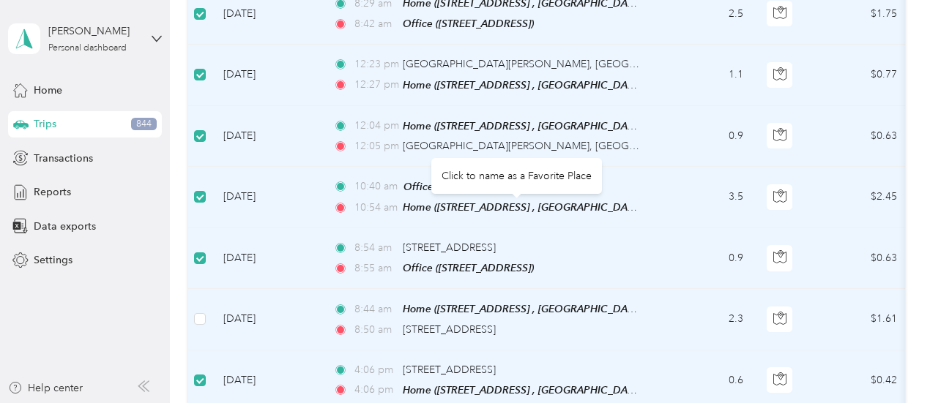
click at [495, 322] on div "22035 Clarkwood Pkwy, Warrensville Heights, OH" at bounding box center [449, 330] width 93 height 16
click at [407, 322] on div "22035 Clarkwood Pkwy, Warrensville Heights, OH" at bounding box center [449, 330] width 93 height 16
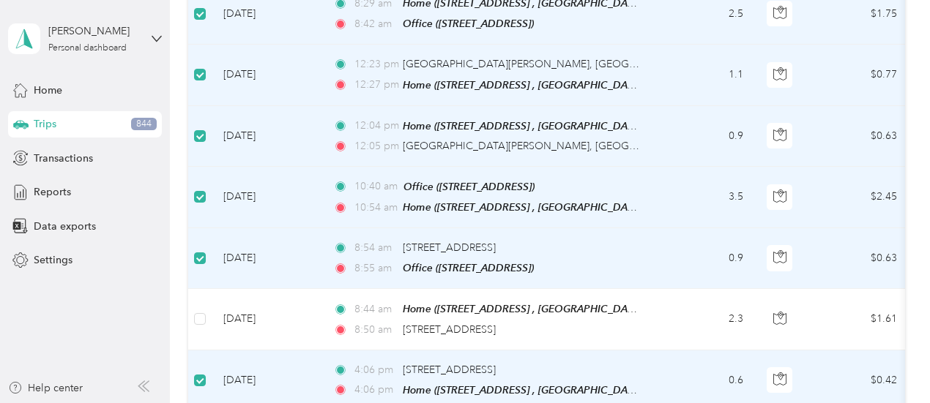
click at [198, 167] on td at bounding box center [199, 198] width 23 height 62
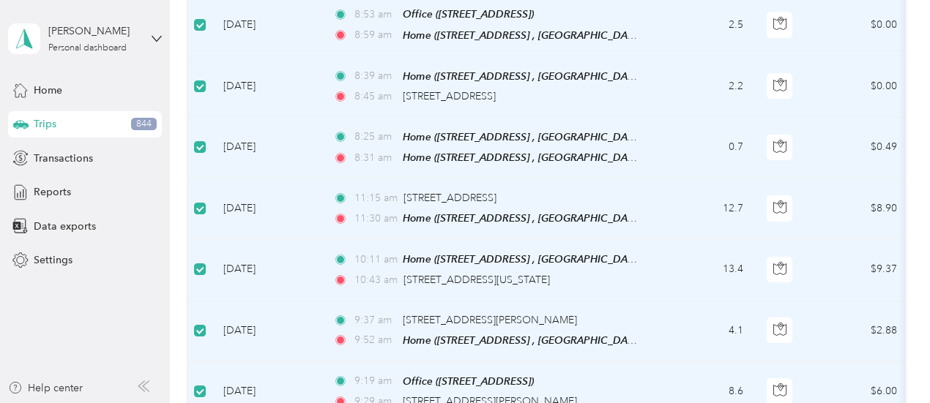
scroll to position [7586, 0]
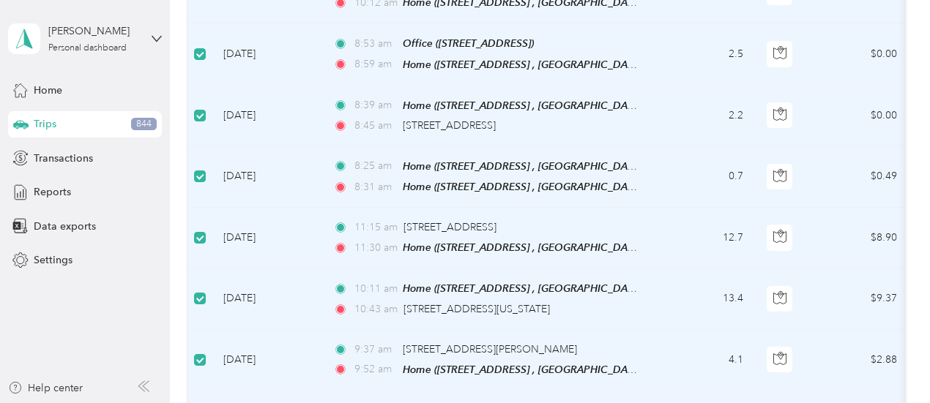
click at [202, 146] on td at bounding box center [199, 177] width 23 height 62
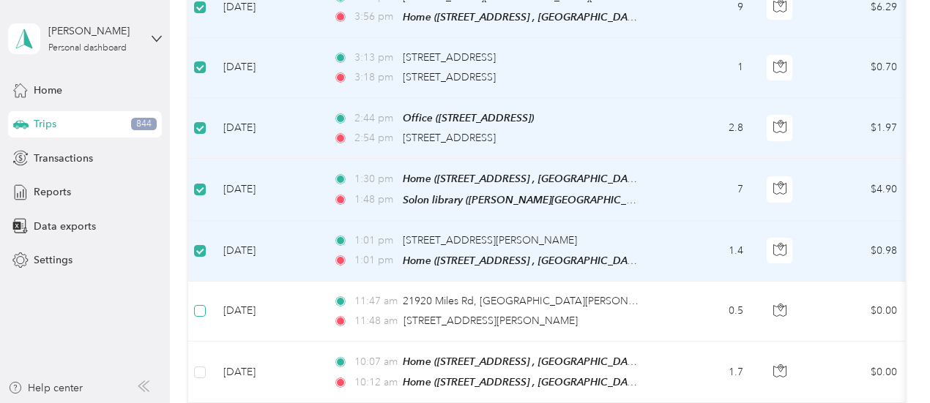
scroll to position [7205, 0]
click at [196, 244] on label at bounding box center [200, 252] width 12 height 16
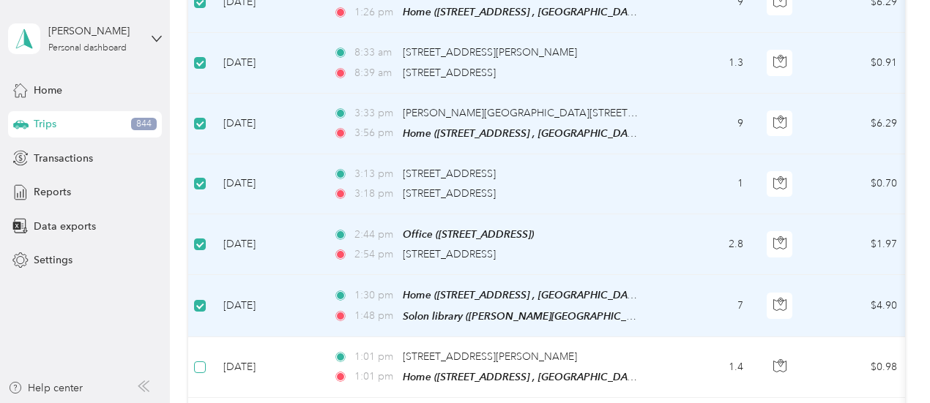
scroll to position [7088, 0]
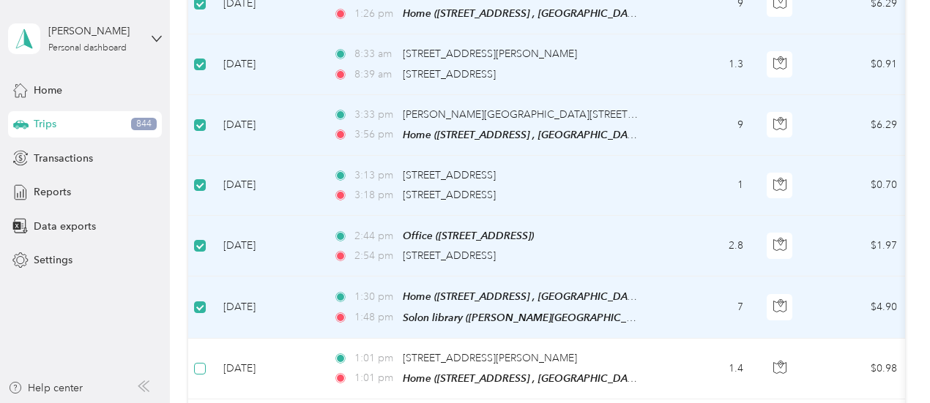
click at [196, 216] on td at bounding box center [199, 246] width 23 height 61
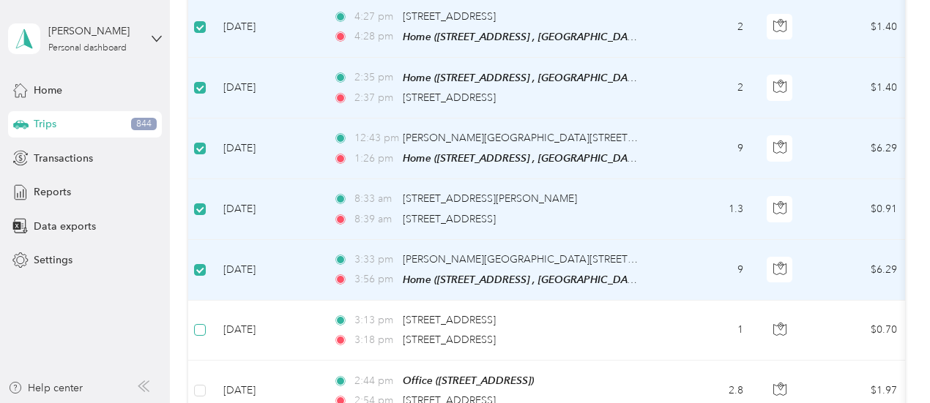
scroll to position [6942, 0]
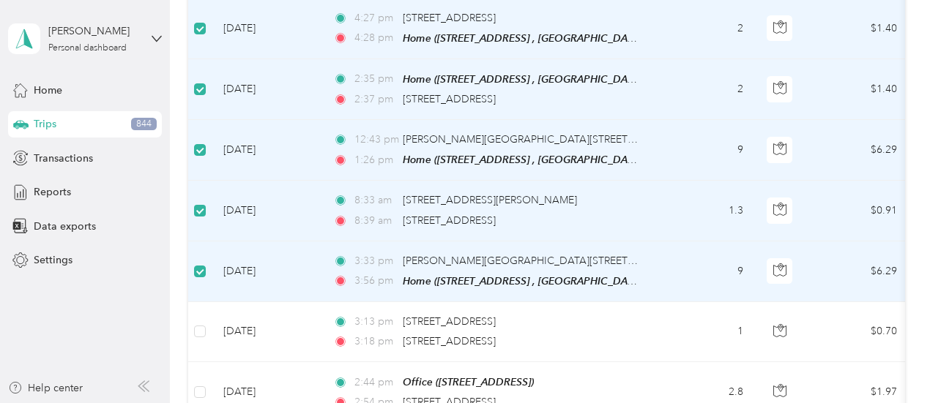
click at [197, 203] on label at bounding box center [200, 211] width 12 height 16
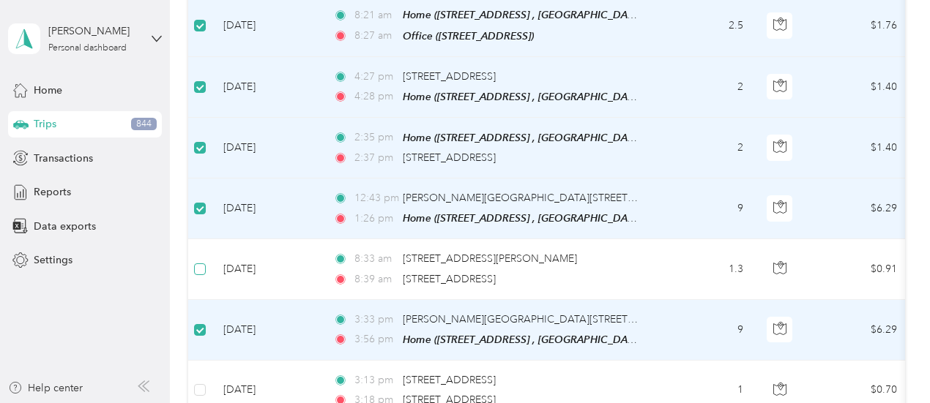
scroll to position [6854, 0]
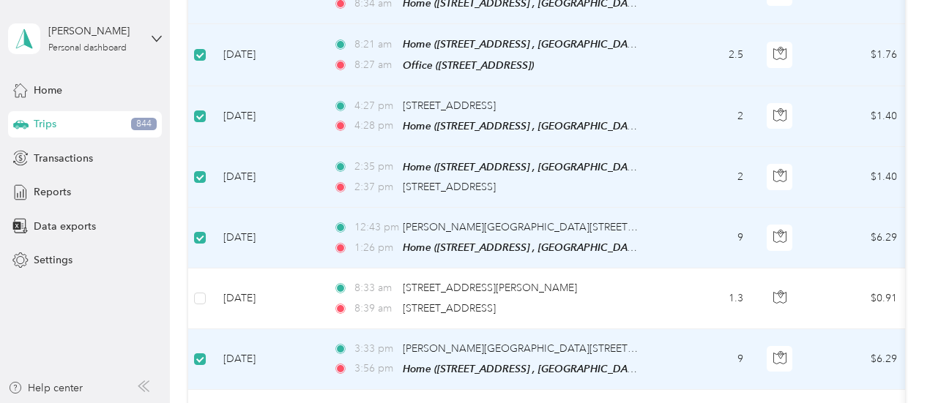
drag, startPoint x: 781, startPoint y: 143, endPoint x: 689, endPoint y: 132, distance: 92.2
click at [689, 208] on tr "Jul 9, 2025 12:43 pm Solon Branch Library, 34125 Portz Pkwy, Solon, OH 44139, U…" at bounding box center [794, 238] width 1213 height 61
click at [689, 208] on td "9" at bounding box center [706, 238] width 97 height 61
click at [371, 220] on div "12:43 pm Solon Branch Library, 34125 Portz Pkwy, Solon, OH 44139, United States…" at bounding box center [487, 238] width 308 height 37
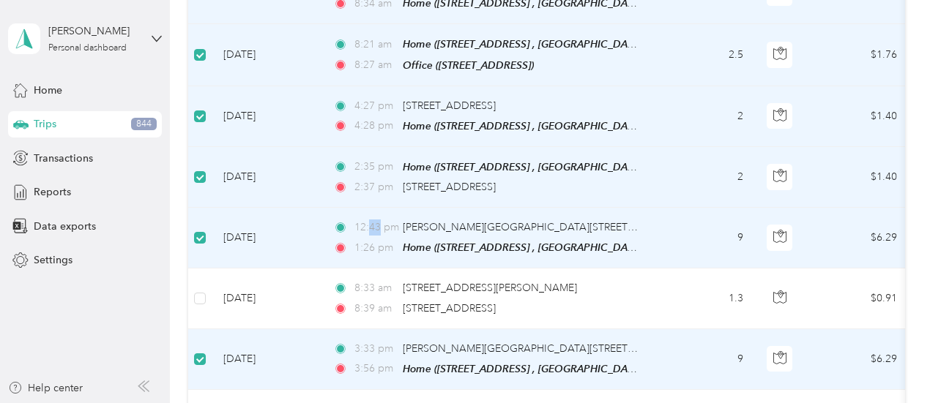
click at [371, 220] on div "12:43 pm Solon Branch Library, 34125 Portz Pkwy, Solon, OH 44139, United States…" at bounding box center [487, 238] width 308 height 37
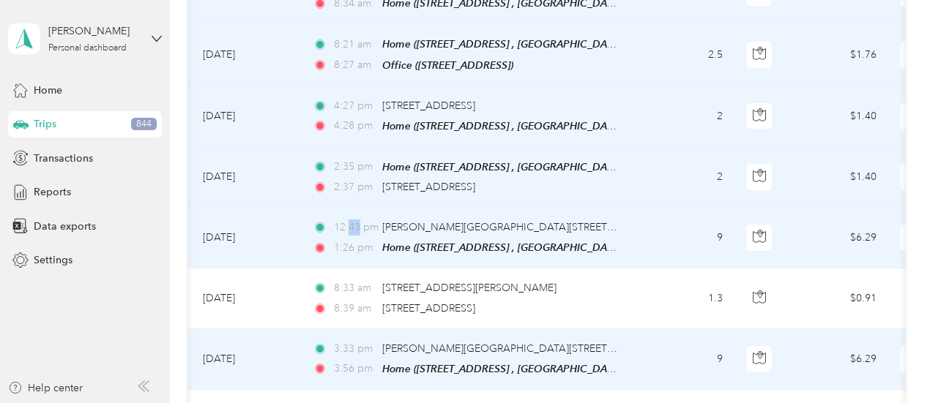
scroll to position [0, 0]
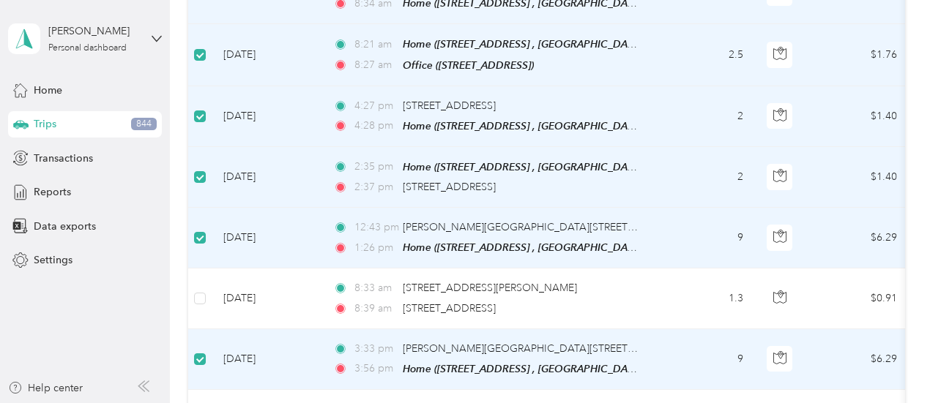
click at [692, 208] on td "9" at bounding box center [706, 238] width 97 height 61
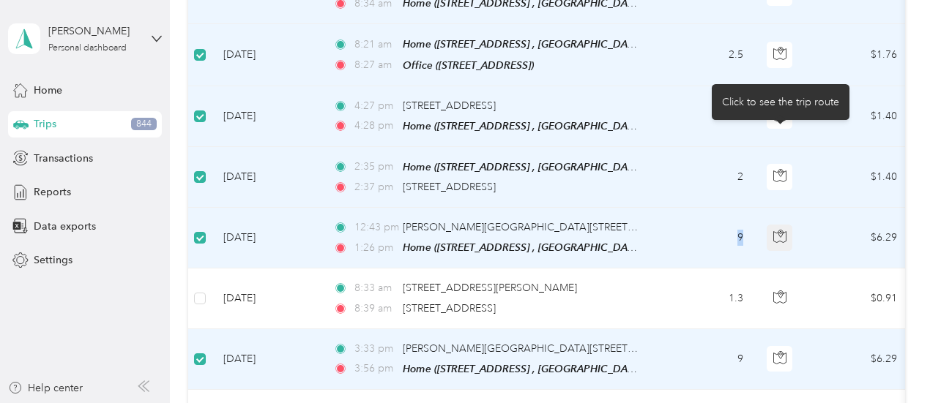
click at [783, 230] on icon "button" at bounding box center [779, 236] width 13 height 13
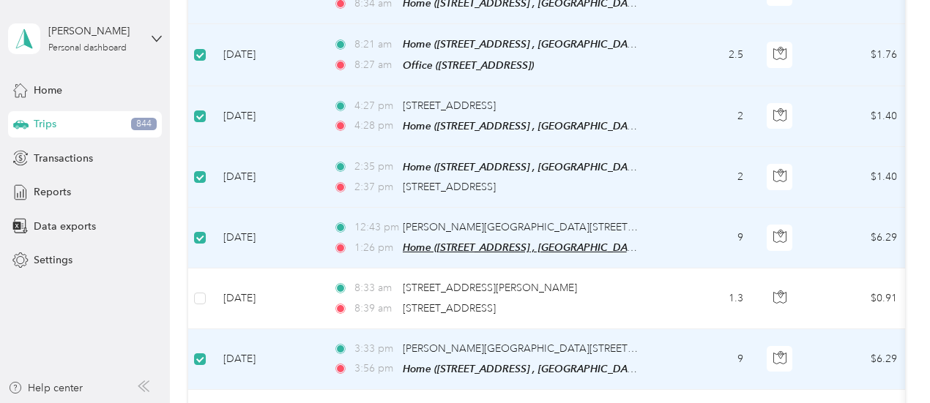
click at [534, 242] on span "Home (21011 Gardenview Dr, Maple Heights, OH, United States , Maple Heights, OH)" at bounding box center [577, 248] width 349 height 12
click at [681, 208] on td "9" at bounding box center [706, 238] width 97 height 61
click at [330, 208] on td "12:43 pm Solon Branch Library, 34125 Portz Pkwy, Solon, OH 44139, United States…" at bounding box center [489, 238] width 337 height 61
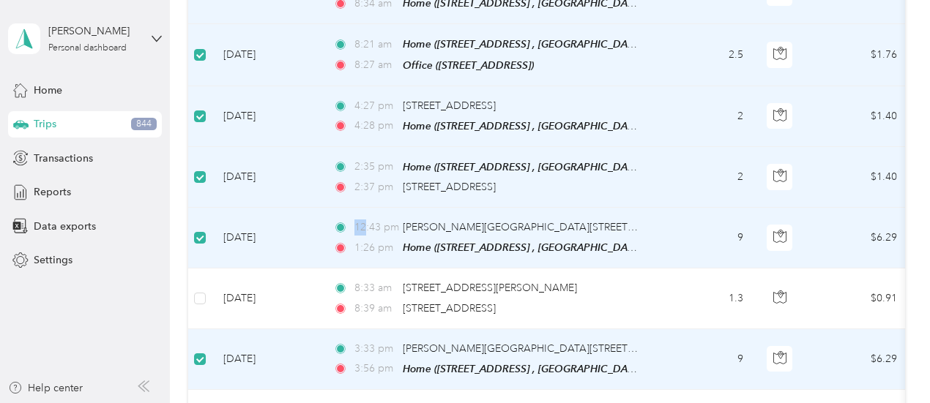
click at [330, 208] on td "12:43 pm Solon Branch Library, 34125 Portz Pkwy, Solon, OH 44139, United States…" at bounding box center [489, 238] width 337 height 61
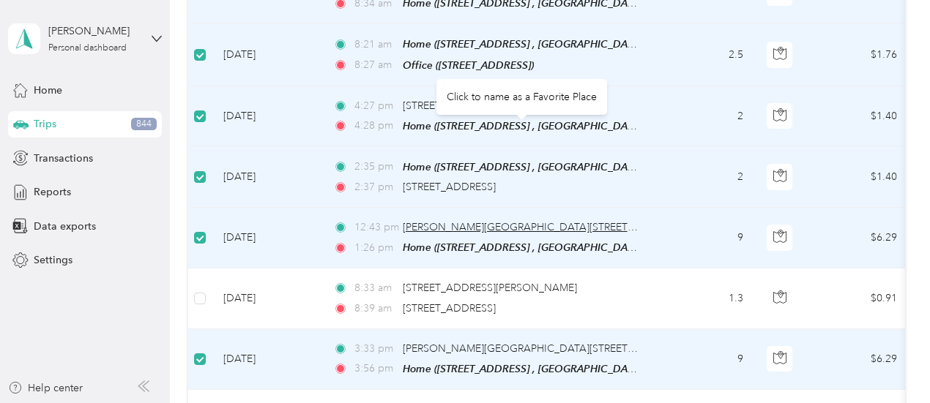
click at [513, 221] on span "Solon Branch Library, 34125 Portz Pkwy, Solon, OH 44139, United States" at bounding box center [636, 227] width 466 height 12
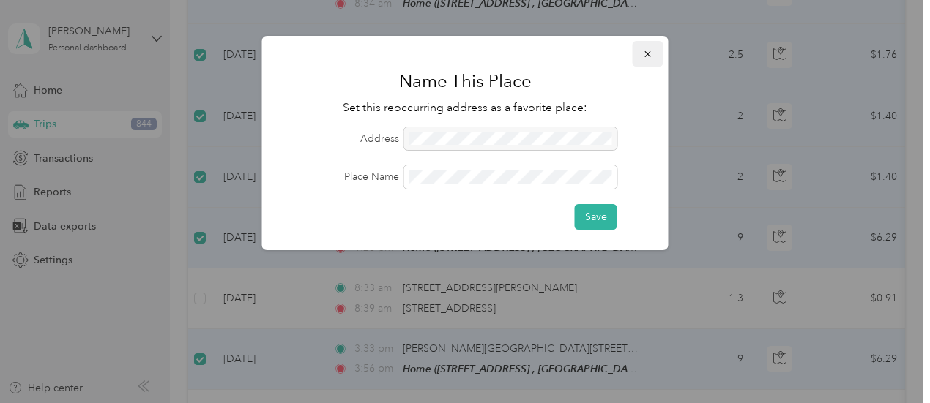
click at [649, 55] on icon "button" at bounding box center [648, 54] width 10 height 10
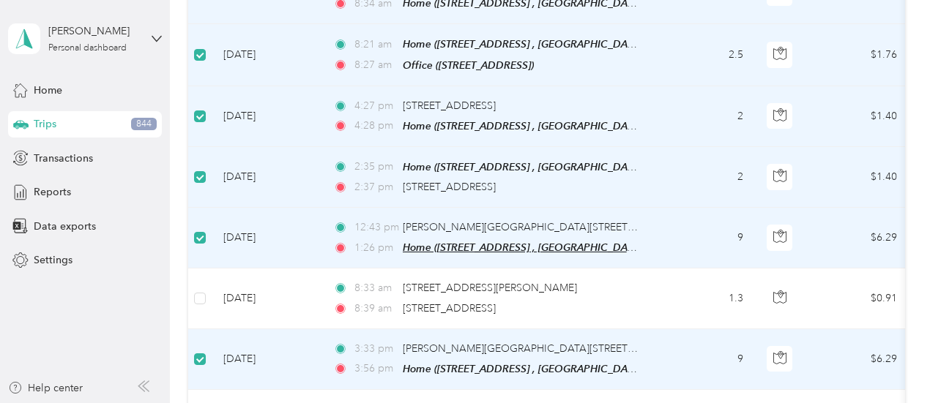
click at [577, 242] on span "Home (21011 Gardenview Dr, Maple Heights, OH, United States , Maple Heights, OH)" at bounding box center [577, 248] width 349 height 12
click at [273, 208] on td "Jul 9, 2025" at bounding box center [267, 238] width 110 height 61
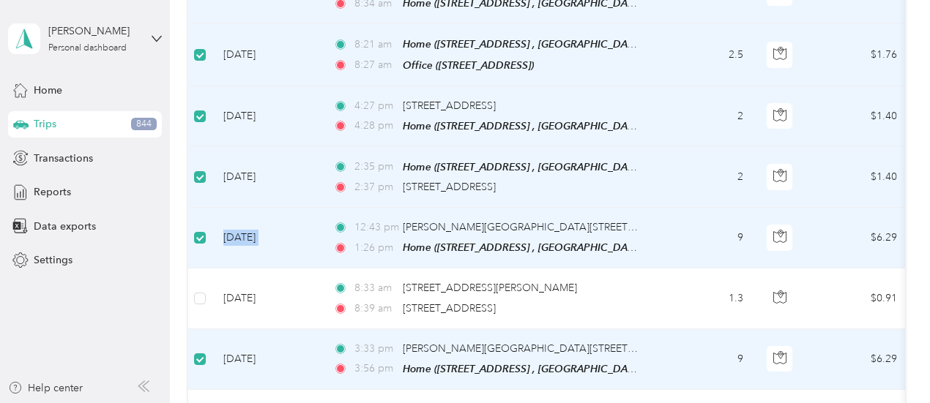
click at [273, 208] on td "Jul 9, 2025" at bounding box center [267, 238] width 110 height 61
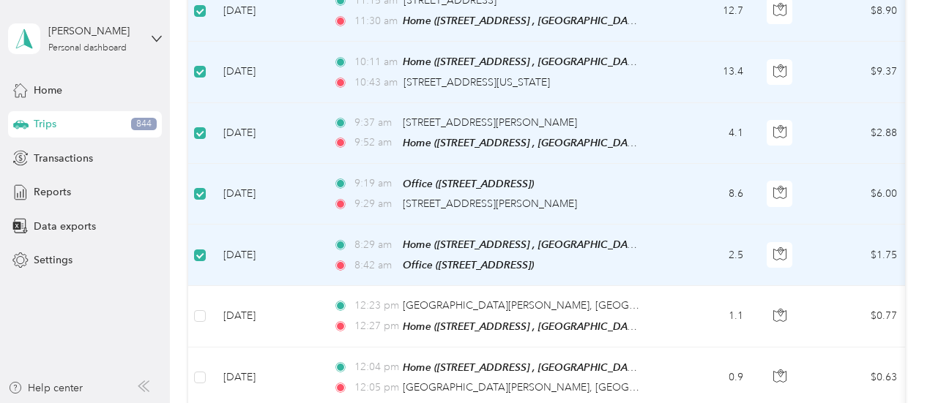
scroll to position [7789, 0]
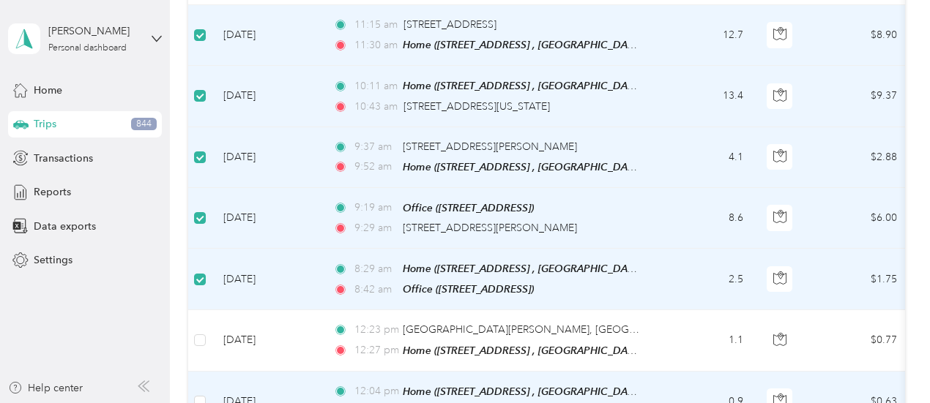
click at [793, 372] on td at bounding box center [780, 402] width 51 height 61
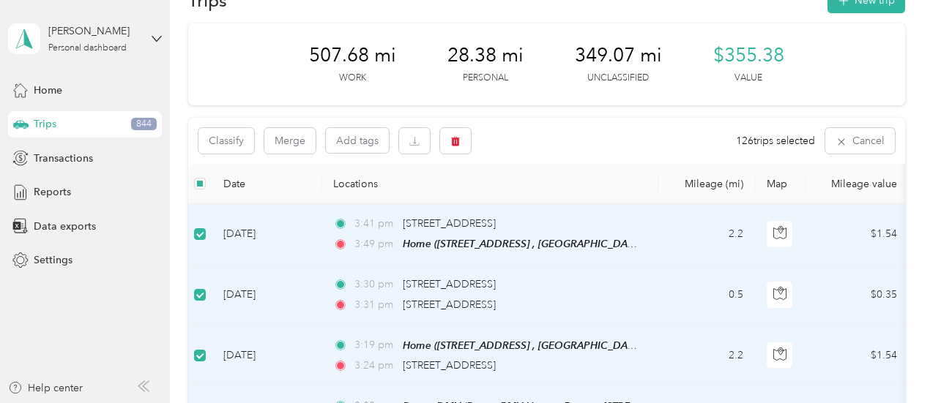
scroll to position [0, 0]
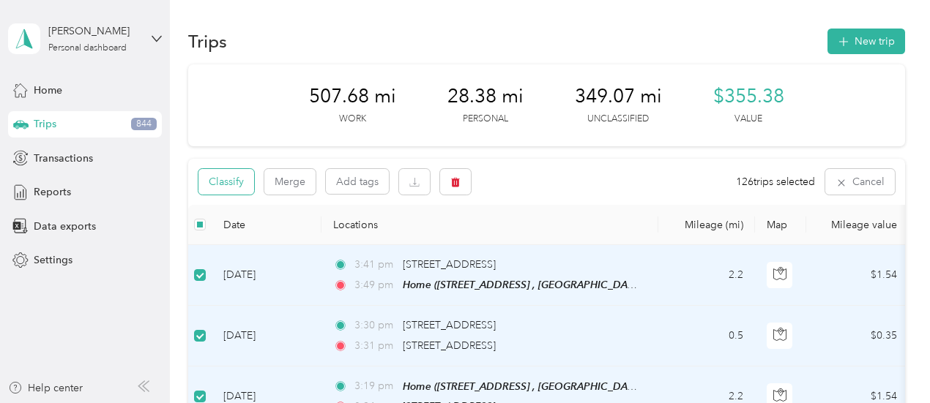
click at [239, 186] on button "Classify" at bounding box center [226, 182] width 56 height 26
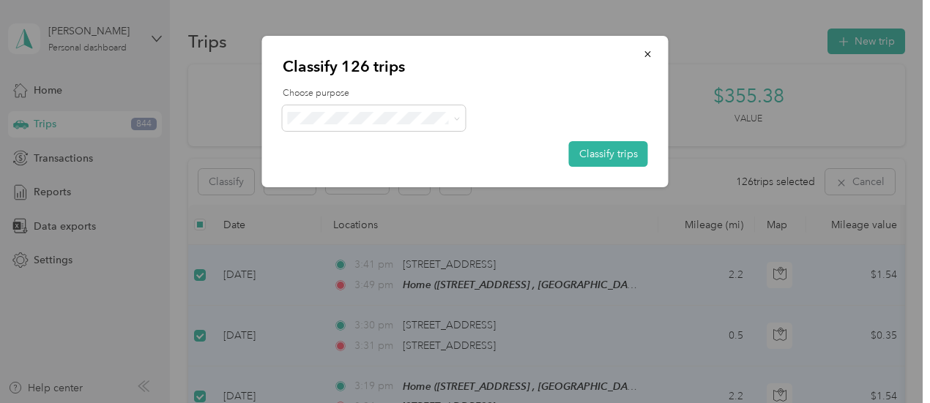
click at [412, 141] on span "Cuyahoga DD" at bounding box center [387, 139] width 136 height 15
click at [577, 149] on button "Classify trips" at bounding box center [608, 154] width 79 height 26
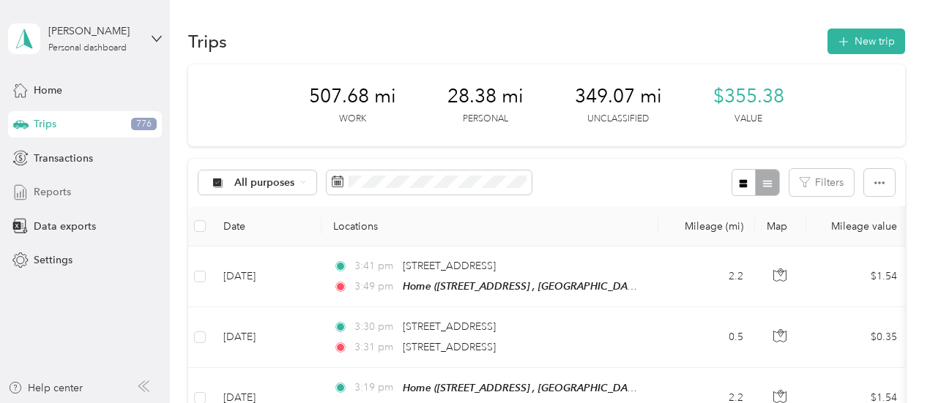
click at [42, 187] on span "Reports" at bounding box center [52, 192] width 37 height 15
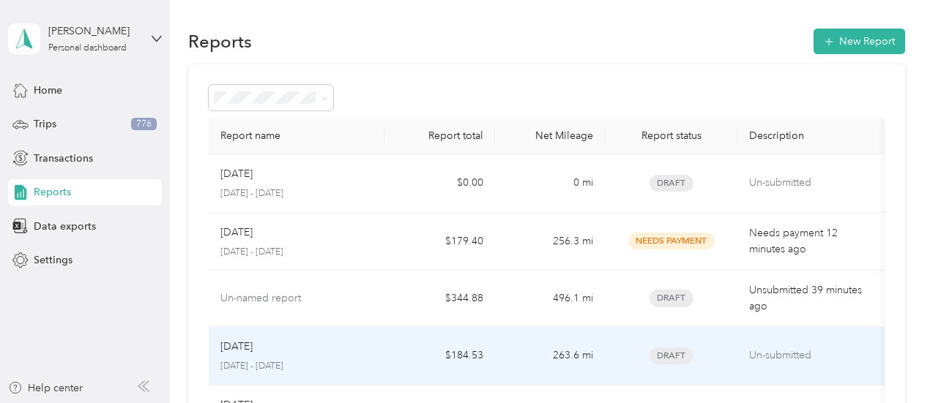
click at [286, 353] on div "Jul 2025" at bounding box center [296, 347] width 153 height 16
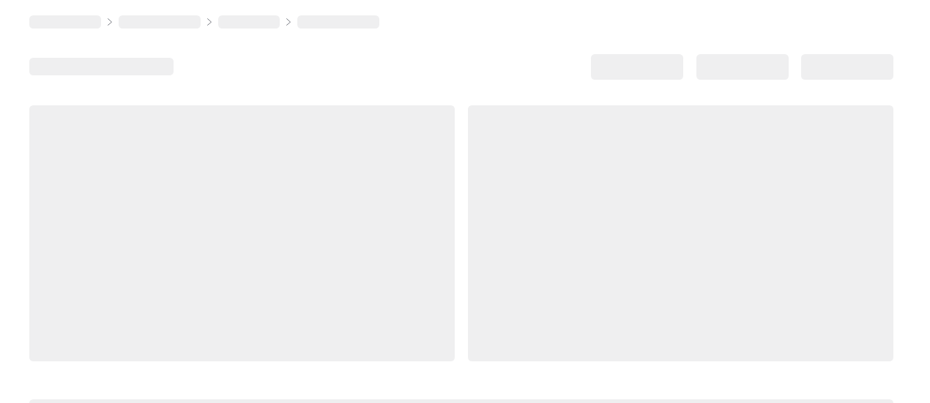
click at [286, 353] on div at bounding box center [241, 233] width 425 height 256
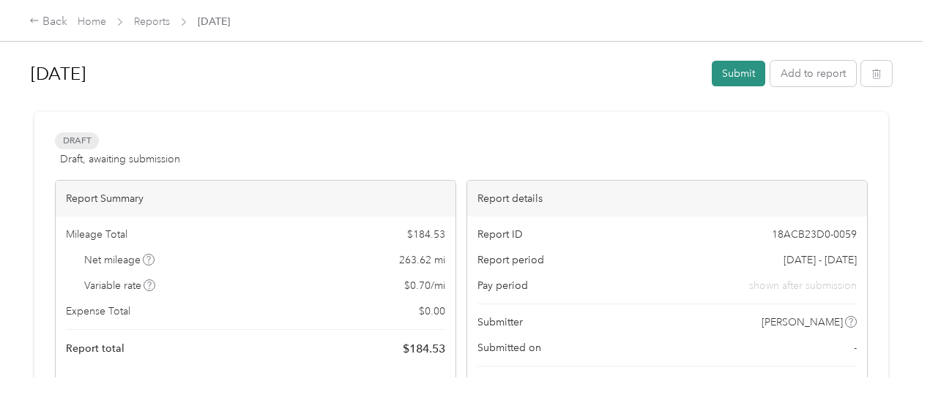
click at [740, 68] on button "Submit" at bounding box center [738, 74] width 53 height 26
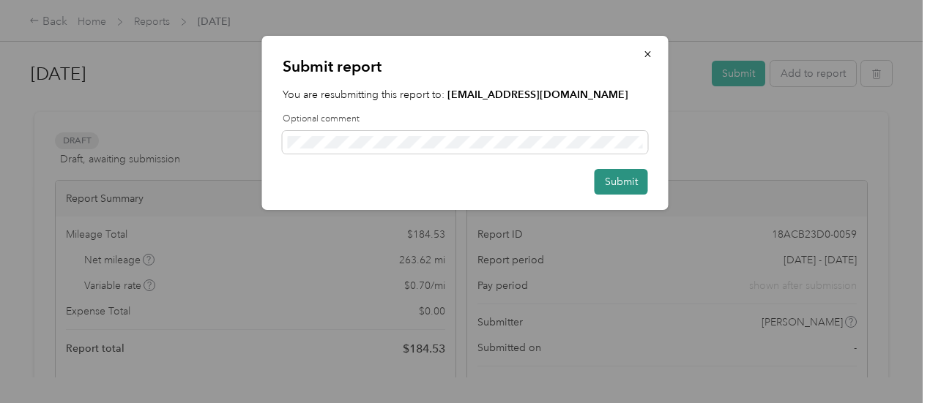
click at [620, 183] on button "Submit" at bounding box center [621, 182] width 53 height 26
